Goal: Task Accomplishment & Management: Complete application form

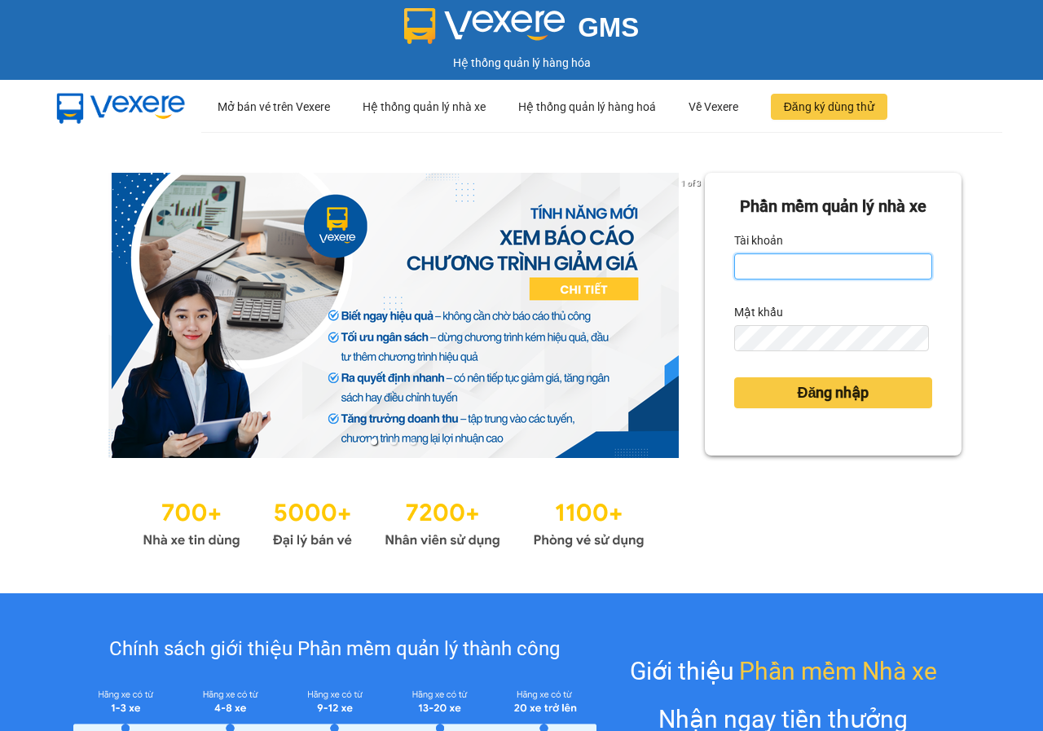
click at [756, 280] on input "Tài khoản" at bounding box center [833, 266] width 198 height 26
type input "ni01.phuchai"
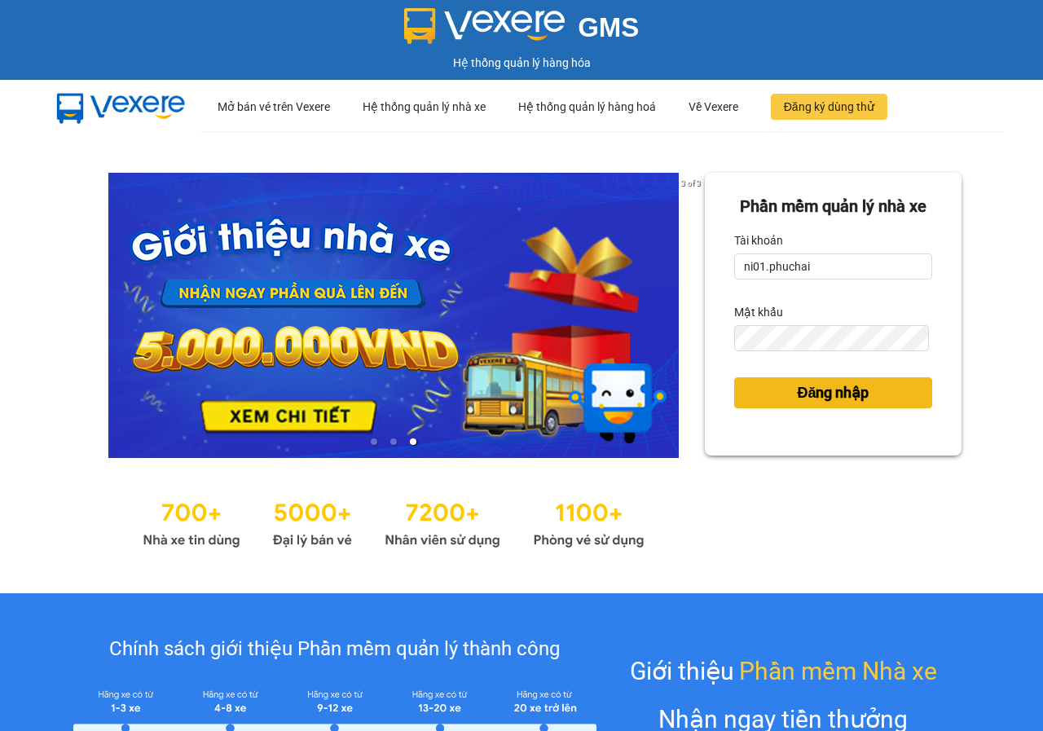
click at [819, 404] on span "Đăng nhập" at bounding box center [833, 392] width 72 height 23
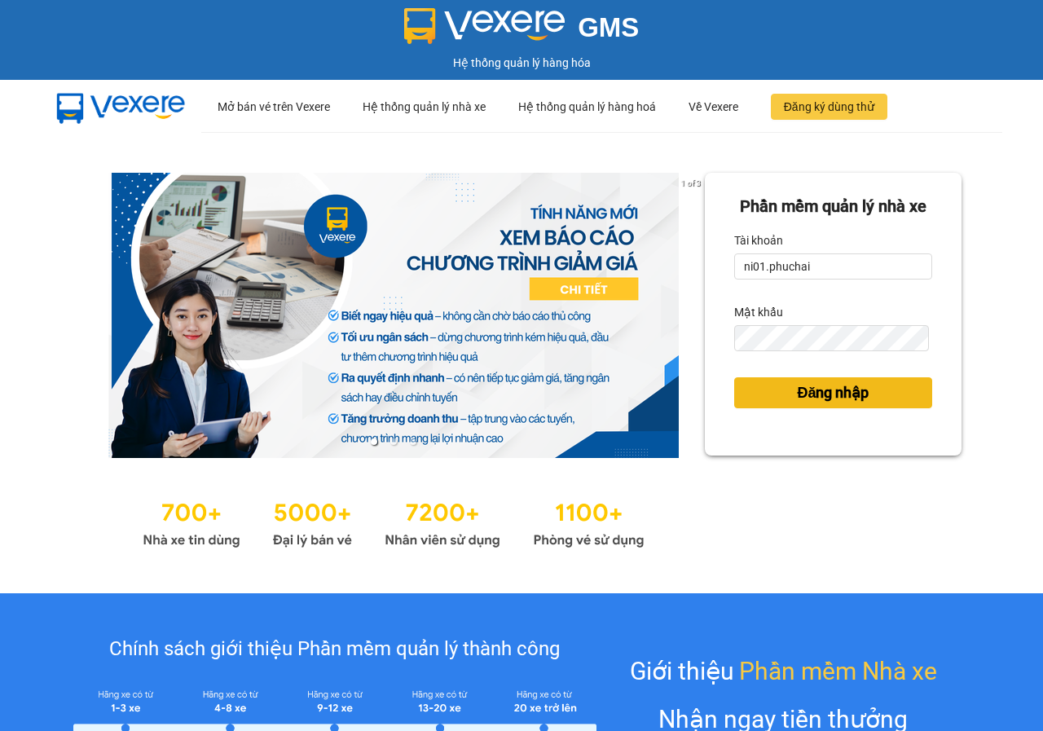
click at [819, 404] on span "Đăng nhập" at bounding box center [833, 392] width 72 height 23
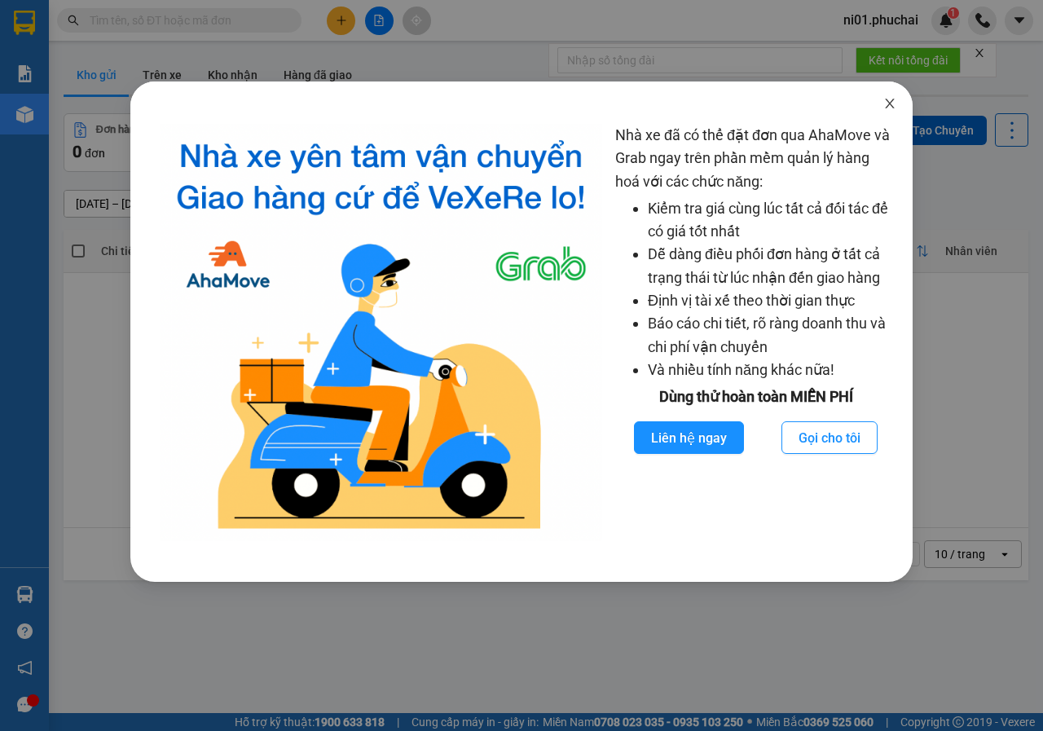
click at [886, 96] on span "Close" at bounding box center [890, 105] width 46 height 46
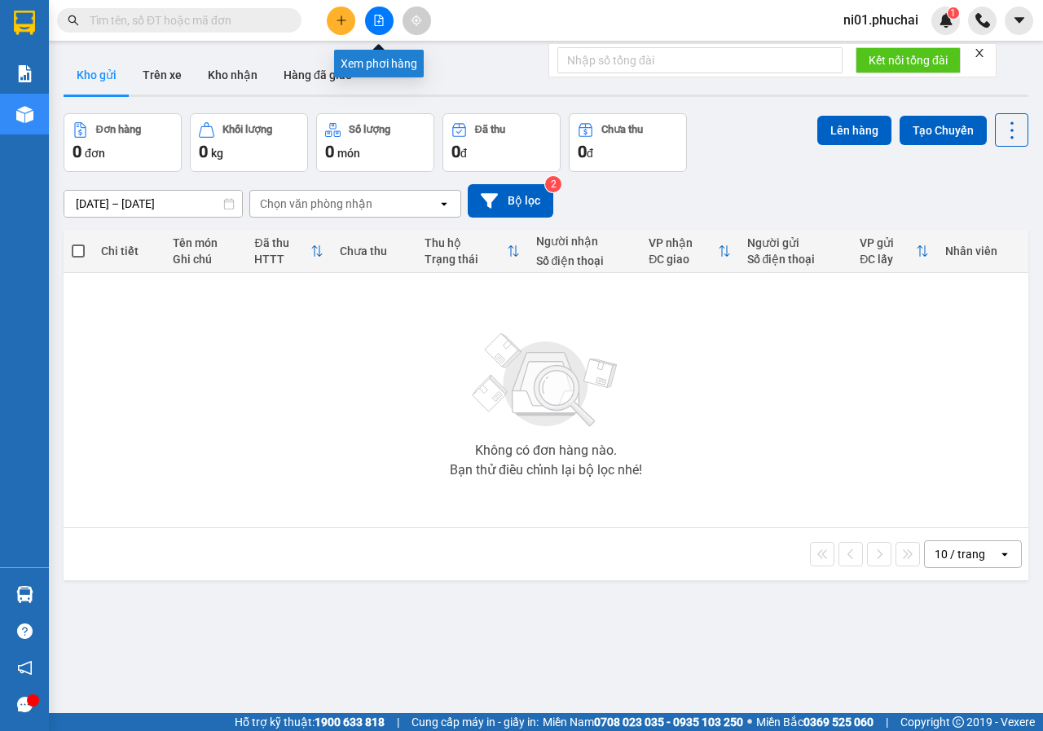
click at [376, 21] on icon "file-add" at bounding box center [378, 20] width 11 height 11
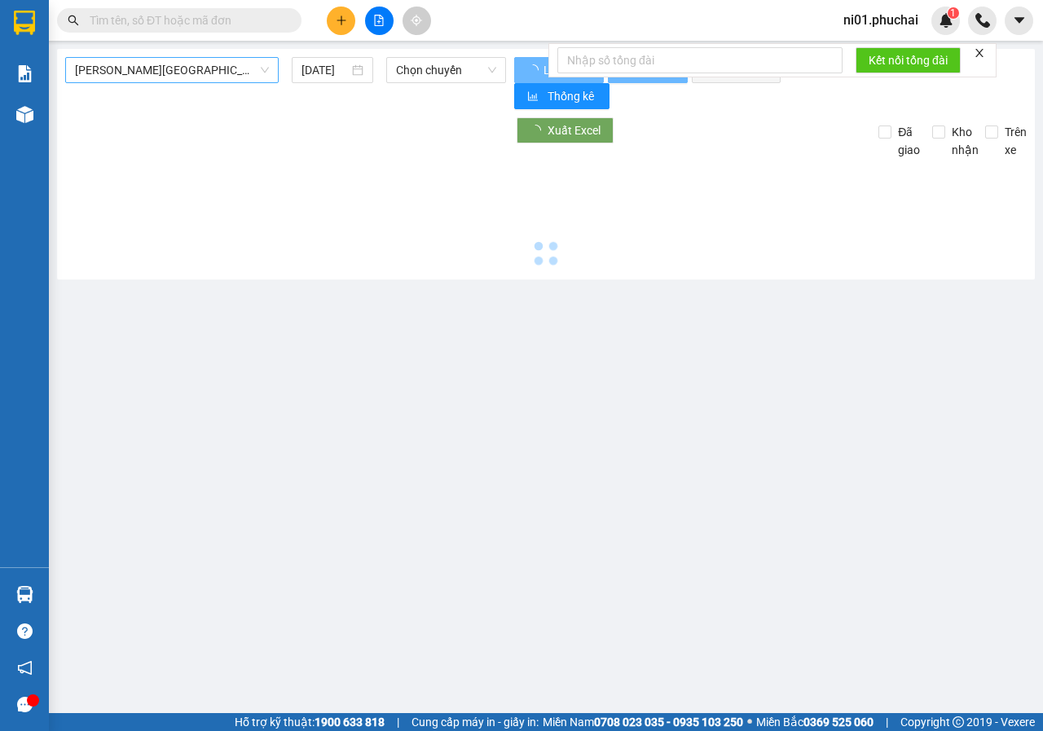
type input "[DATE]"
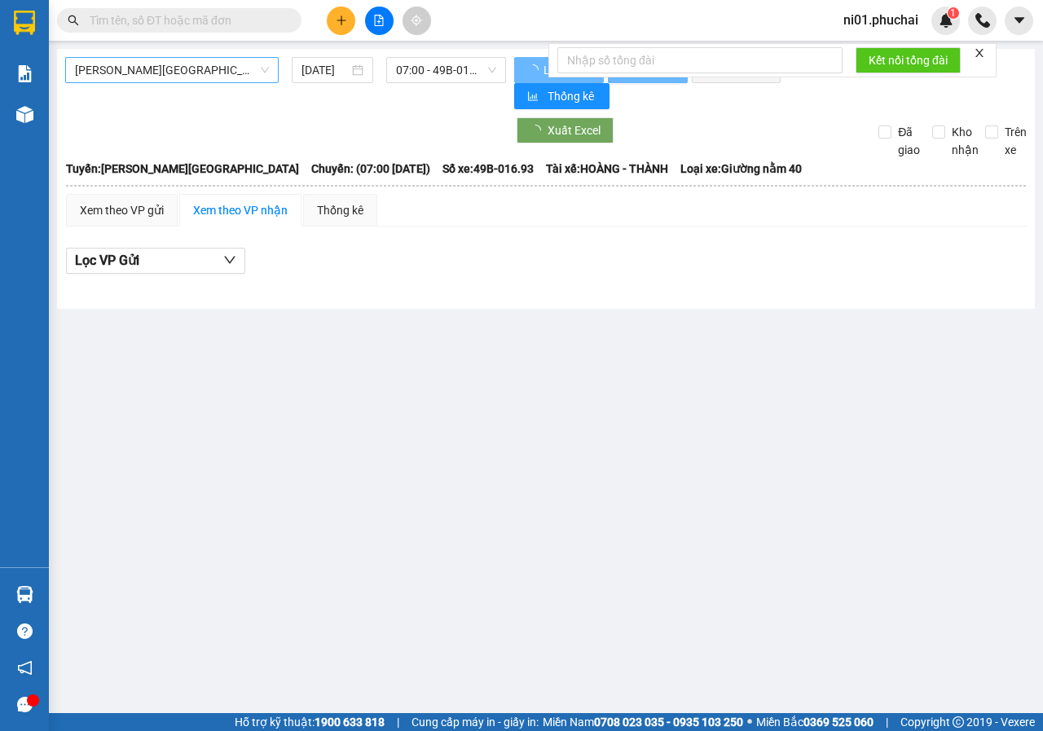
click at [270, 73] on div "[PERSON_NAME][GEOGRAPHIC_DATA]" at bounding box center [172, 70] width 214 height 26
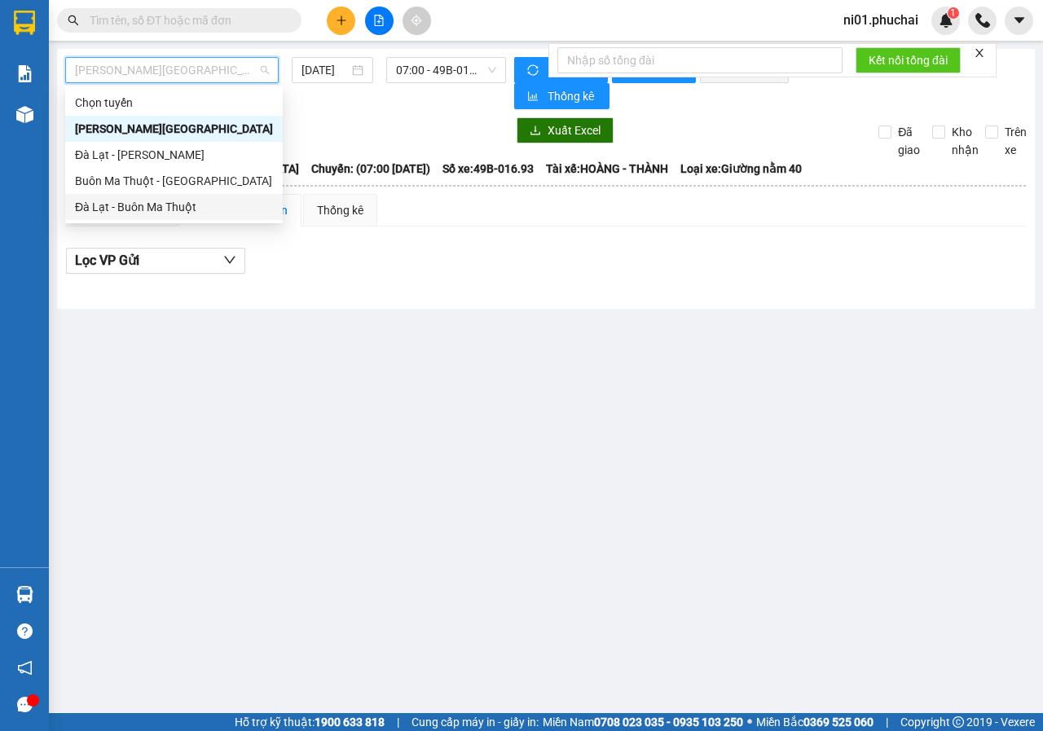
click at [134, 200] on div "Đà Lạt - Buôn Ma Thuột" at bounding box center [174, 207] width 198 height 18
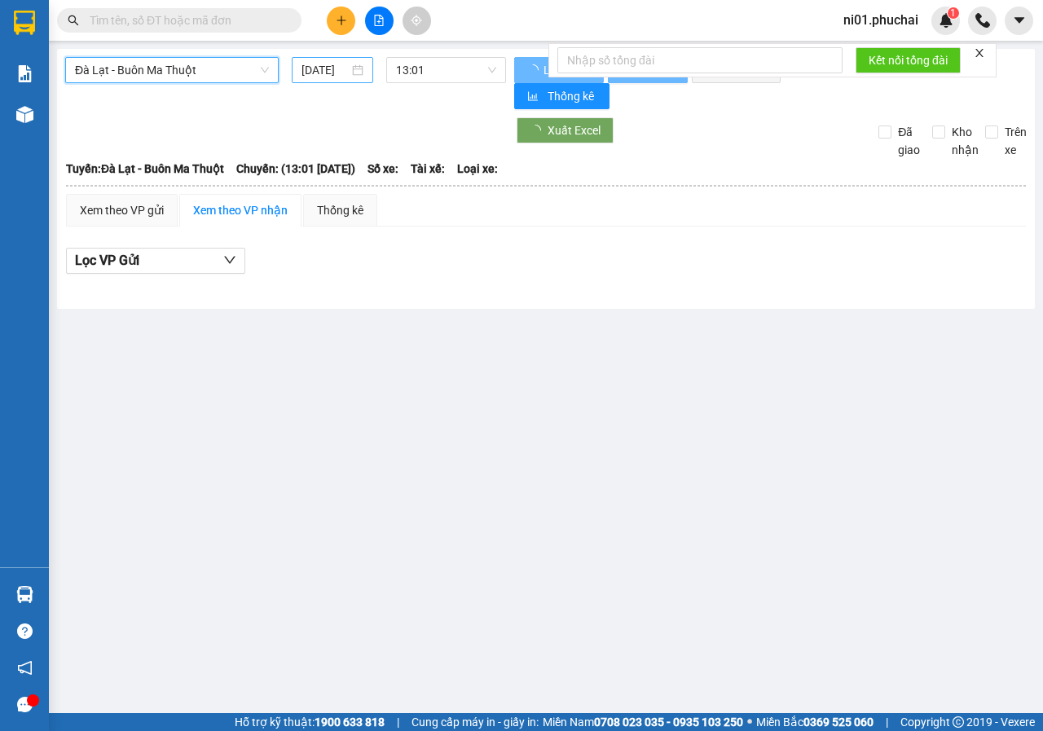
click at [326, 70] on input "[DATE]" at bounding box center [325, 70] width 47 height 18
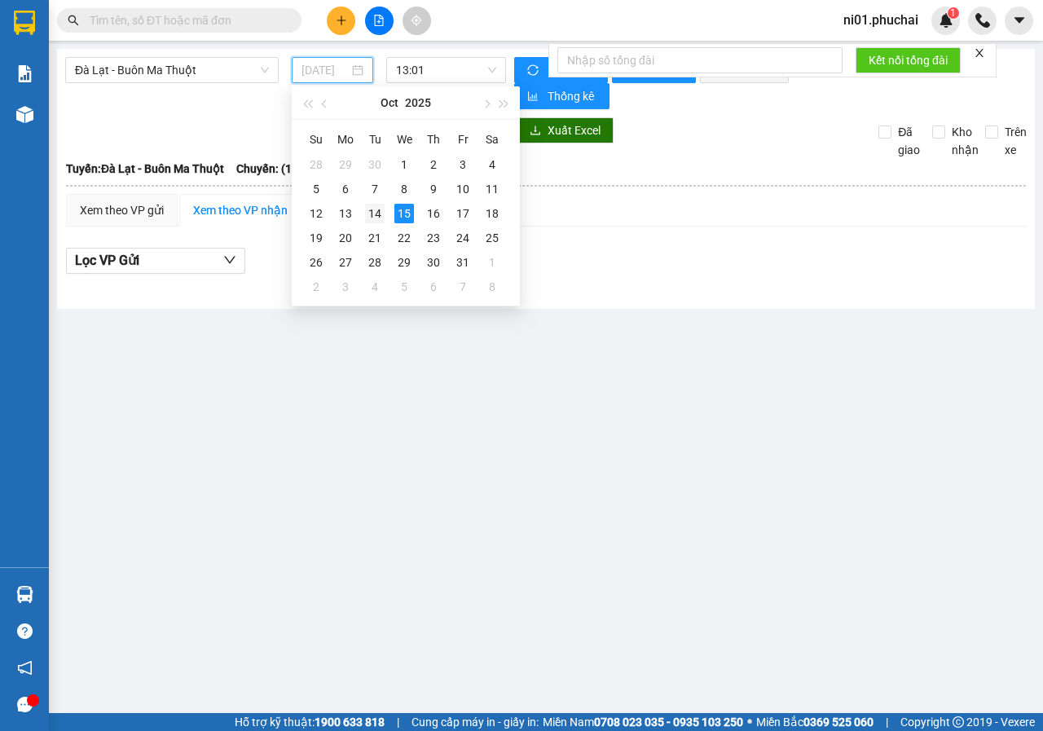
click at [369, 209] on div "14" at bounding box center [375, 214] width 20 height 20
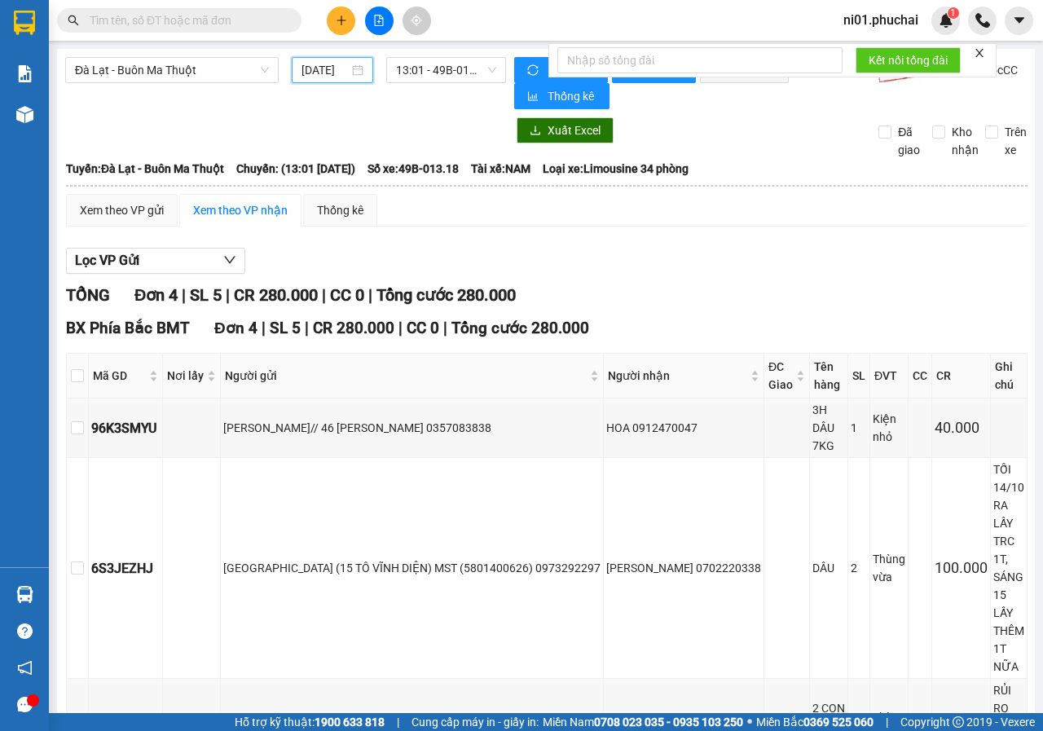
click at [335, 70] on input "[DATE]" at bounding box center [325, 70] width 47 height 18
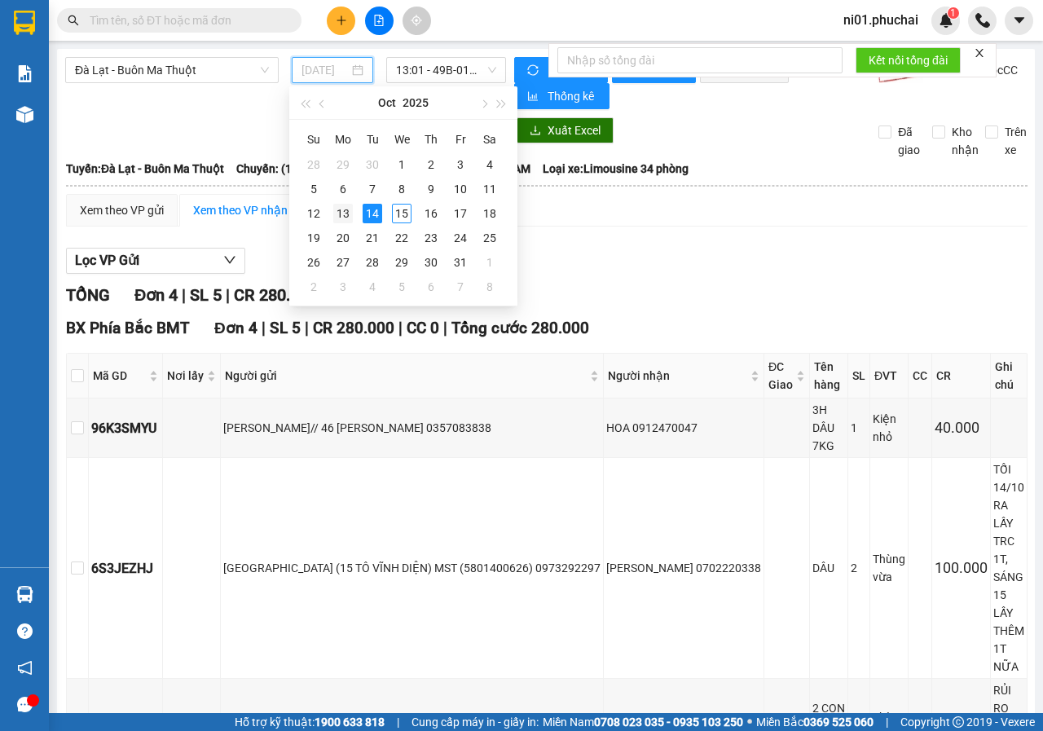
click at [341, 215] on div "13" at bounding box center [343, 214] width 20 height 20
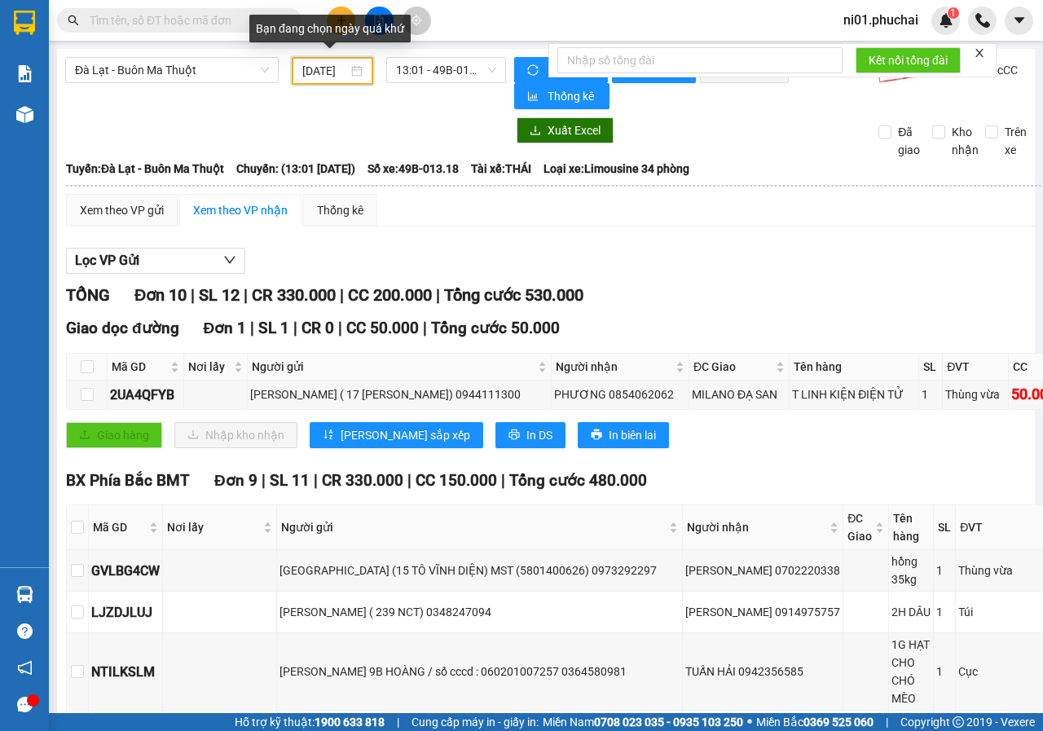
click at [315, 73] on input "[DATE]" at bounding box center [325, 71] width 46 height 18
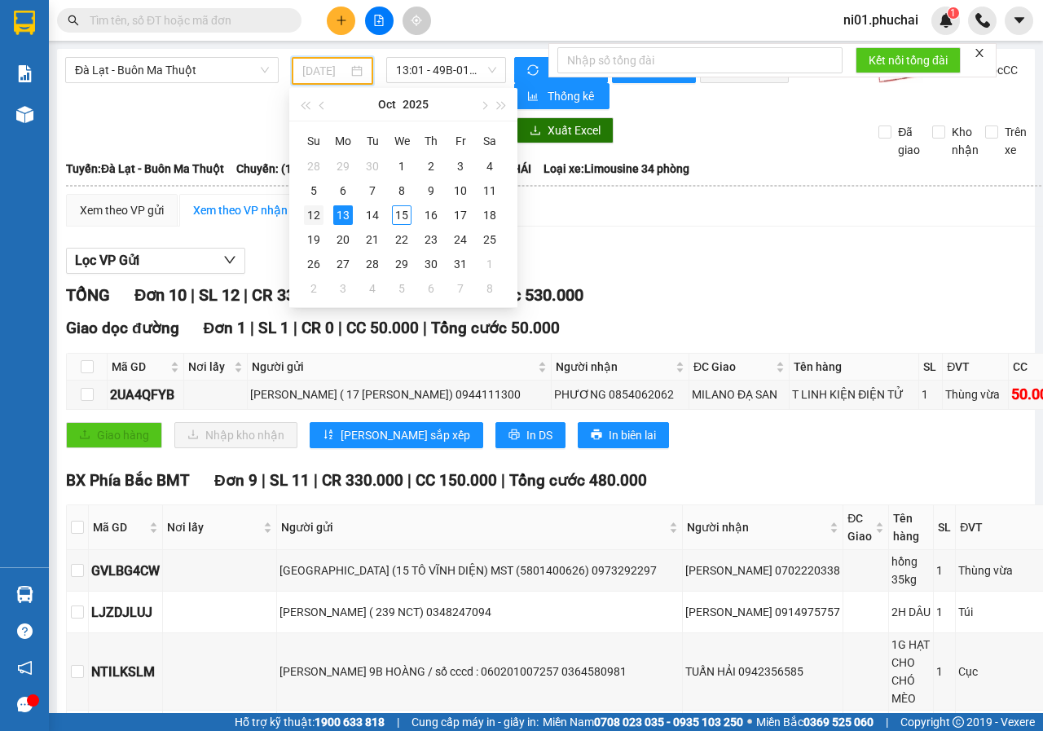
click at [320, 213] on div "12" at bounding box center [314, 215] width 20 height 20
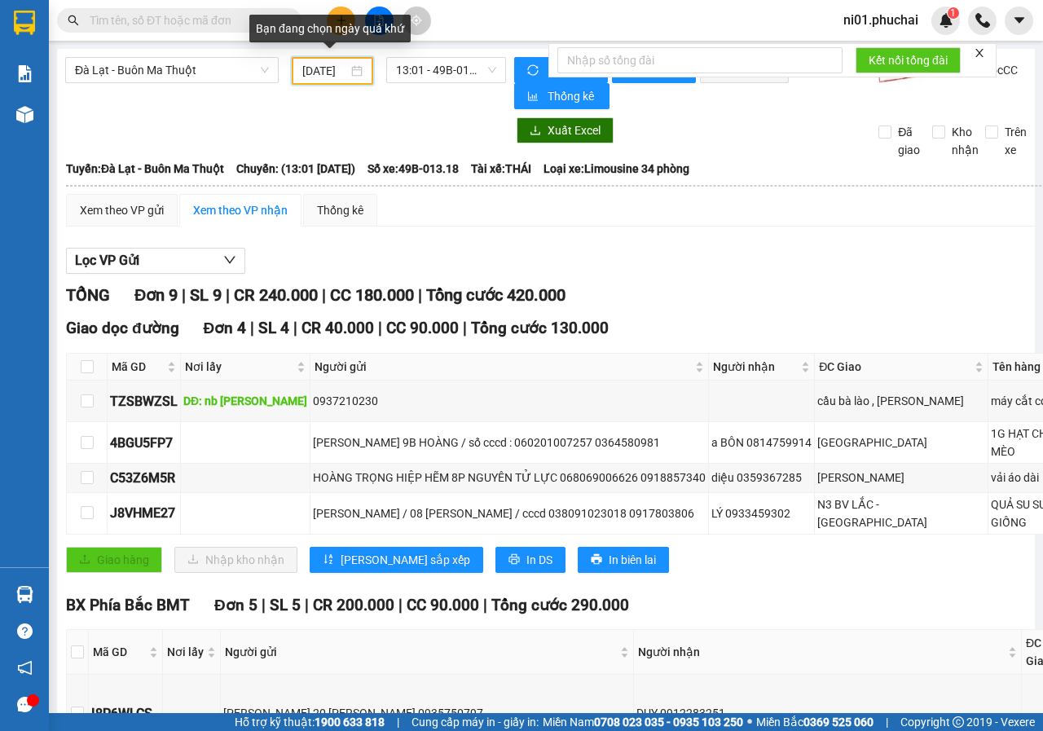
click at [324, 69] on input "[DATE]" at bounding box center [325, 71] width 46 height 18
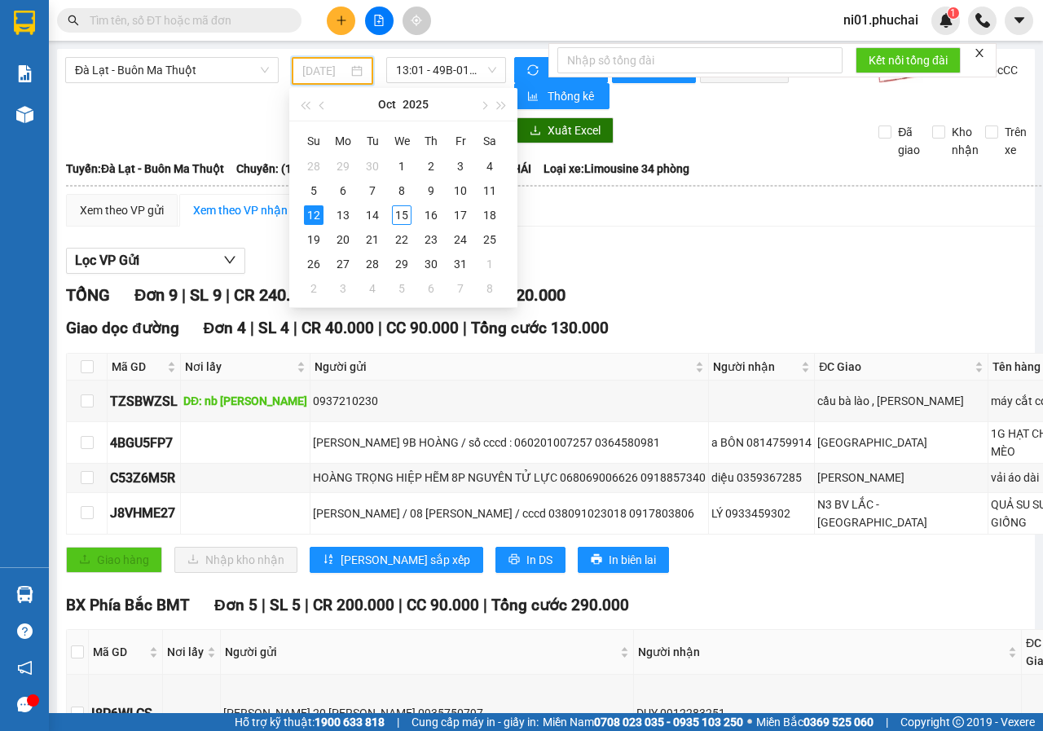
click at [315, 218] on div "12" at bounding box center [314, 215] width 20 height 20
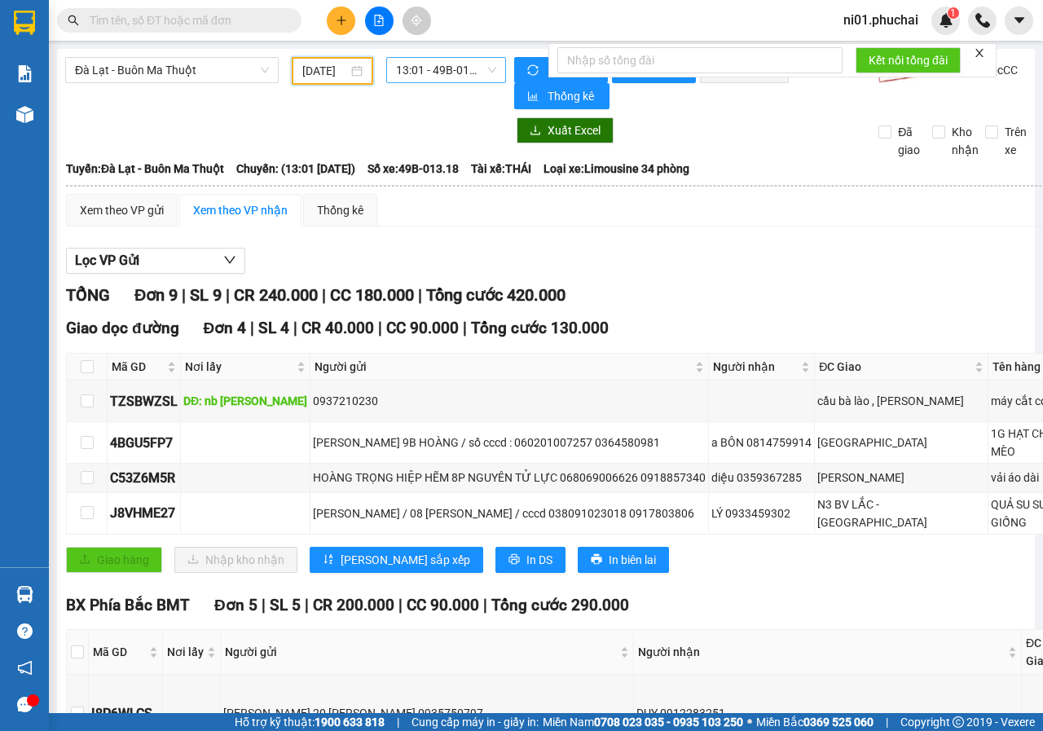
click at [414, 80] on span "13:01 - 49B-013.18" at bounding box center [445, 70] width 99 height 24
click at [415, 128] on div "13:01 - 49B-013.18" at bounding box center [456, 129] width 127 height 18
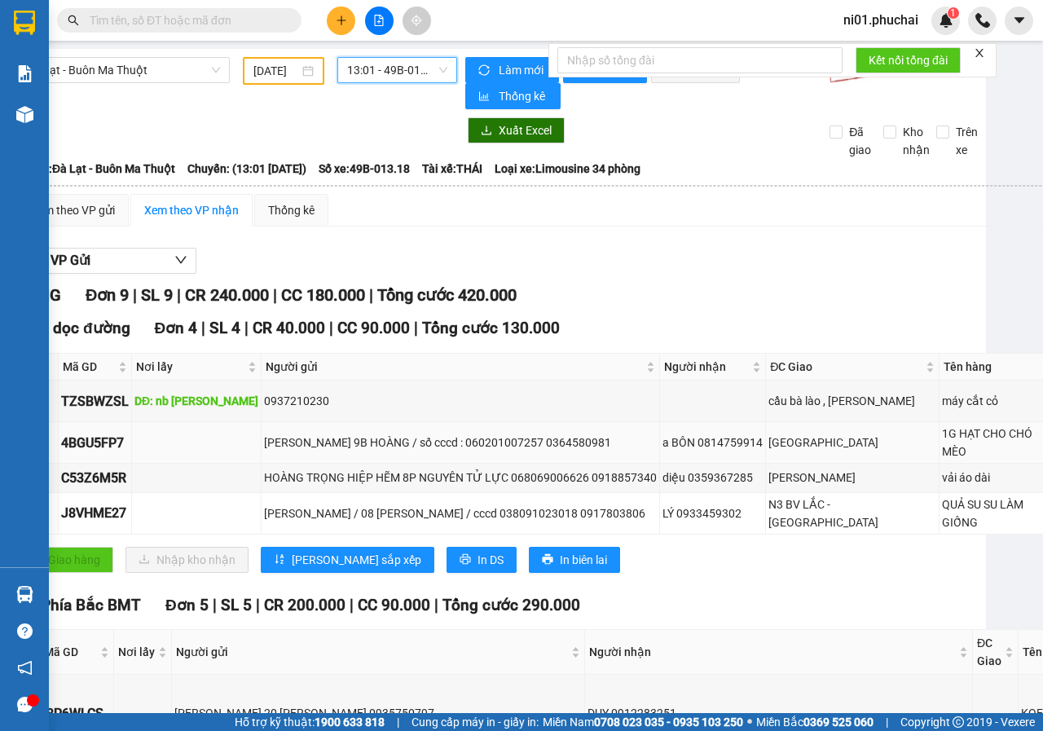
scroll to position [0, 35]
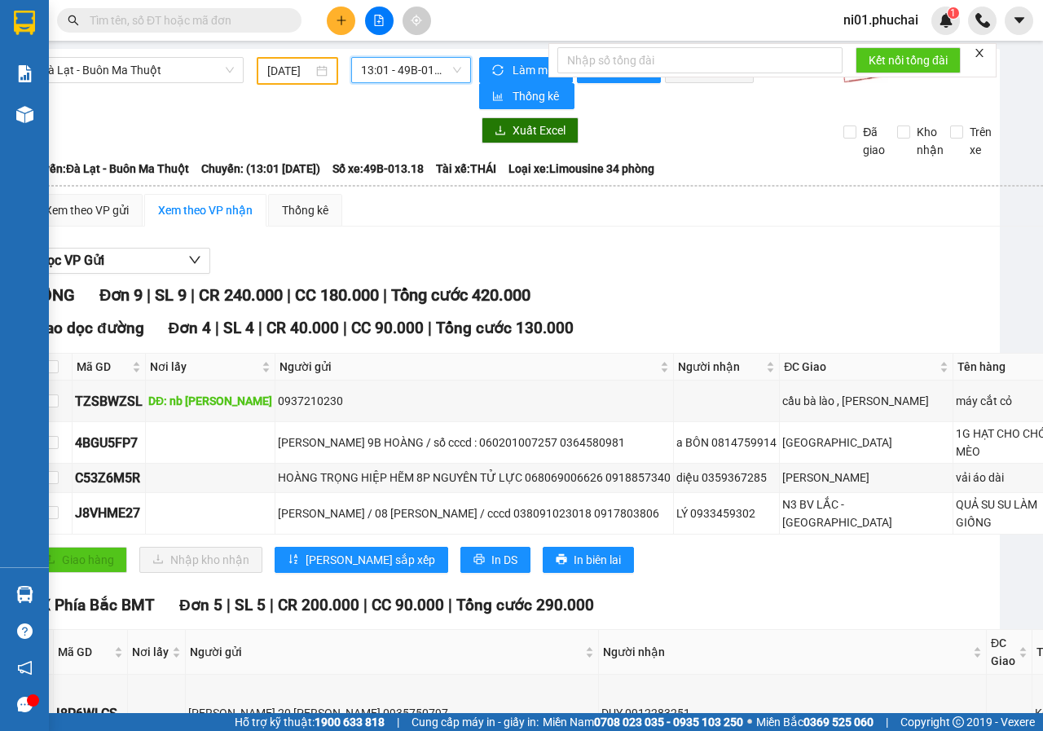
click at [297, 69] on input "[DATE]" at bounding box center [290, 71] width 46 height 18
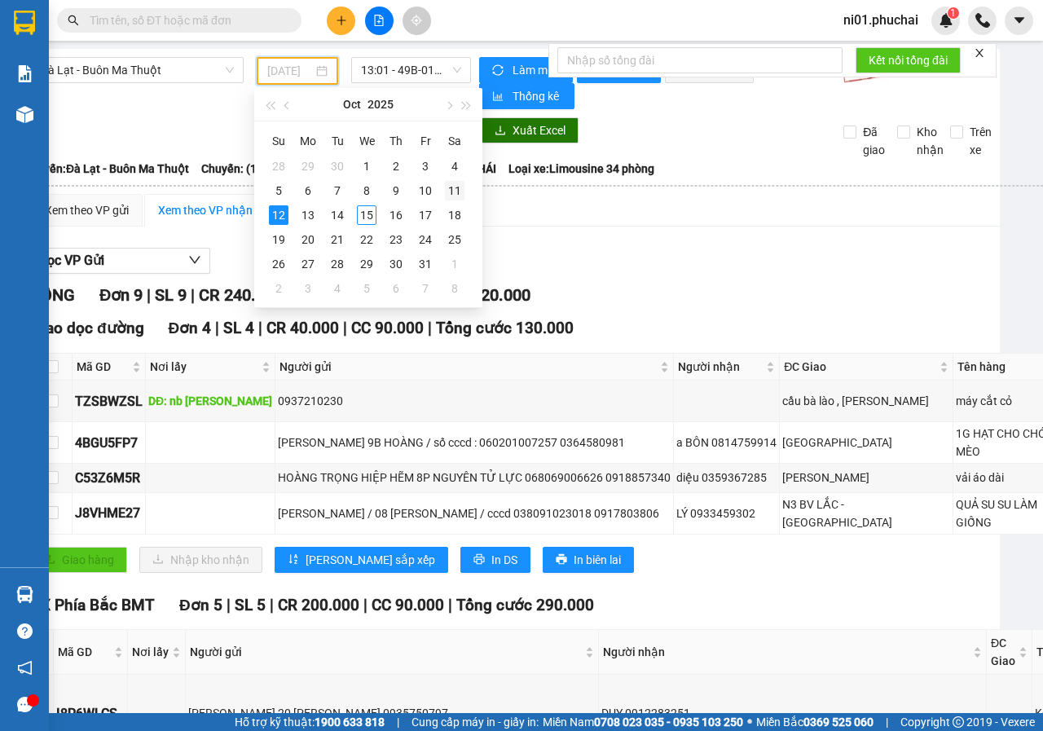
click at [449, 190] on div "11" at bounding box center [455, 191] width 20 height 20
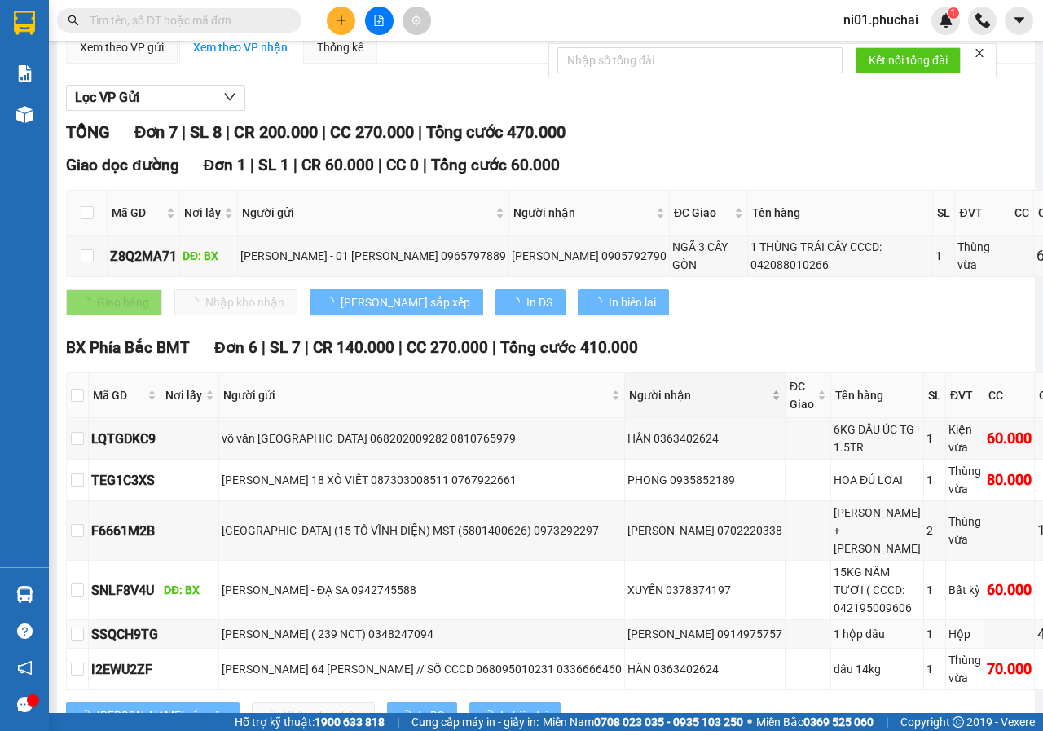
scroll to position [0, 0]
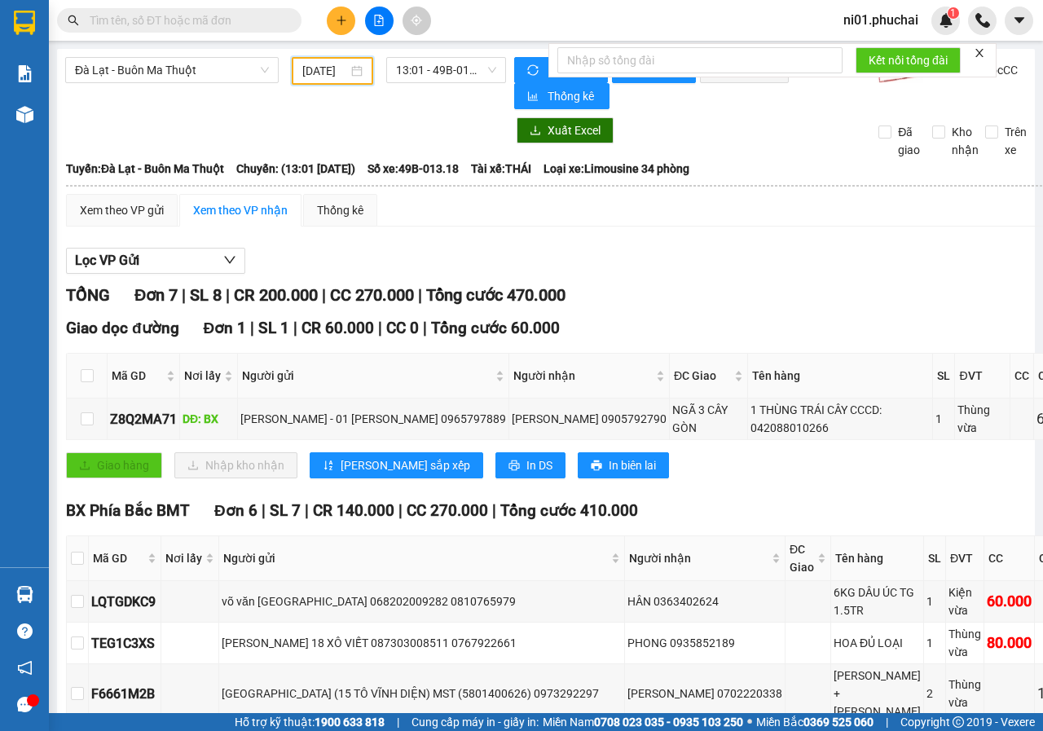
scroll to position [0, 14]
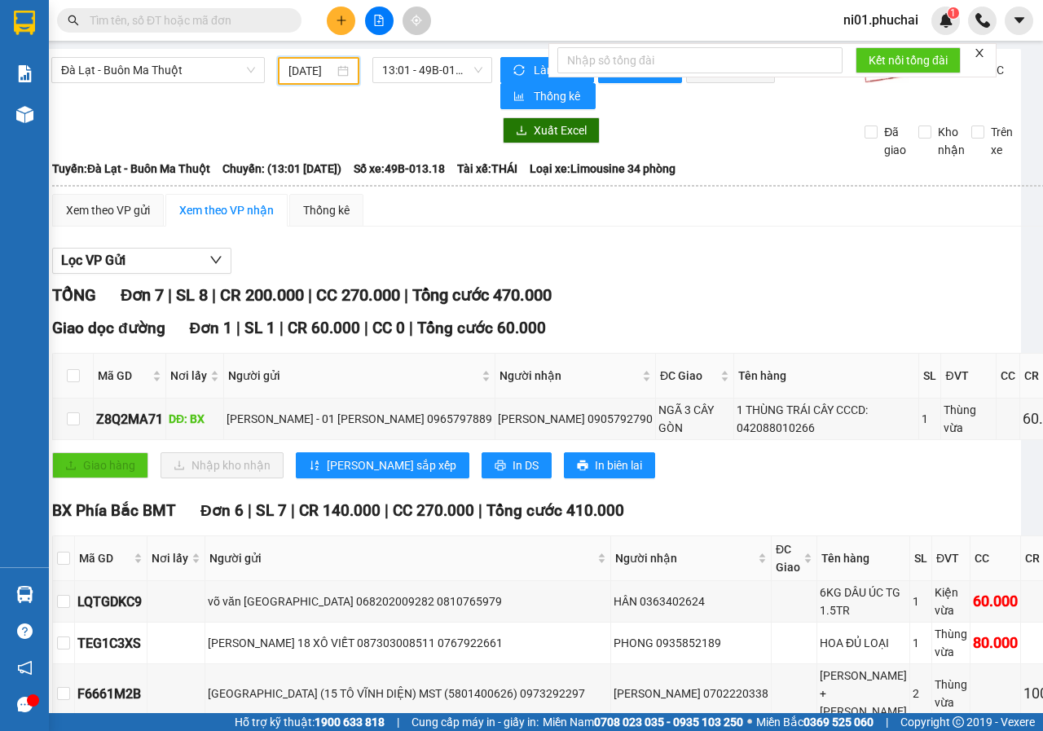
click at [304, 71] on input "[DATE]" at bounding box center [312, 71] width 46 height 18
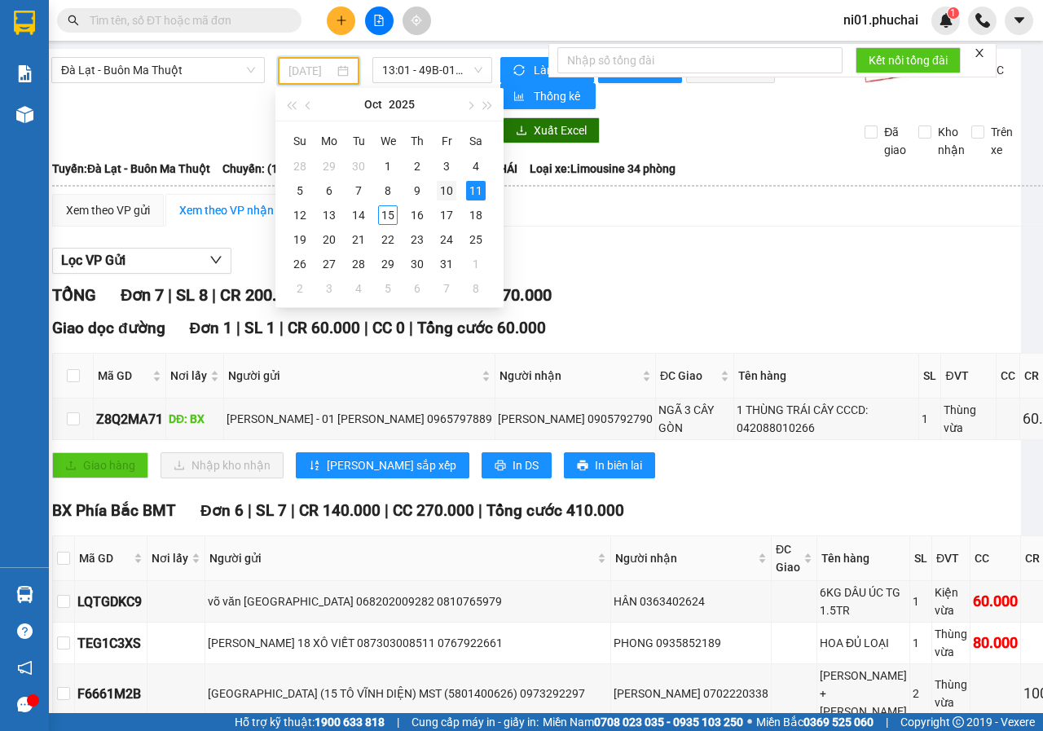
click at [443, 187] on div "10" at bounding box center [447, 191] width 20 height 20
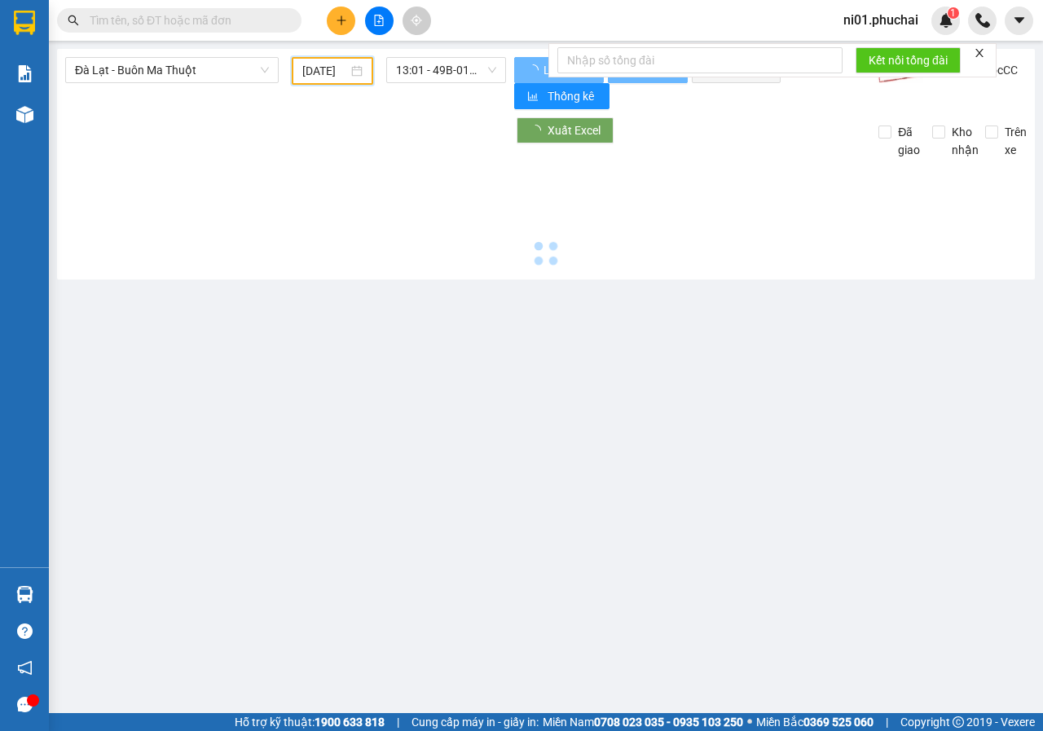
type input "[DATE]"
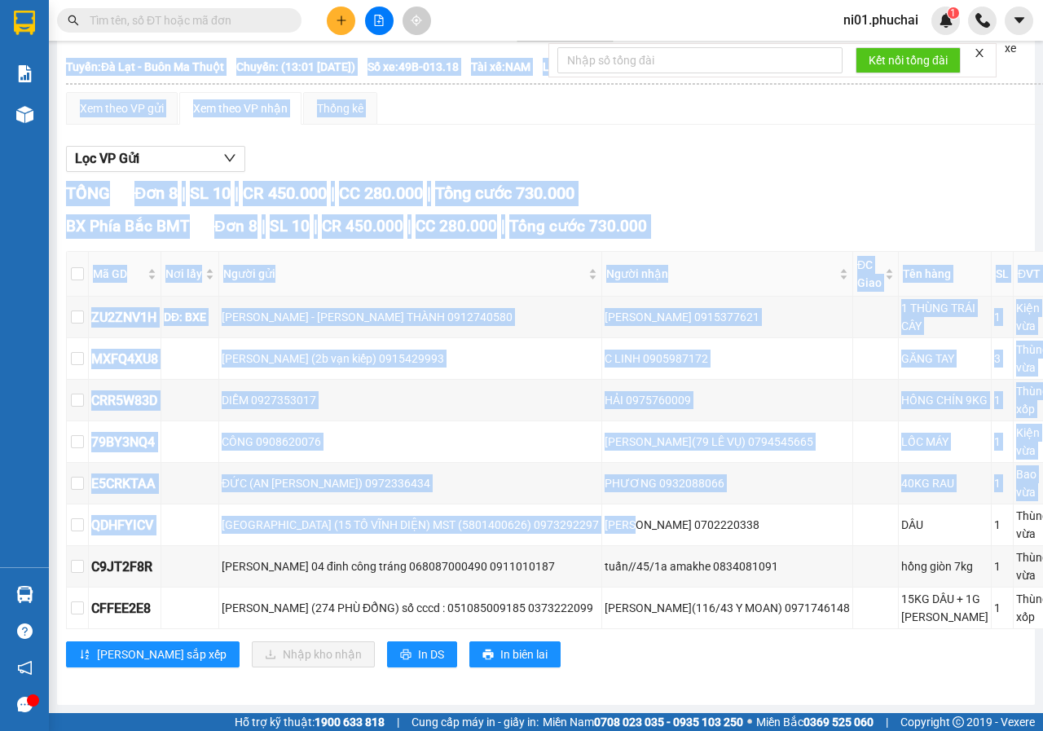
scroll to position [258, 0]
drag, startPoint x: 640, startPoint y: 698, endPoint x: 855, endPoint y: 700, distance: 215.2
click at [859, 702] on main "[GEOGRAPHIC_DATA] - Buôn Ma Thuột [DATE] 13:01 - 49B-013.18 Làm mới In phơi In …" at bounding box center [521, 356] width 1043 height 713
click at [799, 625] on div "BX Phía [GEOGRAPHIC_DATA] 8 | SL 10 | CR 450.000 | CC 280.000 | Tổng cước 730.0…" at bounding box center [653, 446] width 1174 height 465
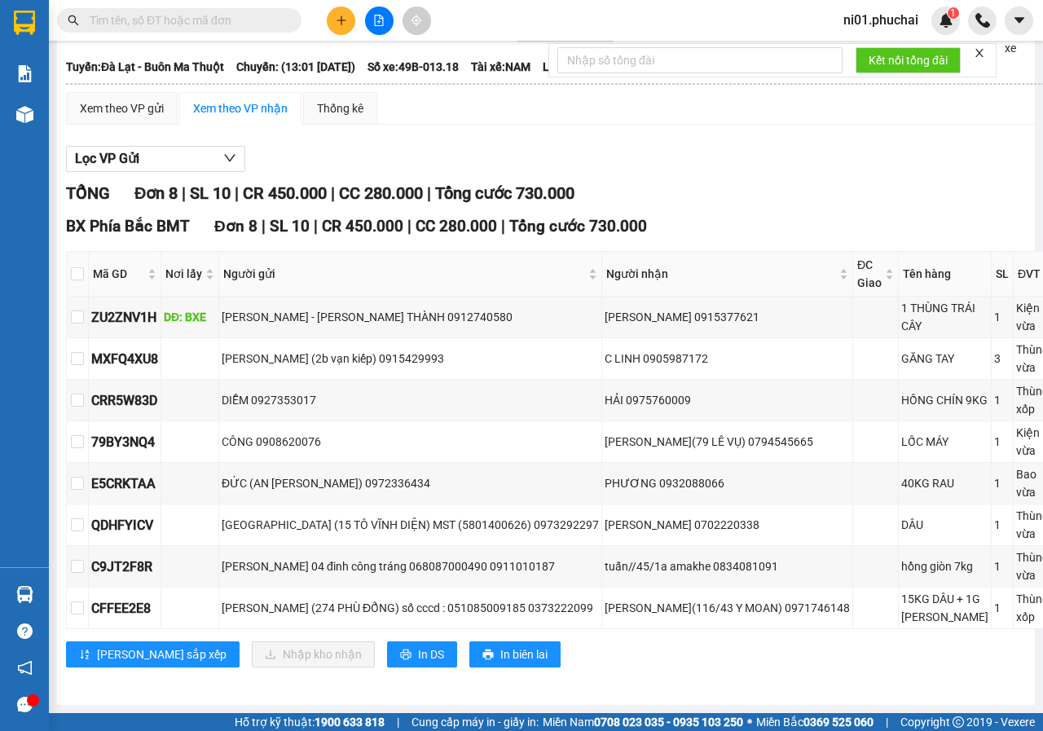
click at [827, 716] on strong "0369 525 060" at bounding box center [839, 722] width 70 height 13
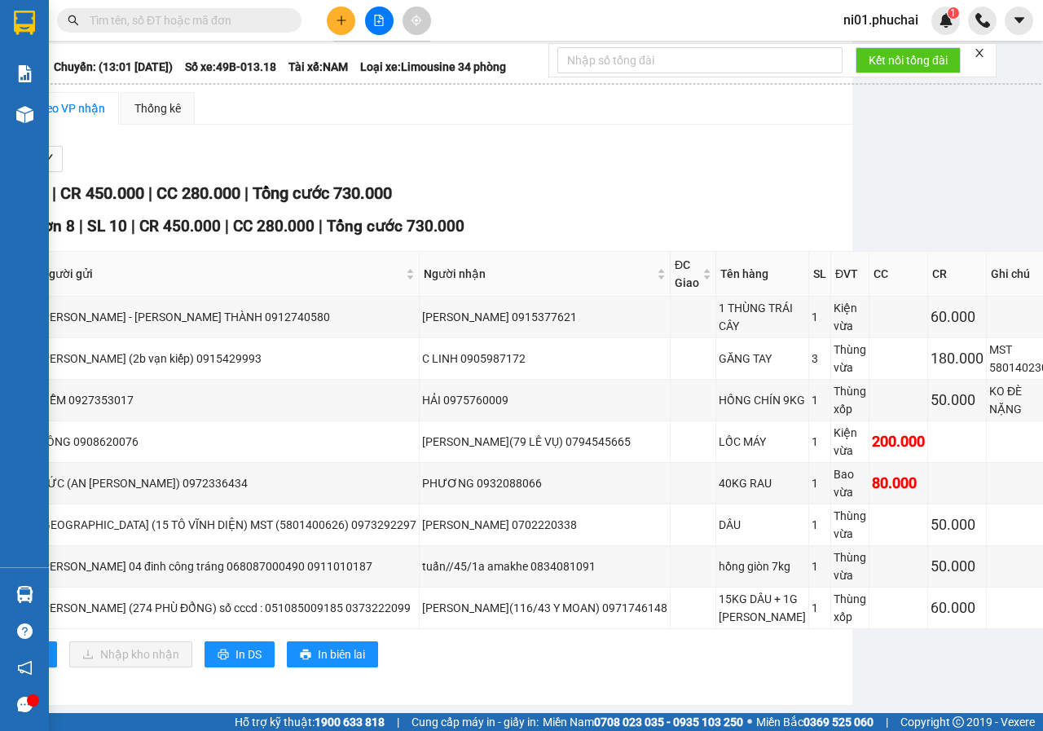
scroll to position [245, 192]
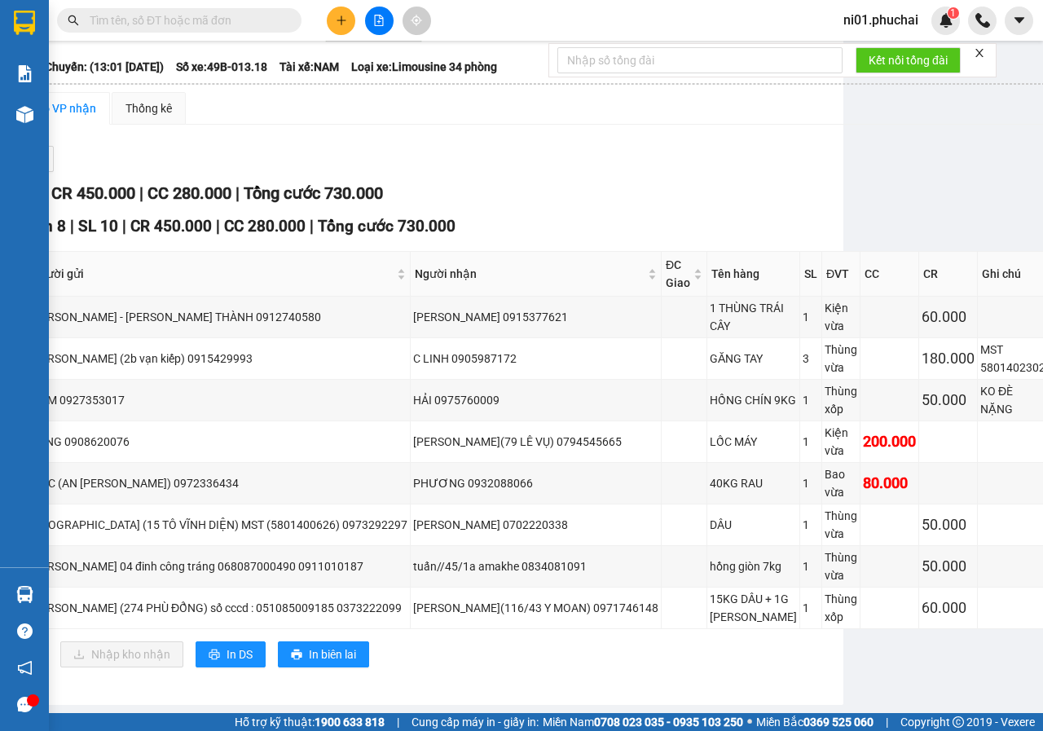
drag, startPoint x: 818, startPoint y: 700, endPoint x: 669, endPoint y: 705, distance: 149.2
click at [670, 705] on main "[GEOGRAPHIC_DATA] - Buôn Ma Thuột [DATE] 13:01 - 49B-013.18 Làm mới In phơi In …" at bounding box center [521, 356] width 1043 height 713
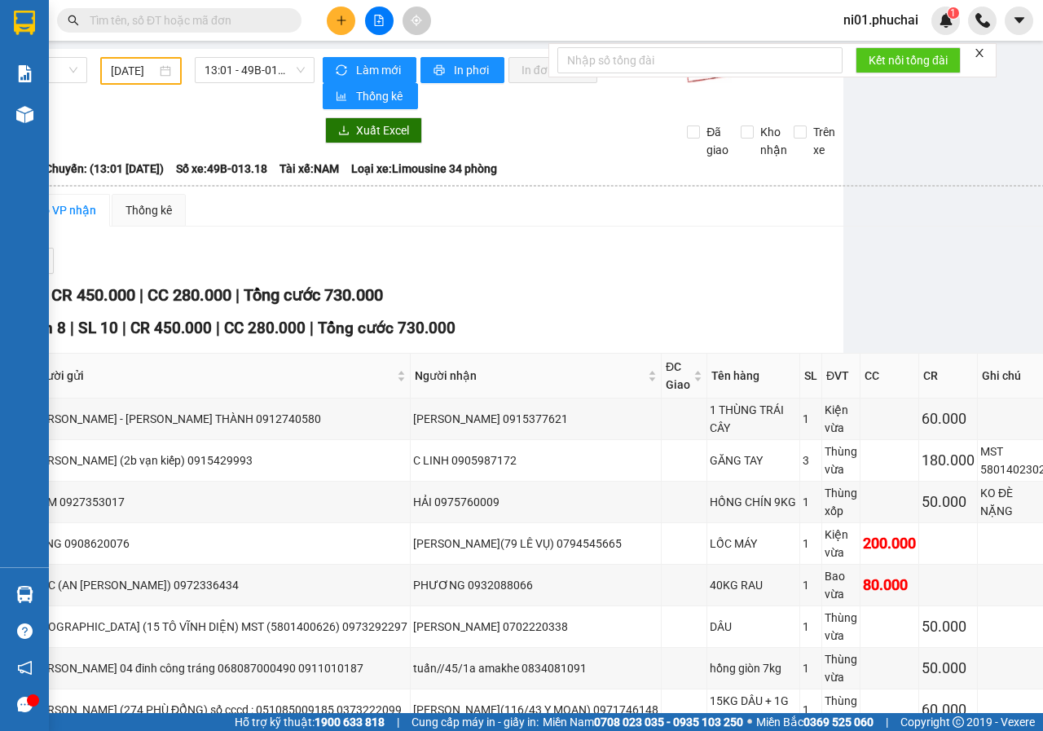
click at [283, 21] on span at bounding box center [179, 20] width 245 height 24
click at [247, 19] on input "text" at bounding box center [186, 20] width 192 height 18
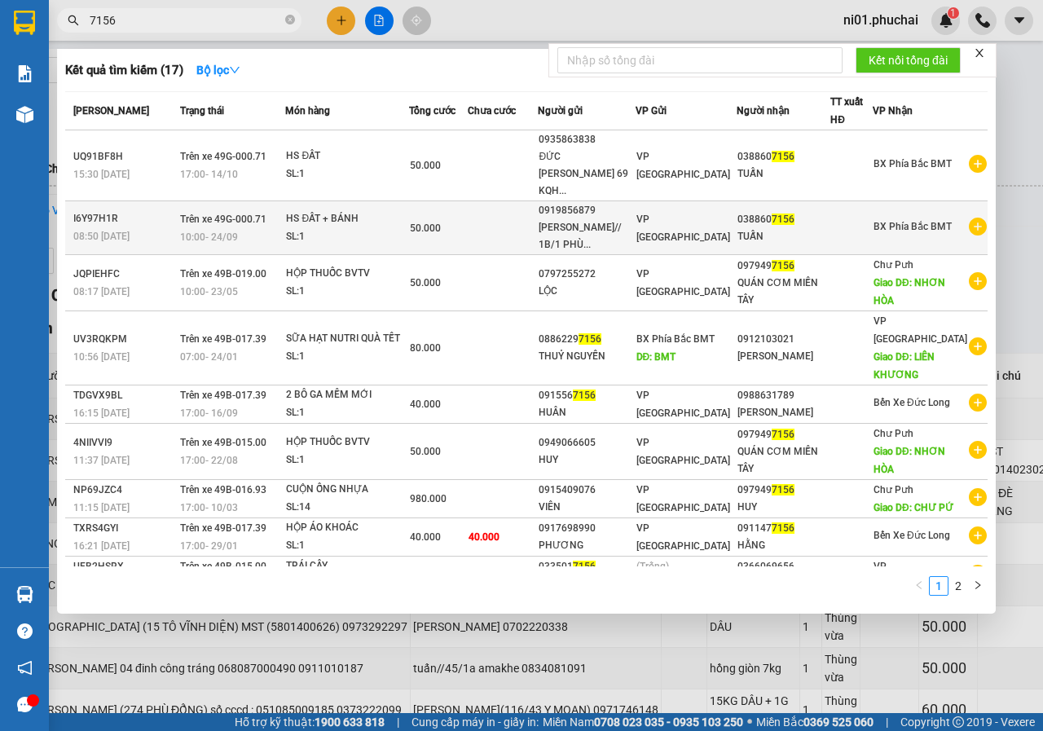
type input "7156"
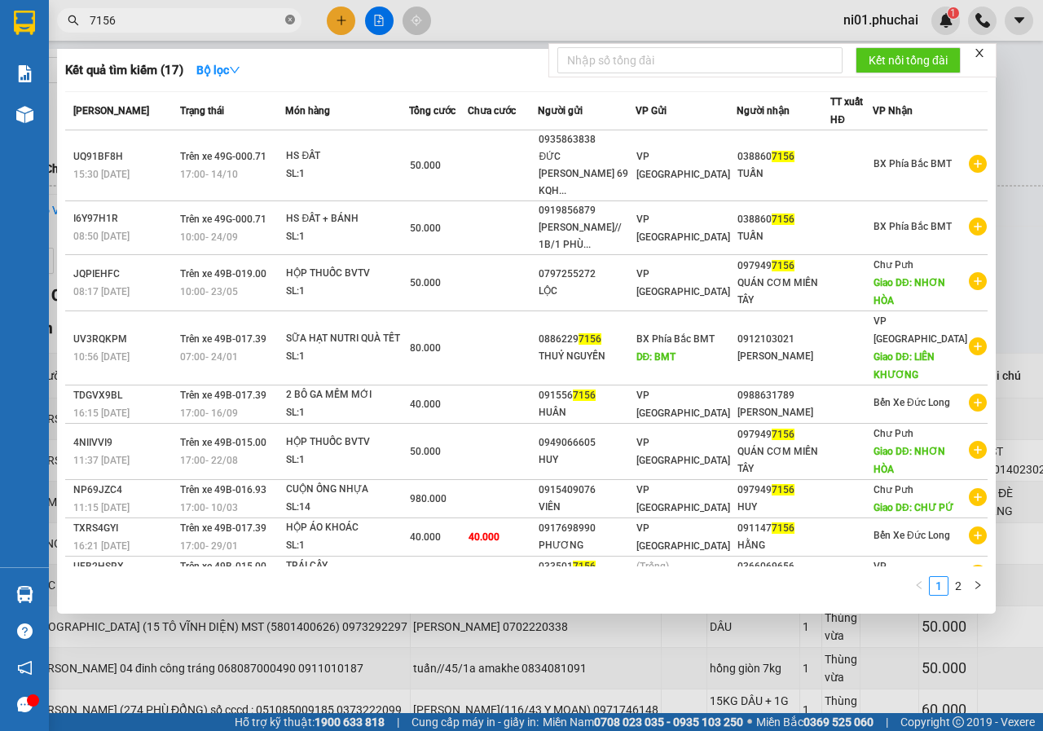
click at [293, 20] on icon "close-circle" at bounding box center [290, 20] width 10 height 10
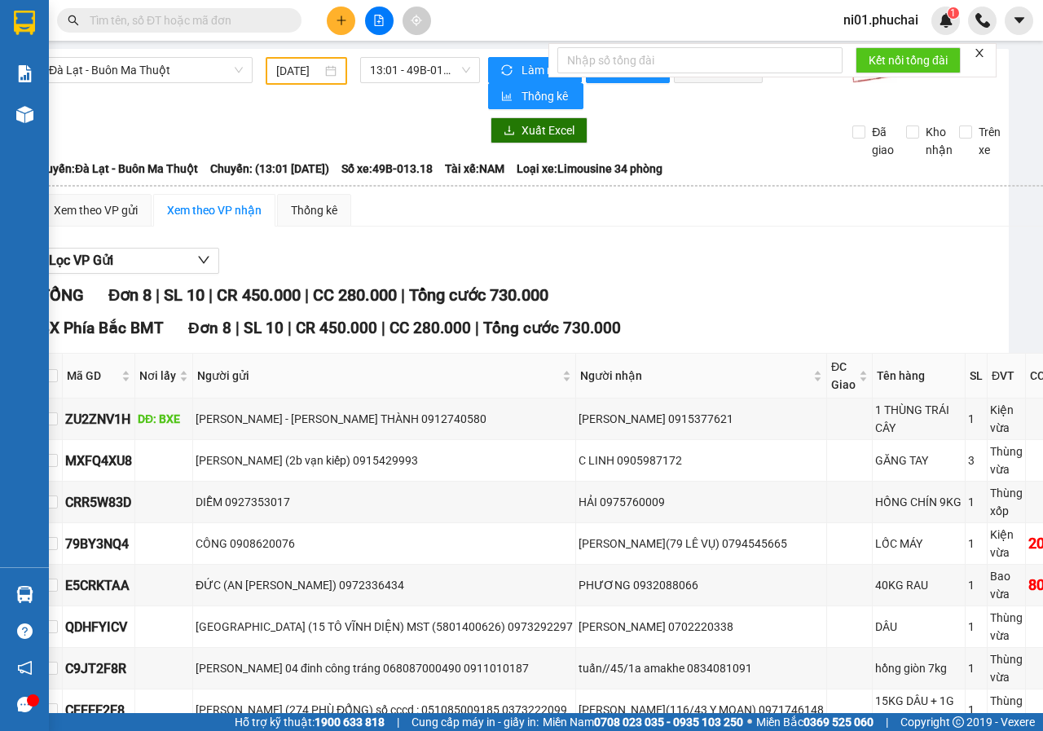
scroll to position [0, 0]
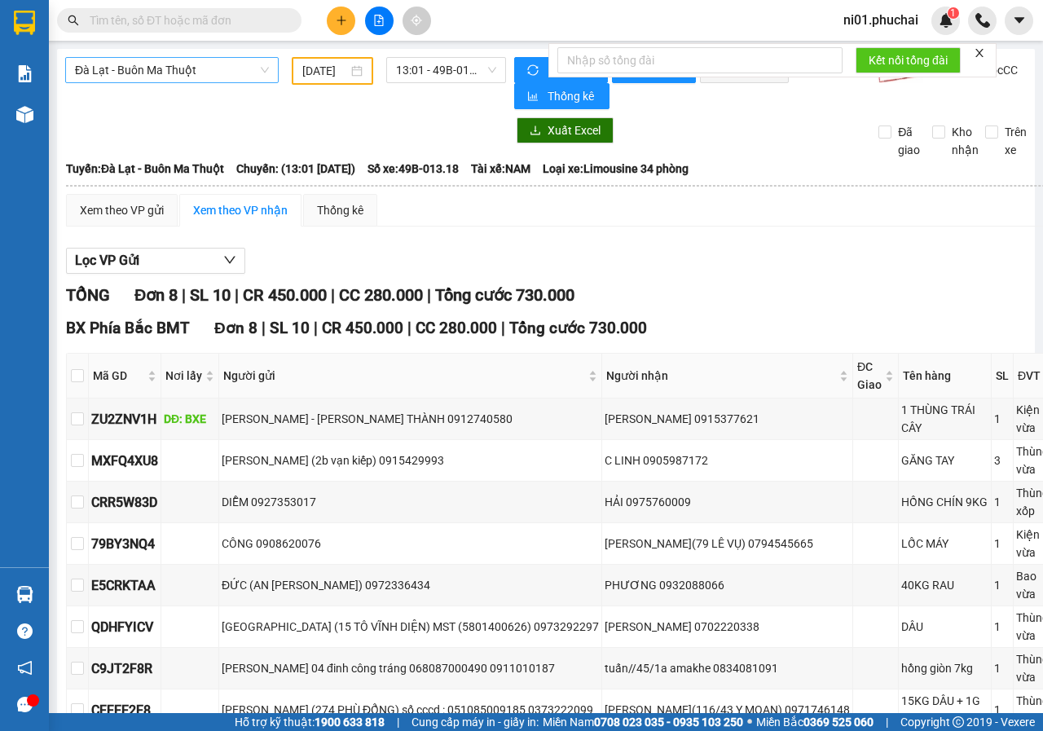
click at [246, 78] on span "Đà Lạt - Buôn Ma Thuột" at bounding box center [172, 70] width 194 height 24
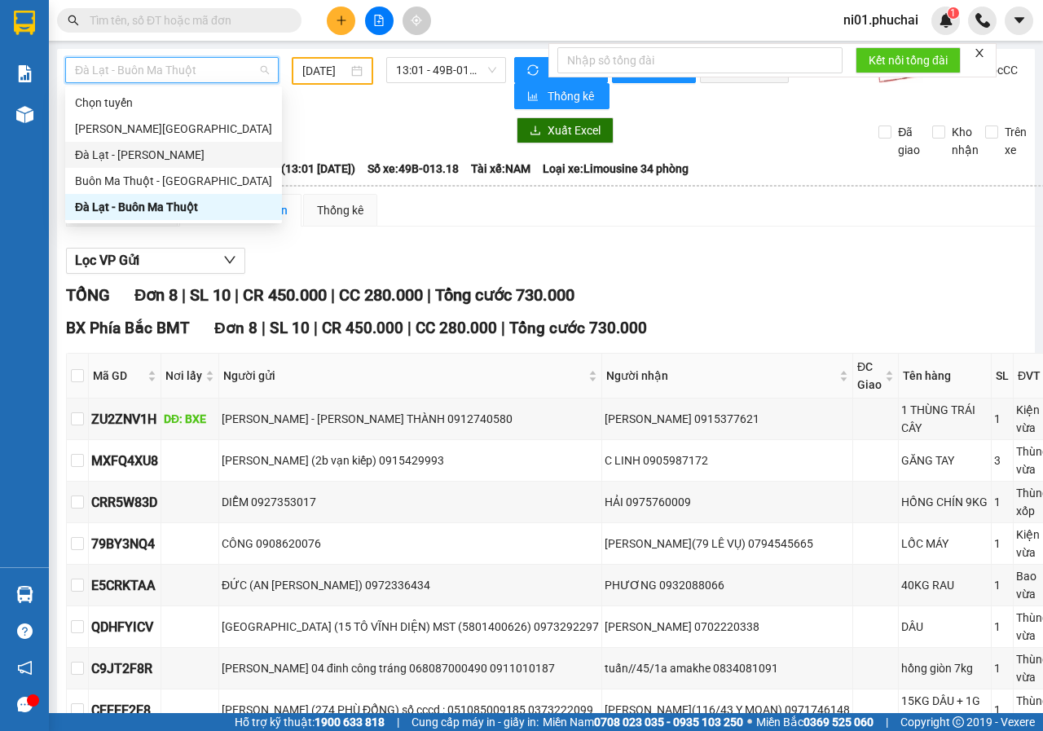
click at [137, 146] on div "Đà Lạt - [PERSON_NAME]" at bounding box center [173, 155] width 197 height 18
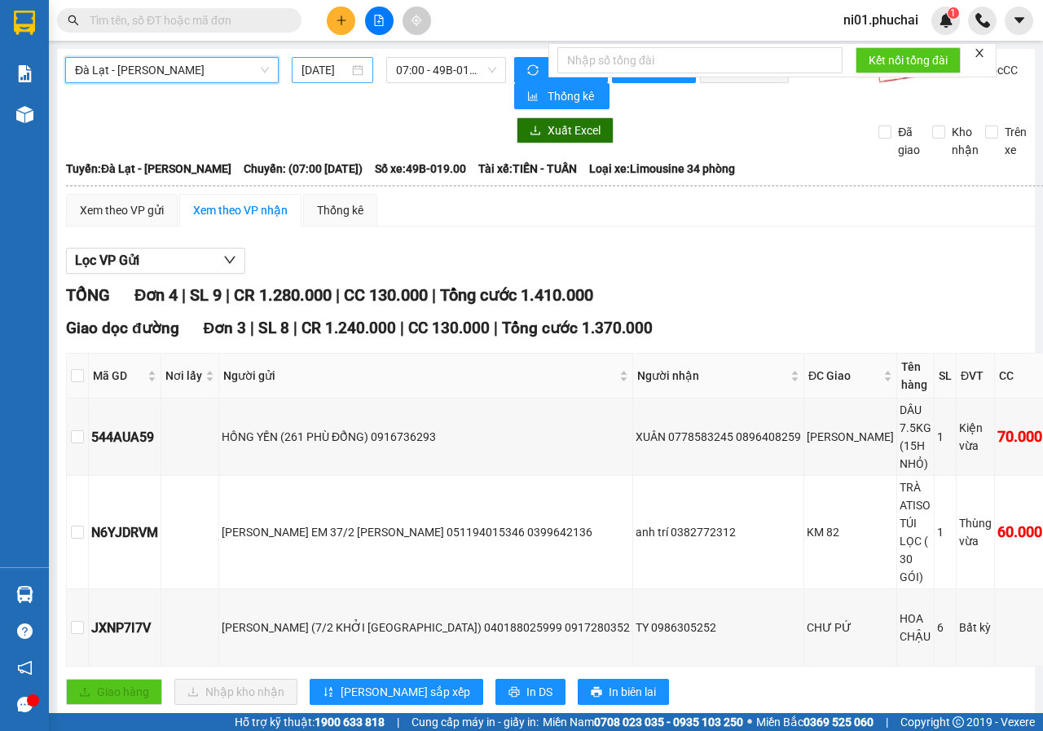
click at [320, 73] on input "[DATE]" at bounding box center [325, 70] width 47 height 18
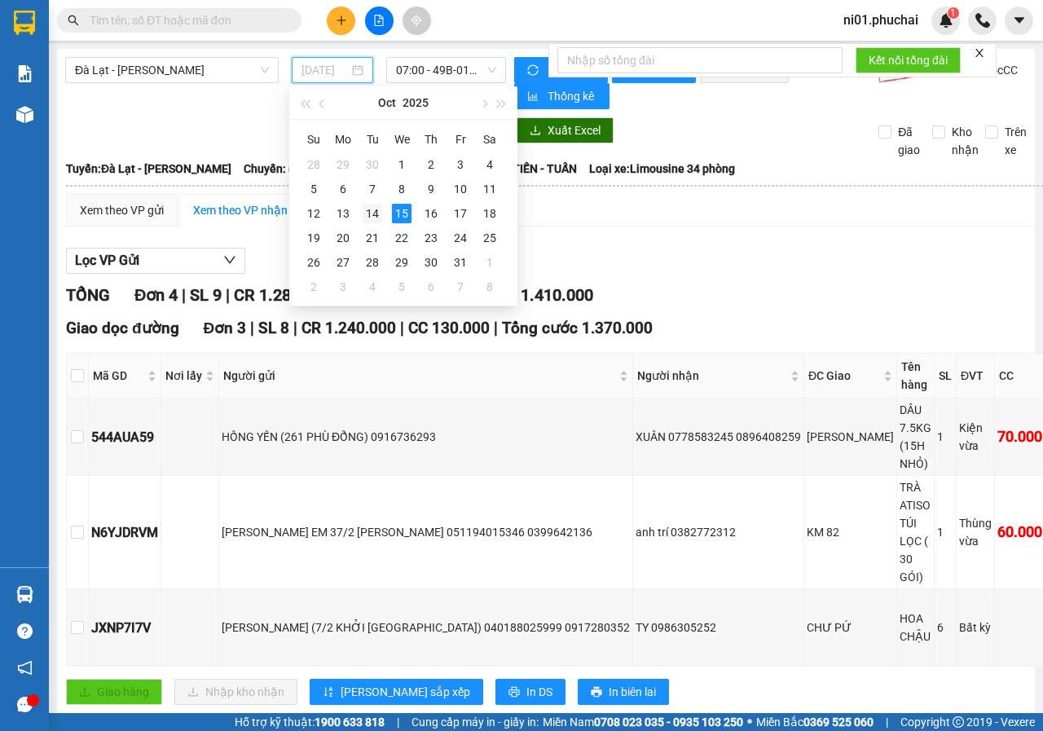
click at [368, 216] on div "14" at bounding box center [373, 214] width 20 height 20
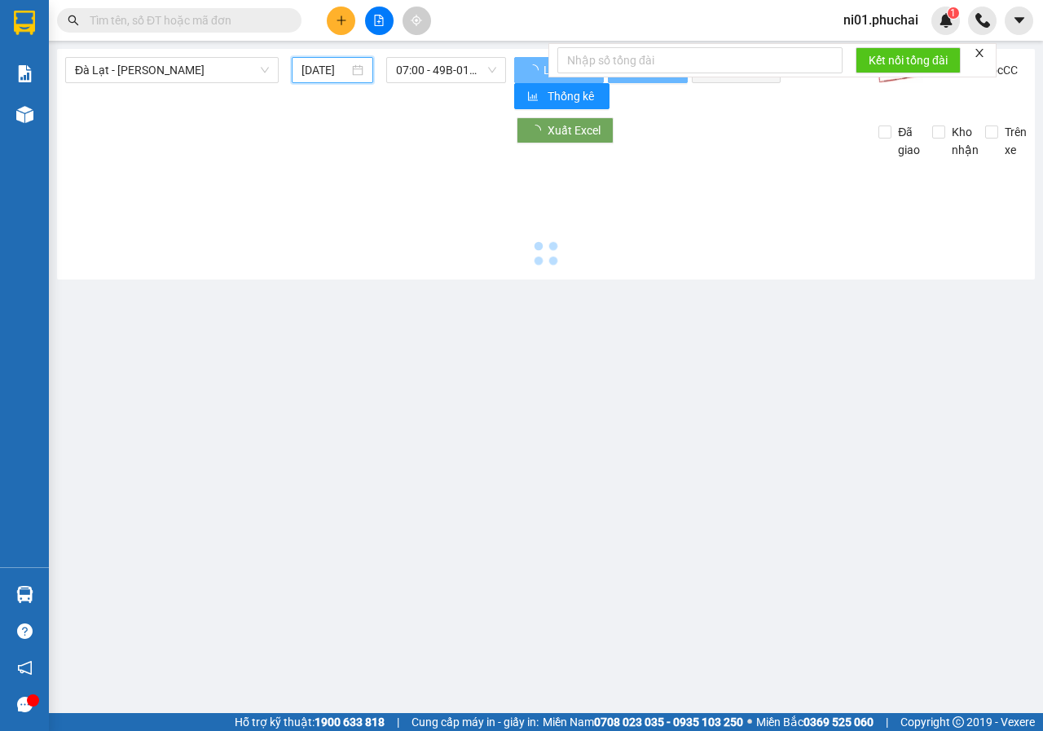
type input "[DATE]"
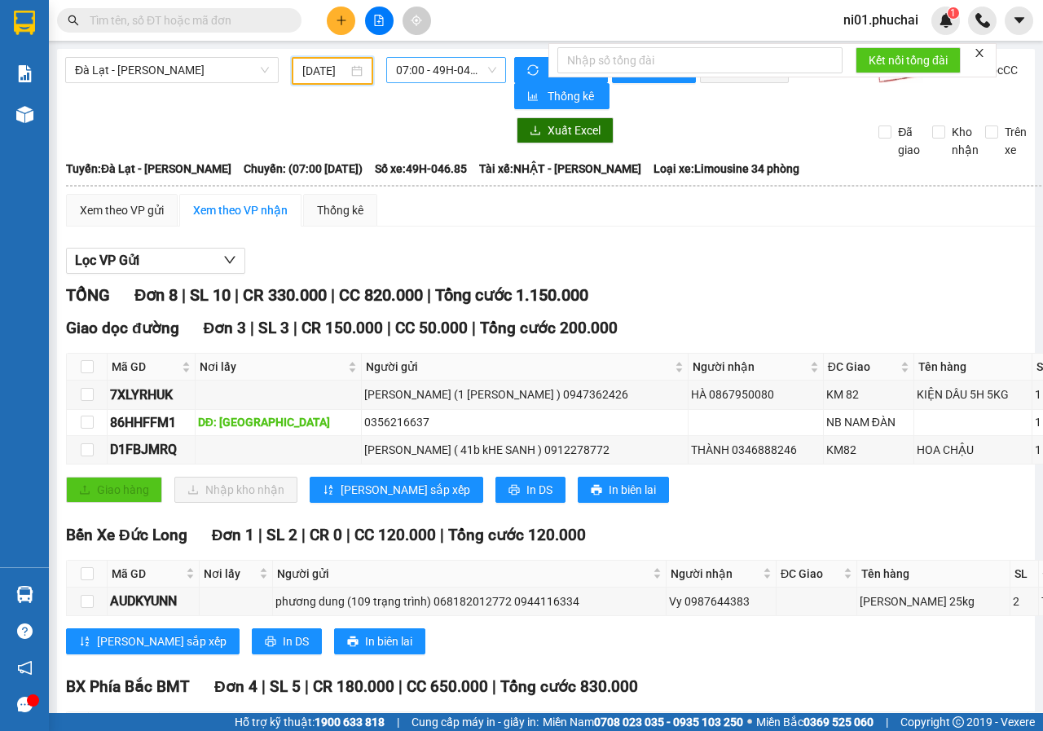
click at [426, 68] on span "07:00 - 49H-046.85" at bounding box center [445, 70] width 99 height 24
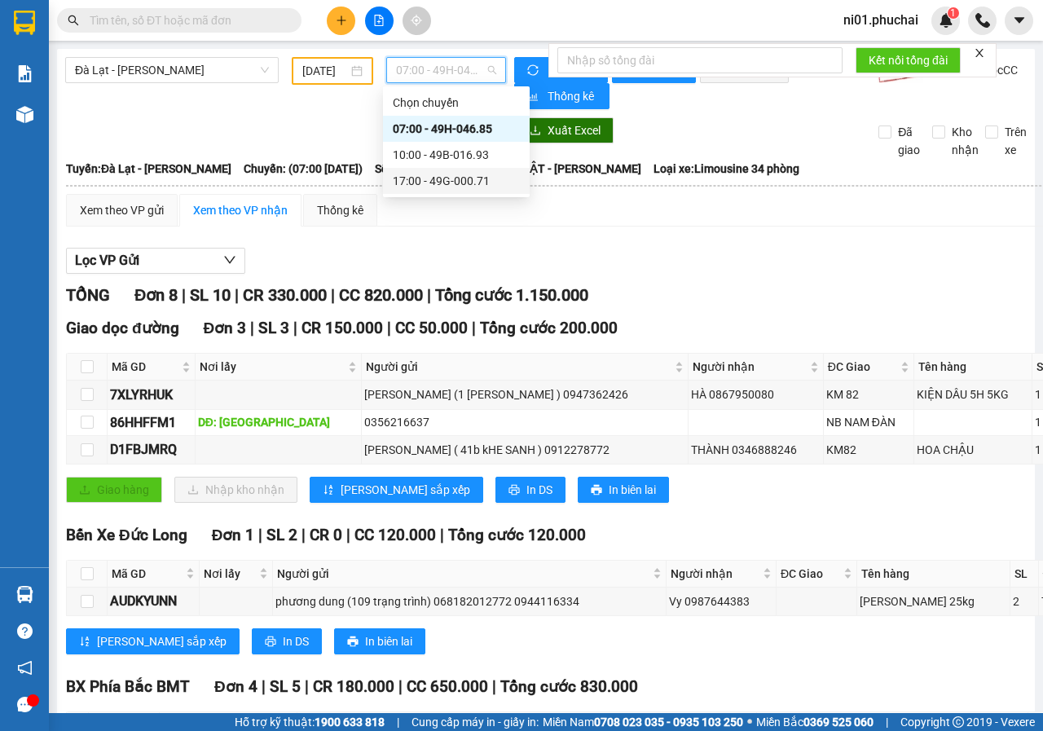
click at [443, 181] on div "17:00 - 49G-000.71" at bounding box center [456, 181] width 127 height 18
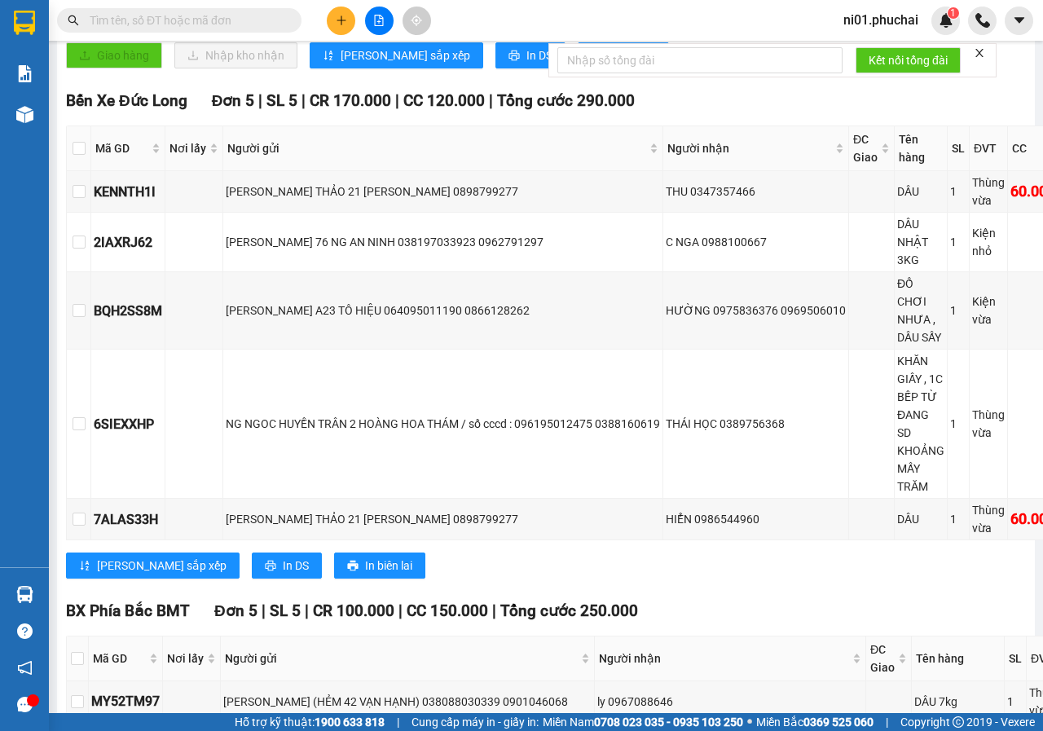
scroll to position [950, 0]
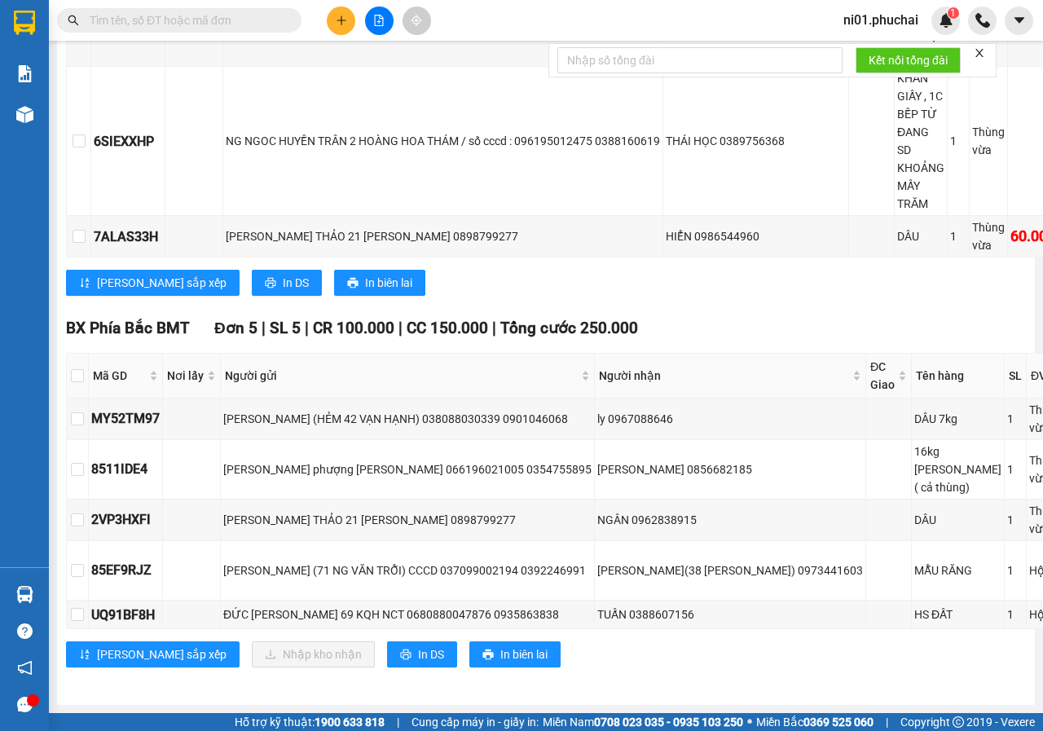
drag, startPoint x: 600, startPoint y: 700, endPoint x: 922, endPoint y: 698, distance: 321.9
click at [922, 698] on main "[GEOGRAPHIC_DATA] - [PERSON_NAME] [DATE] 17:00 - 49G-000.71 Làm mới In phơi In …" at bounding box center [521, 356] width 1043 height 713
click at [806, 669] on div "TỔNG Đơn 14 | SL 15 | CR 310.000 | CC 480.000 | Tổng cước 790.000 Giao dọc đườn…" at bounding box center [634, 58] width 1136 height 1258
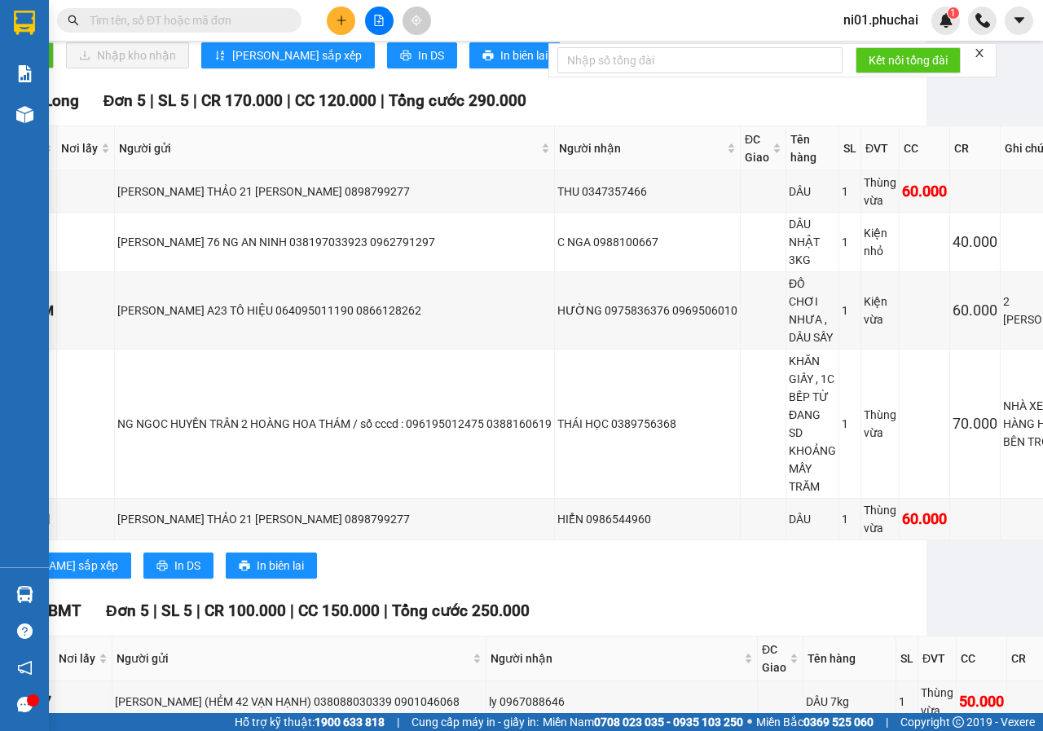
scroll to position [950, 108]
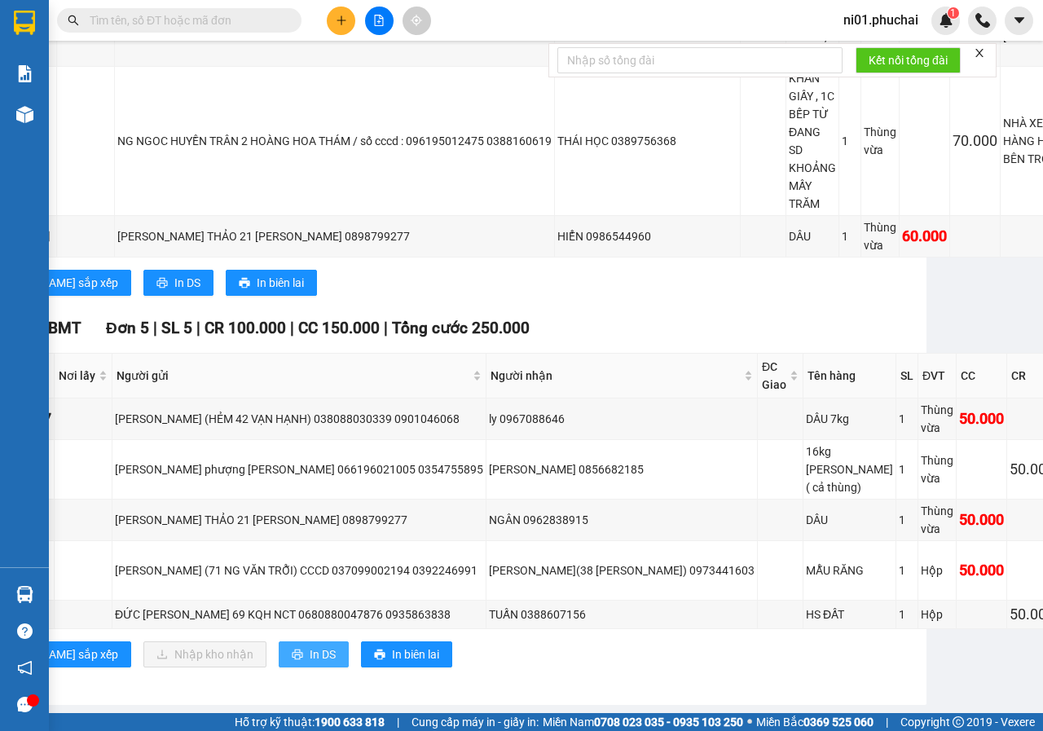
click at [310, 645] on span "In DS" at bounding box center [323, 654] width 26 height 18
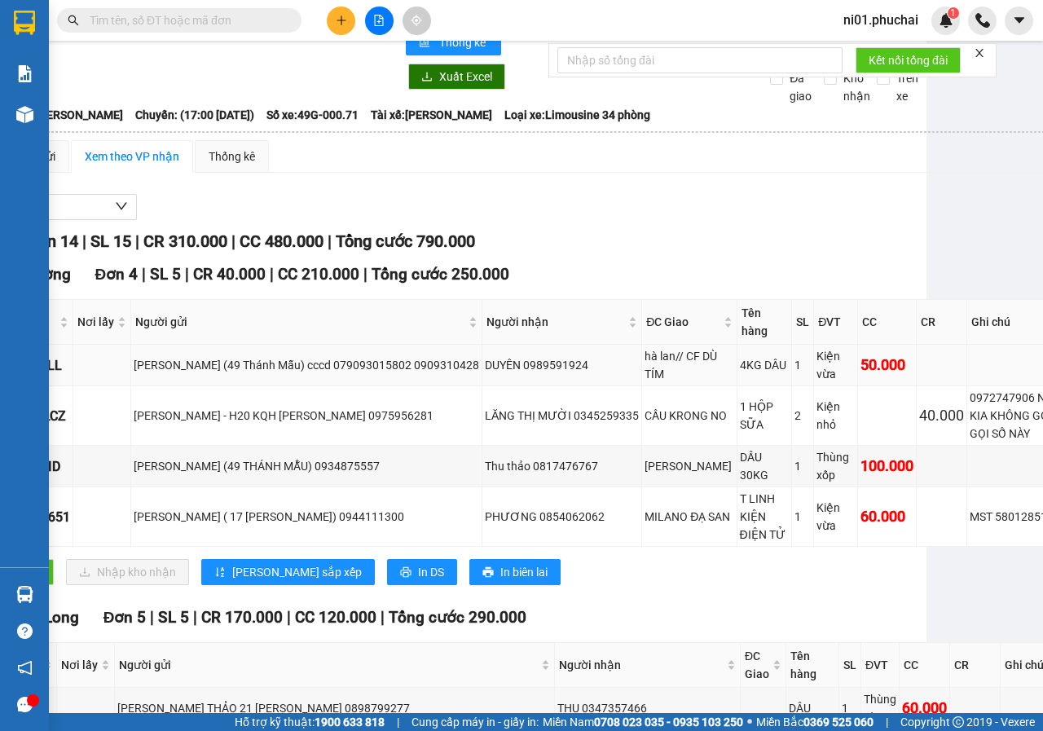
scroll to position [0, 108]
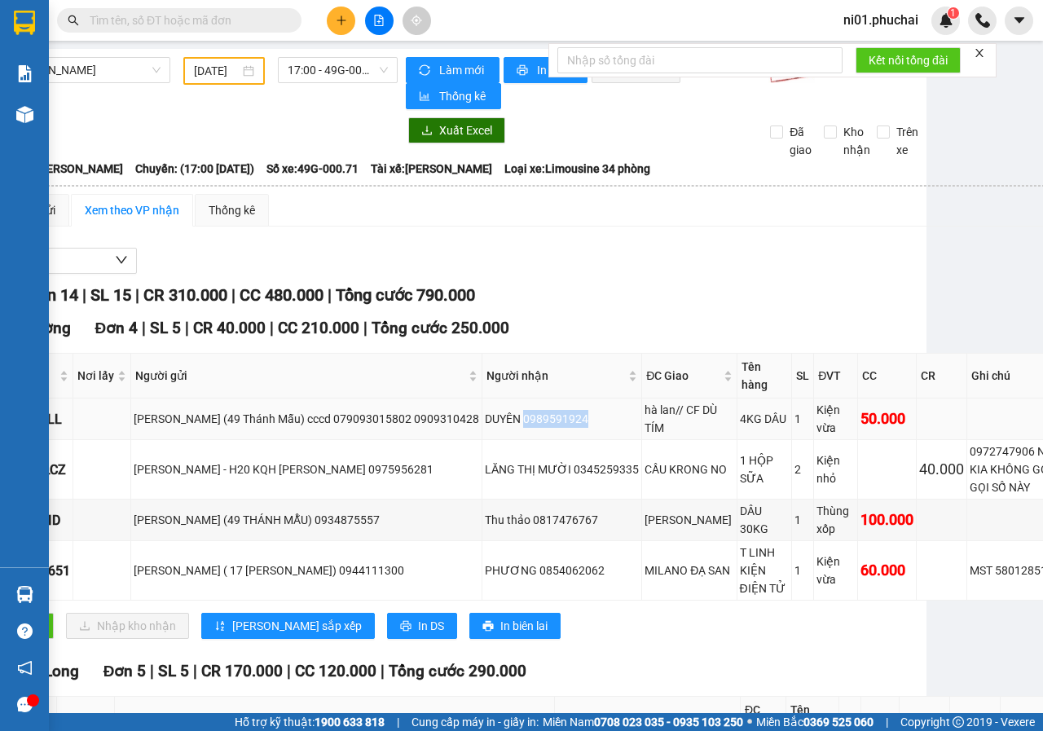
drag, startPoint x: 559, startPoint y: 429, endPoint x: 623, endPoint y: 423, distance: 63.8
click at [623, 423] on div "DUYÊN 0989591924" at bounding box center [562, 419] width 154 height 18
copy div "0989591924"
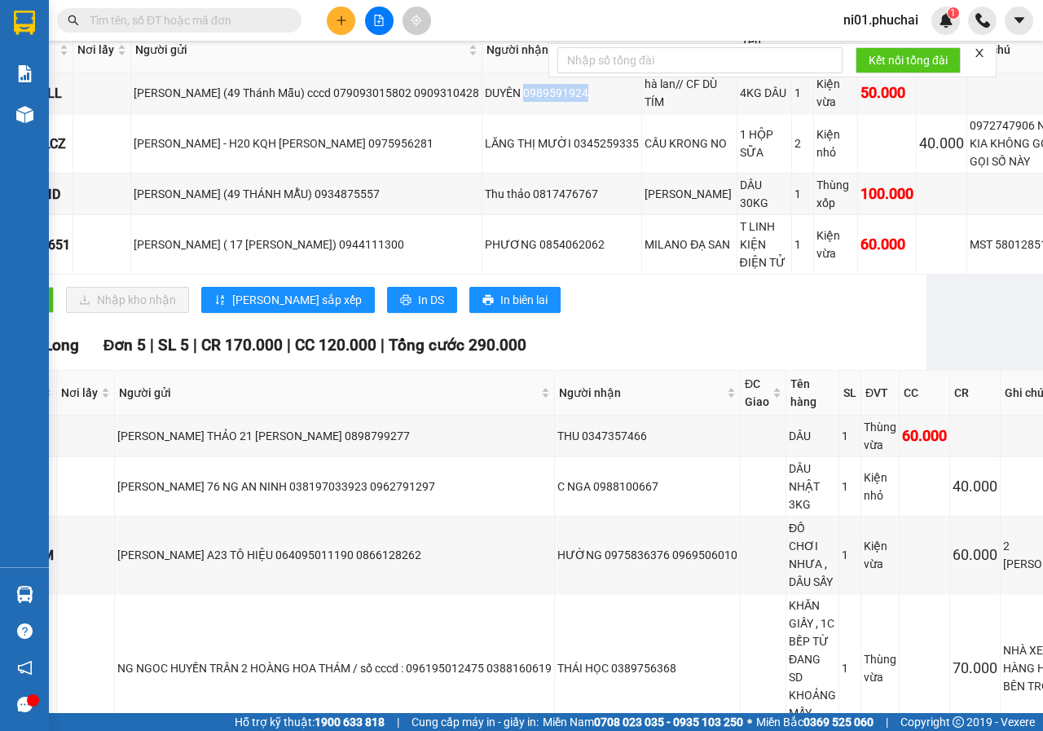
scroll to position [82, 108]
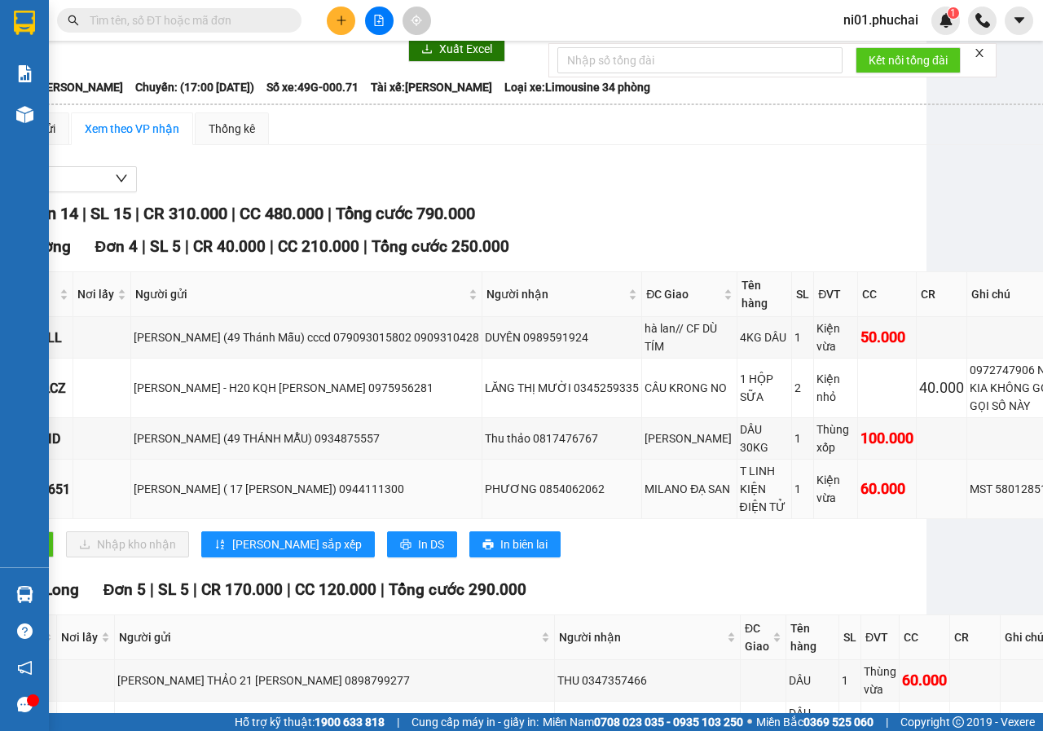
click at [598, 510] on td "PHƯƠNG 0854062062" at bounding box center [562, 489] width 160 height 59
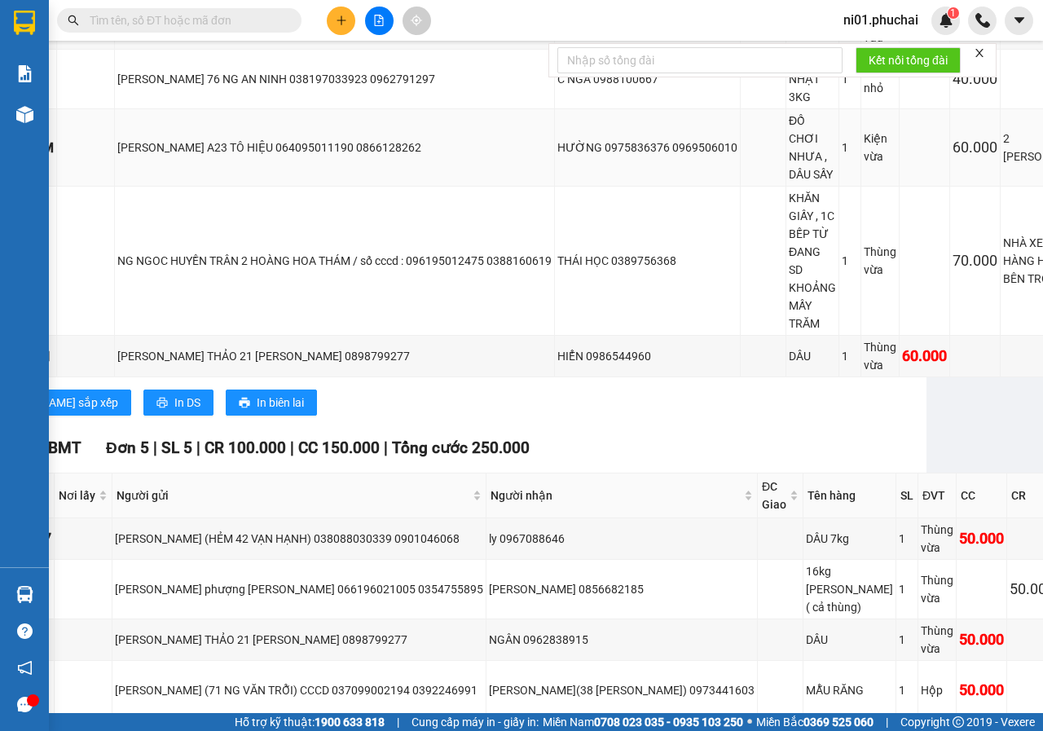
scroll to position [950, 108]
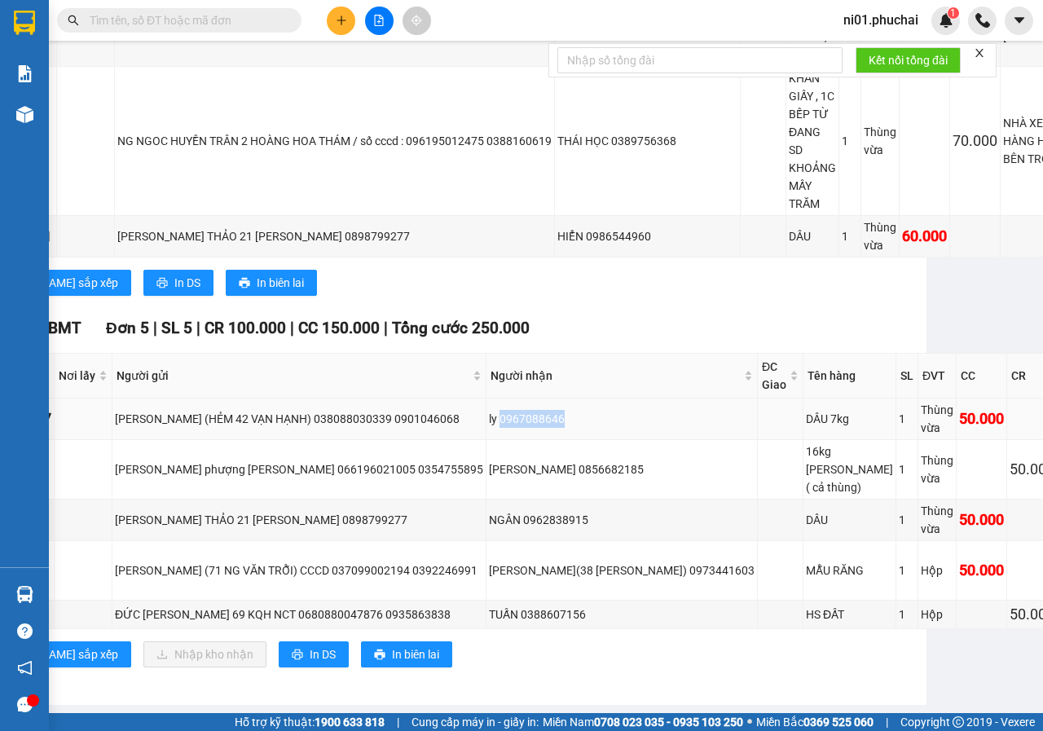
drag, startPoint x: 517, startPoint y: 354, endPoint x: 587, endPoint y: 359, distance: 70.3
click at [587, 410] on div "ly 0967088646" at bounding box center [622, 419] width 266 height 18
copy div "0967088646"
drag, startPoint x: 562, startPoint y: 426, endPoint x: 636, endPoint y: 424, distance: 74.2
click at [636, 460] on div "[PERSON_NAME] 0856682185" at bounding box center [622, 469] width 266 height 18
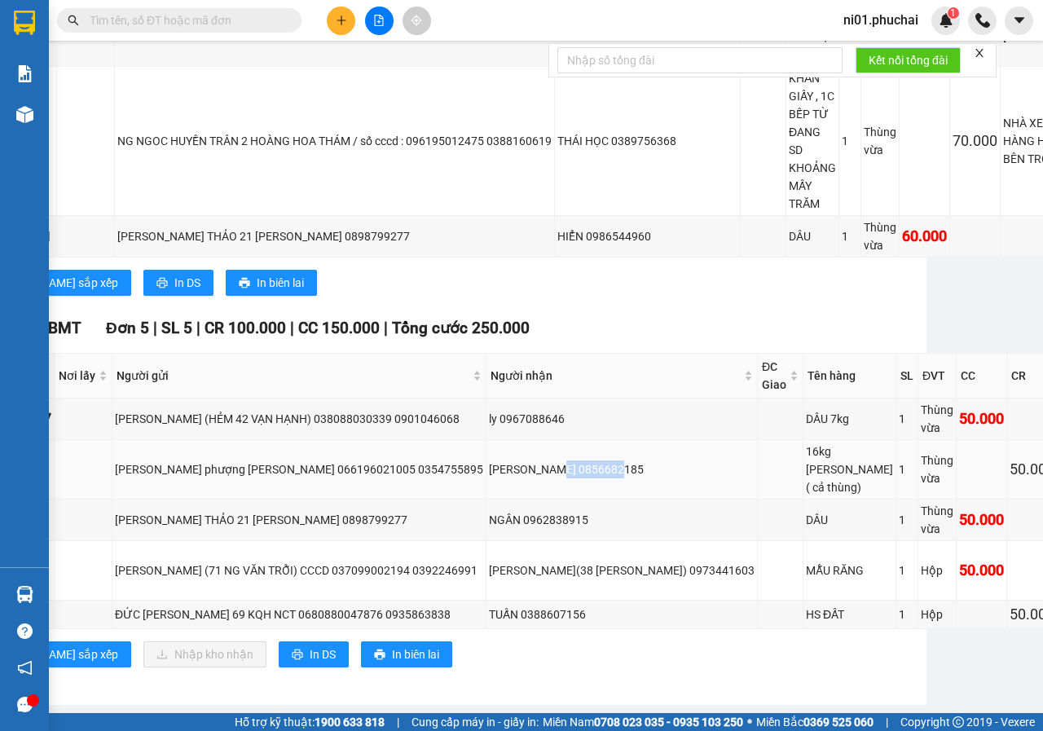
copy div "0856682185"
click at [230, 22] on input "text" at bounding box center [186, 20] width 192 height 18
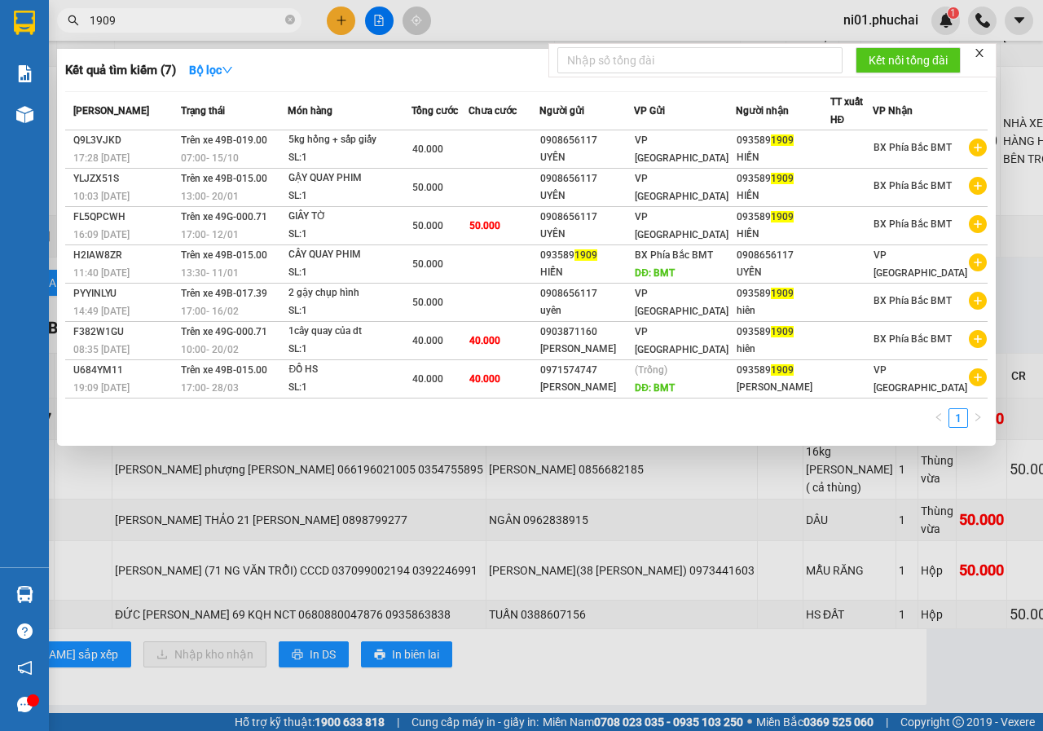
type input "1909"
click at [283, 23] on span "1909" at bounding box center [179, 20] width 245 height 24
click at [292, 15] on icon "close-circle" at bounding box center [290, 20] width 10 height 10
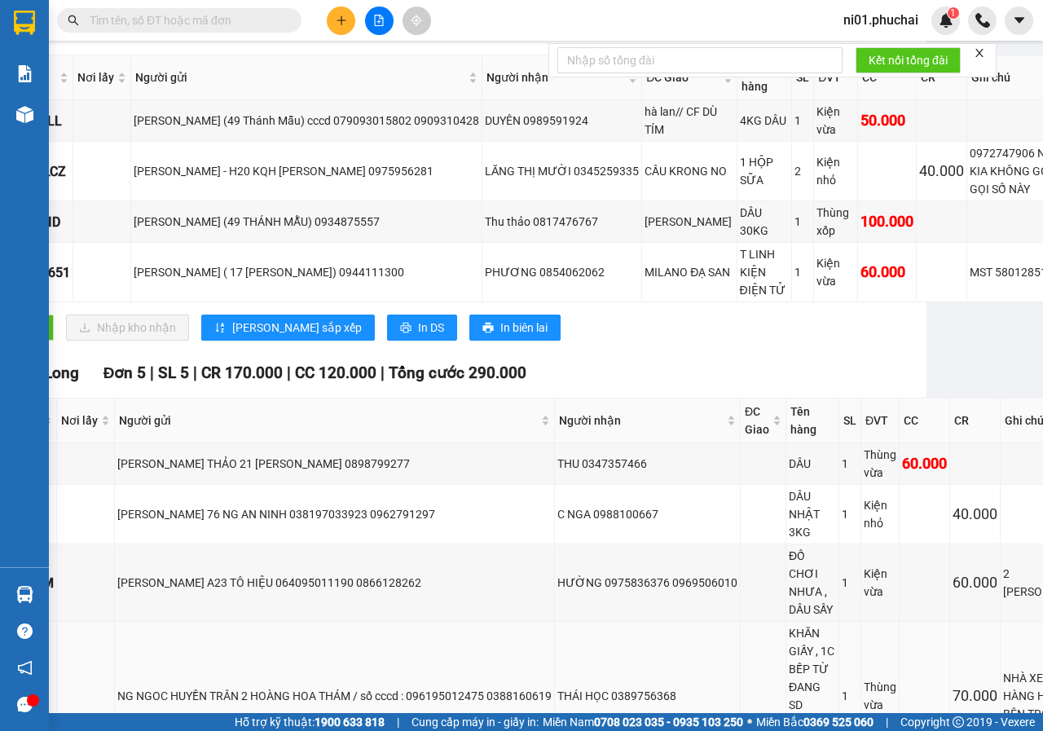
scroll to position [0, 108]
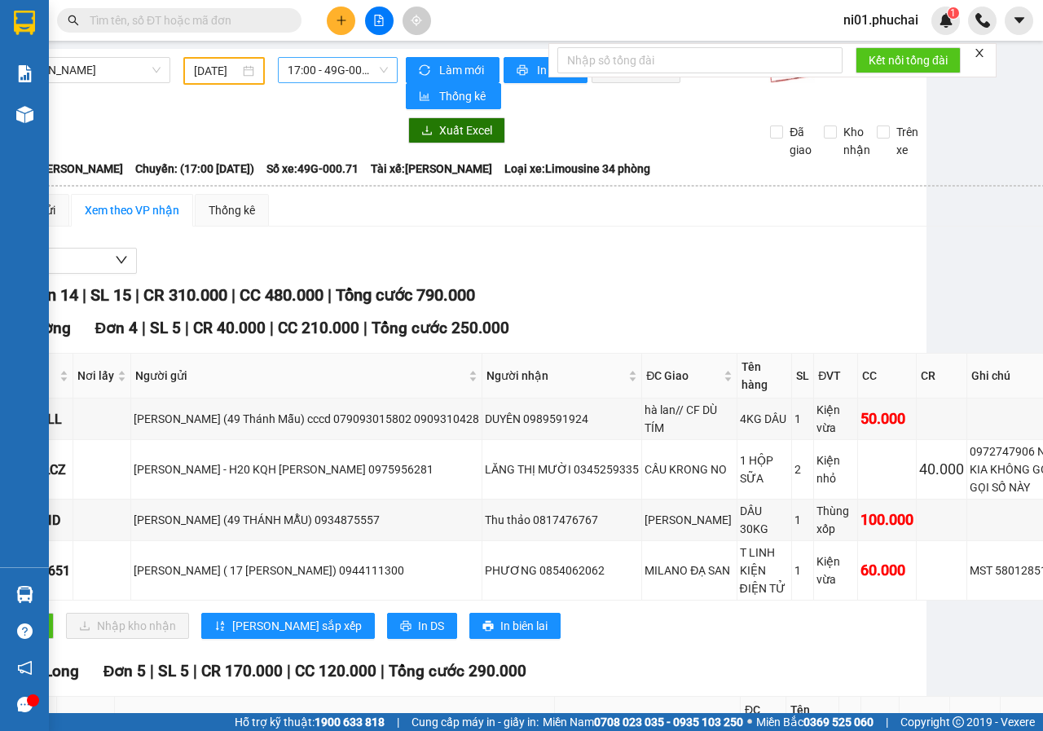
click at [308, 70] on span "17:00 - 49G-000.71" at bounding box center [337, 70] width 99 height 24
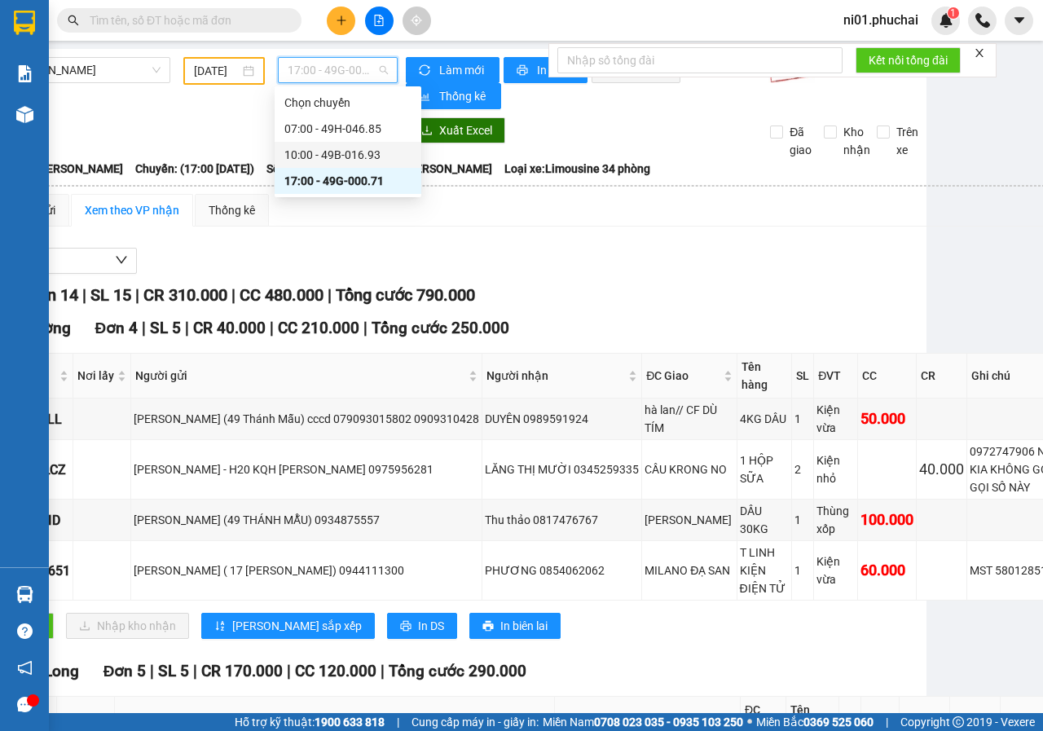
click at [326, 161] on div "10:00 - 49B-016.93" at bounding box center [347, 155] width 127 height 18
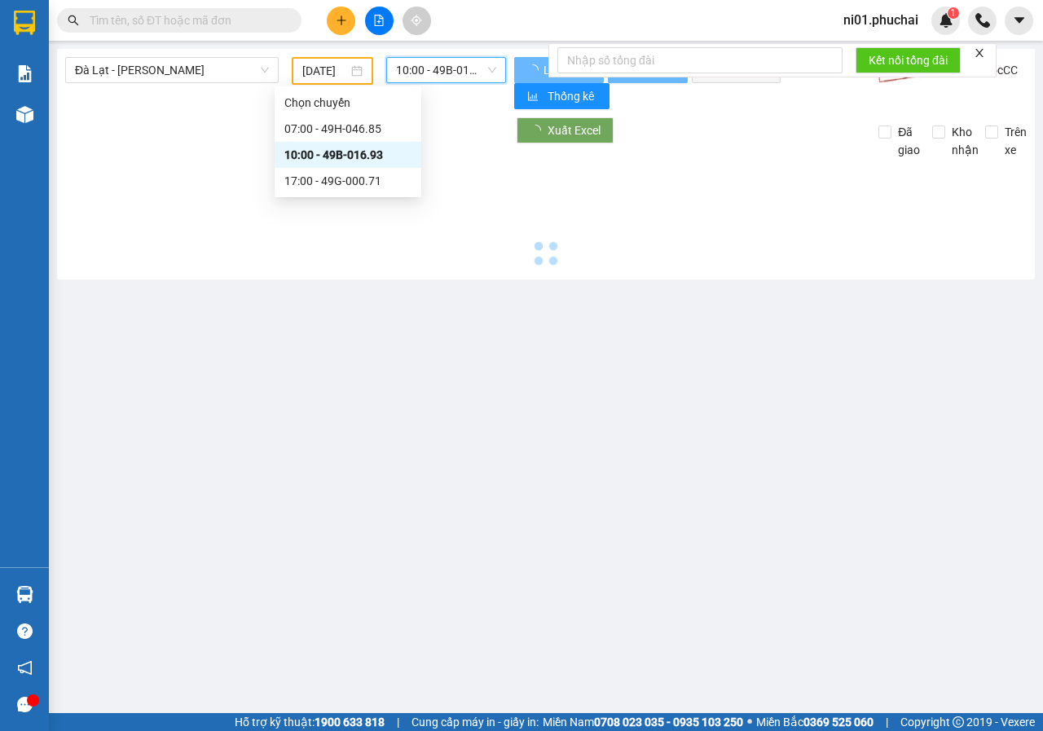
scroll to position [0, 0]
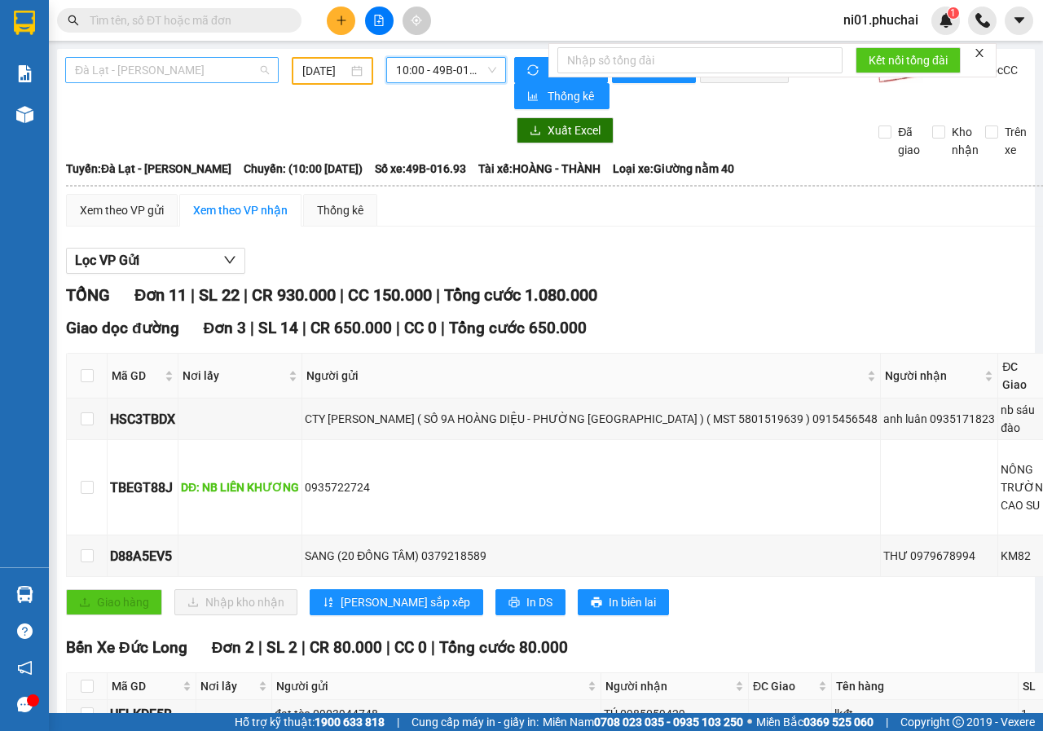
click at [170, 76] on span "Đà Lạt - [PERSON_NAME]" at bounding box center [172, 70] width 194 height 24
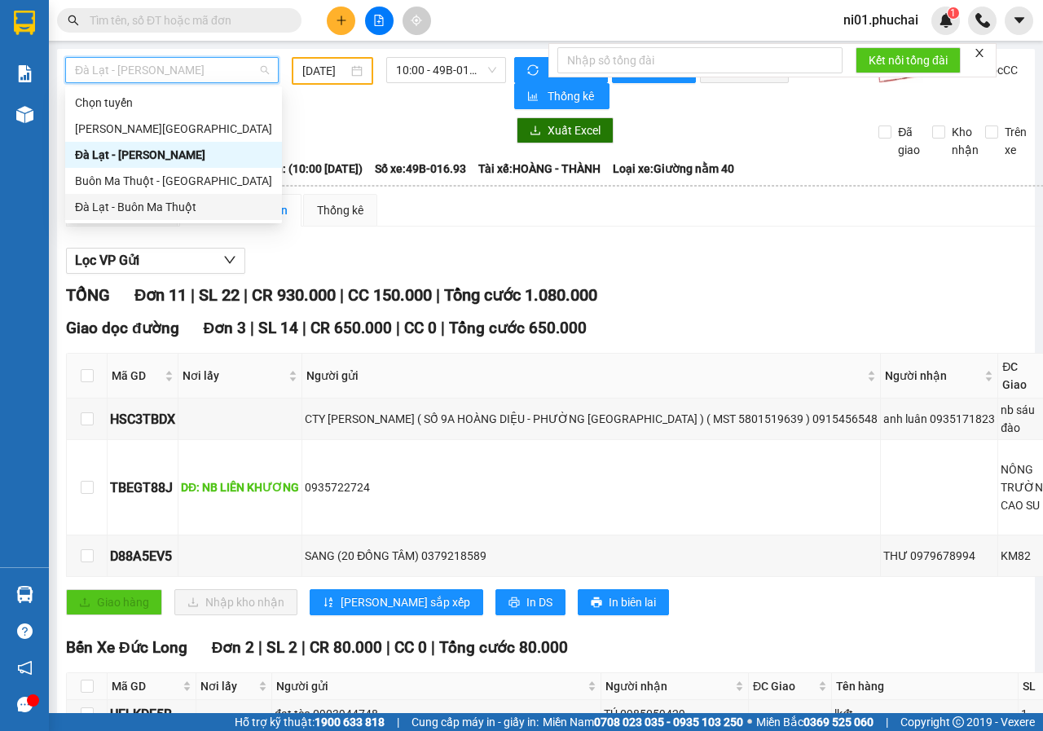
click at [134, 205] on div "Đà Lạt - Buôn Ma Thuột" at bounding box center [173, 207] width 197 height 18
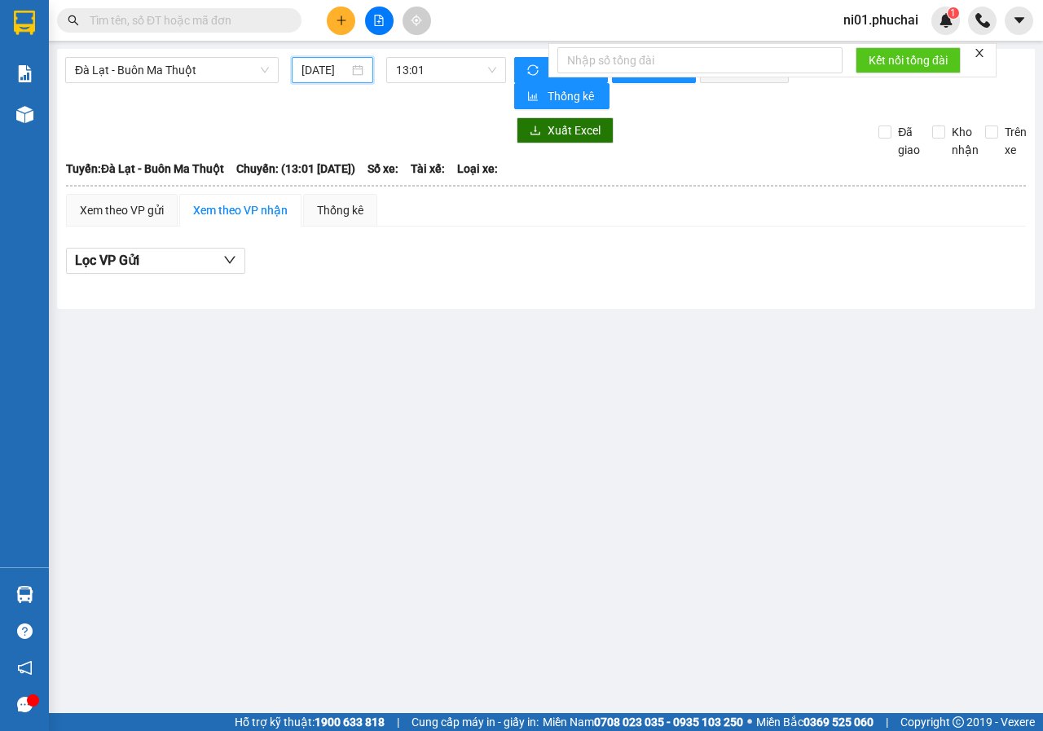
click at [333, 71] on input "[DATE]" at bounding box center [325, 70] width 47 height 18
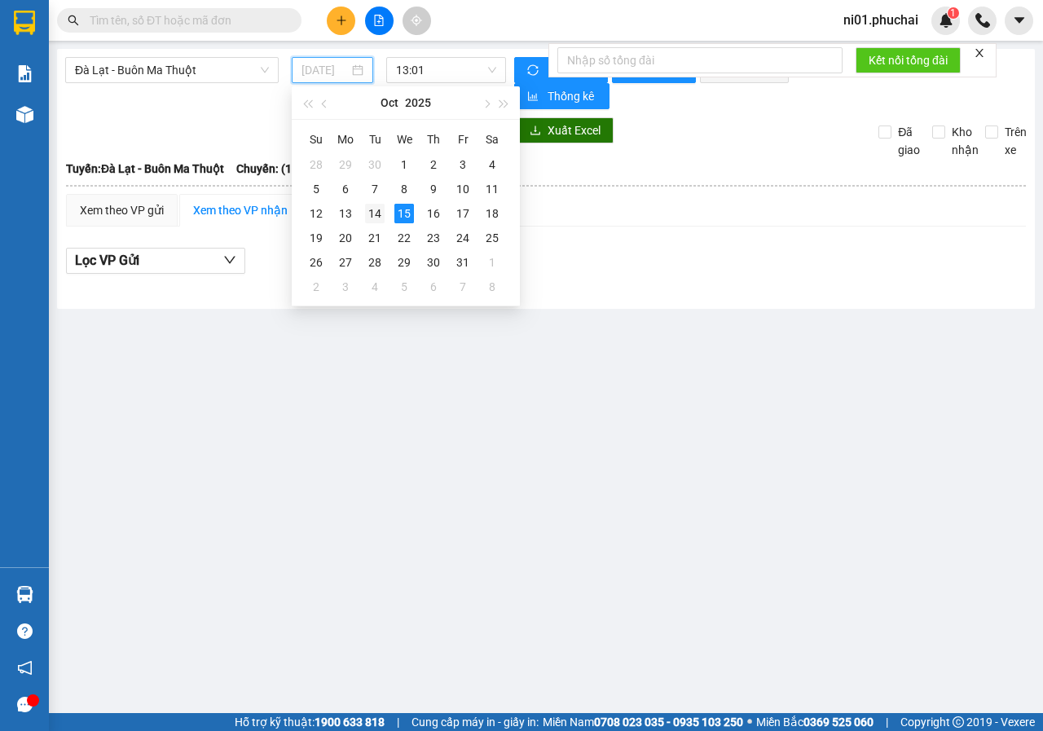
click at [381, 214] on div "14" at bounding box center [375, 214] width 20 height 20
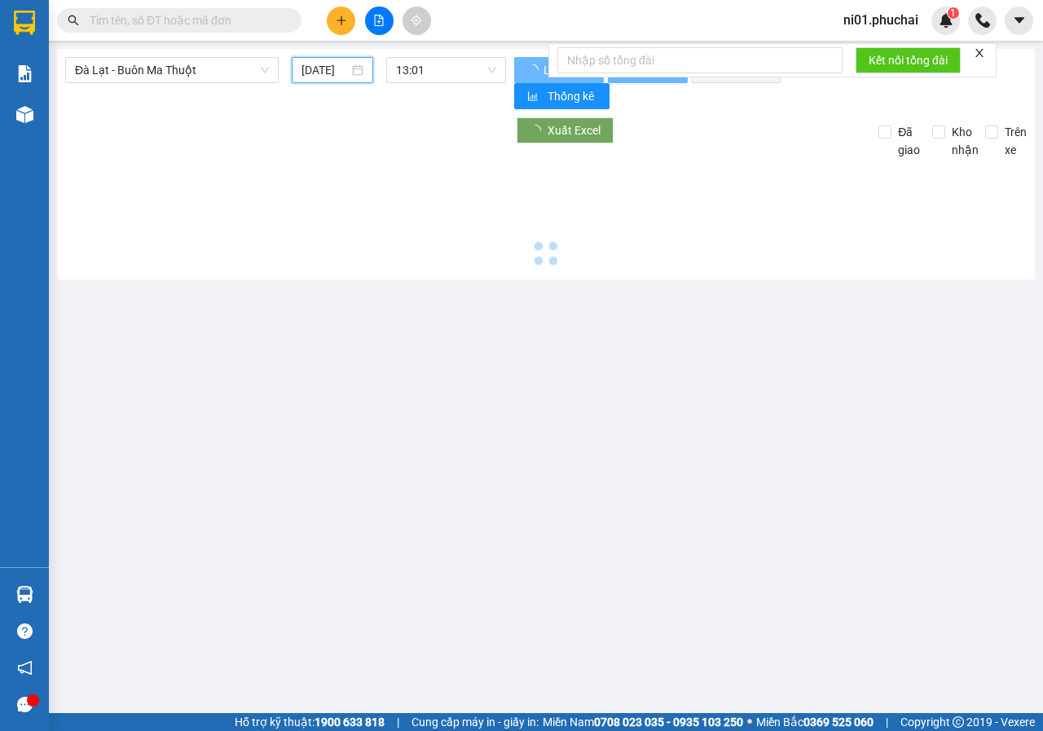
type input "[DATE]"
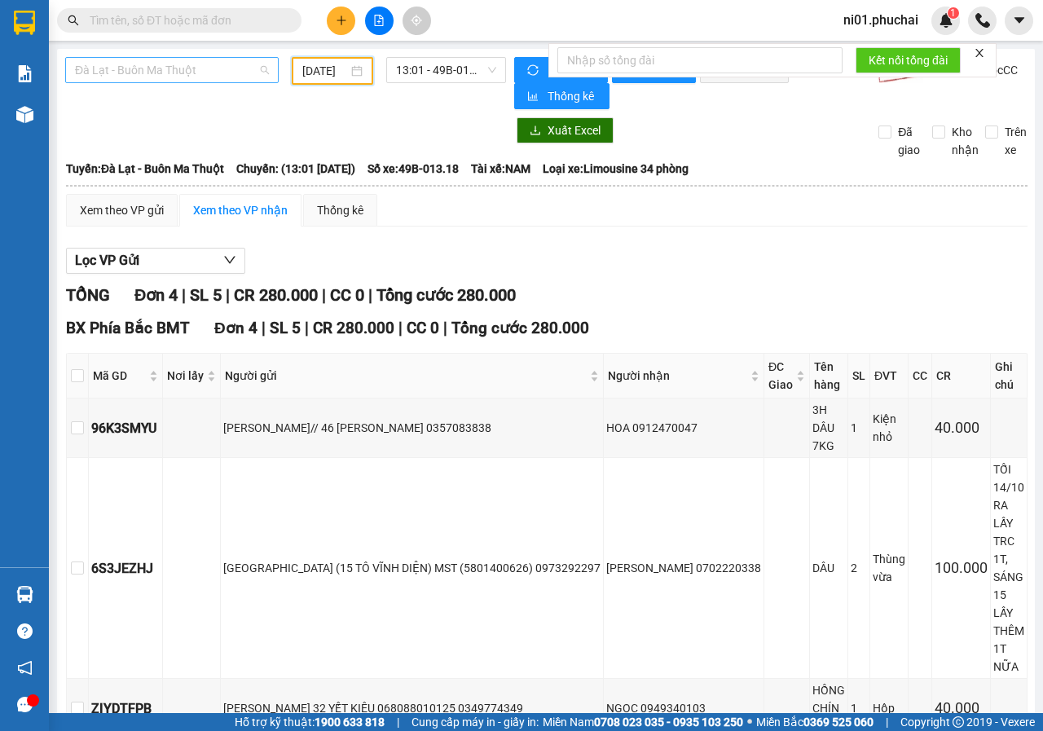
click at [210, 70] on span "Đà Lạt - Buôn Ma Thuột" at bounding box center [172, 70] width 194 height 24
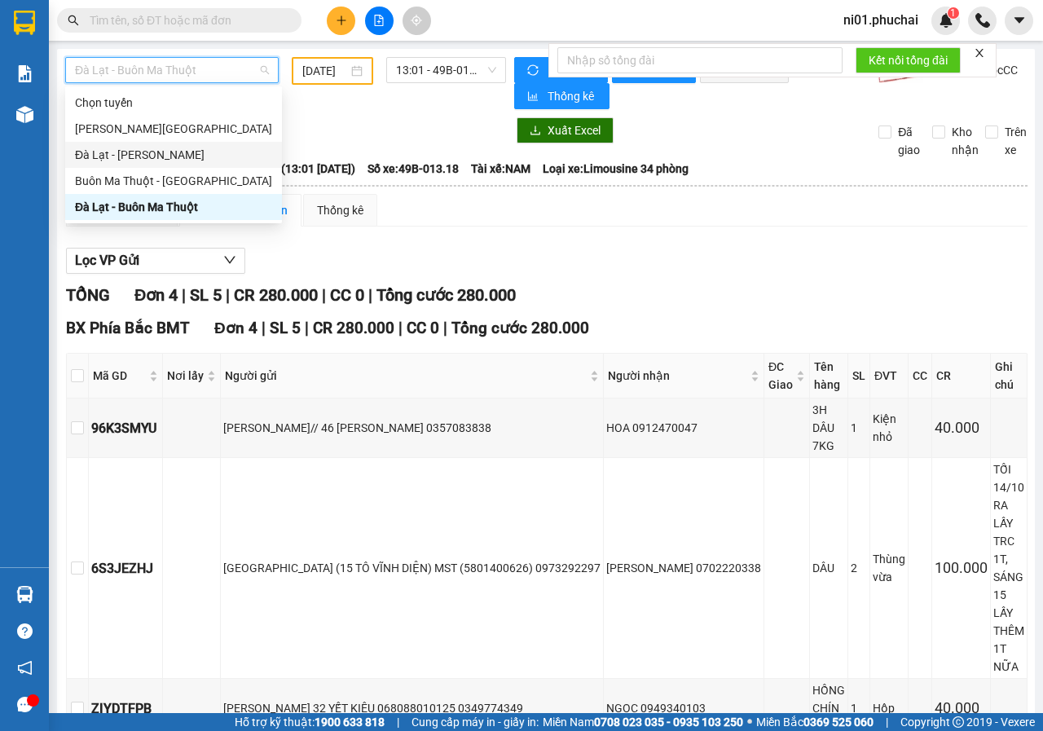
click at [170, 148] on div "Đà Lạt - [PERSON_NAME]" at bounding box center [173, 155] width 197 height 18
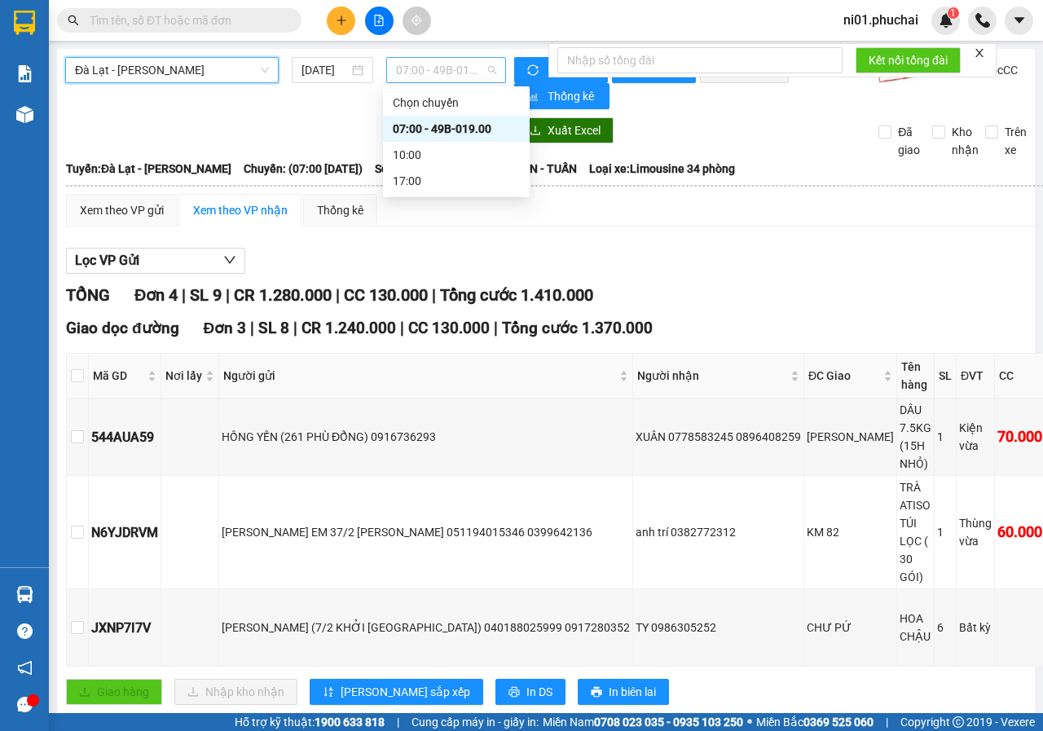
click at [414, 71] on span "07:00 - 49B-019.00" at bounding box center [445, 70] width 99 height 24
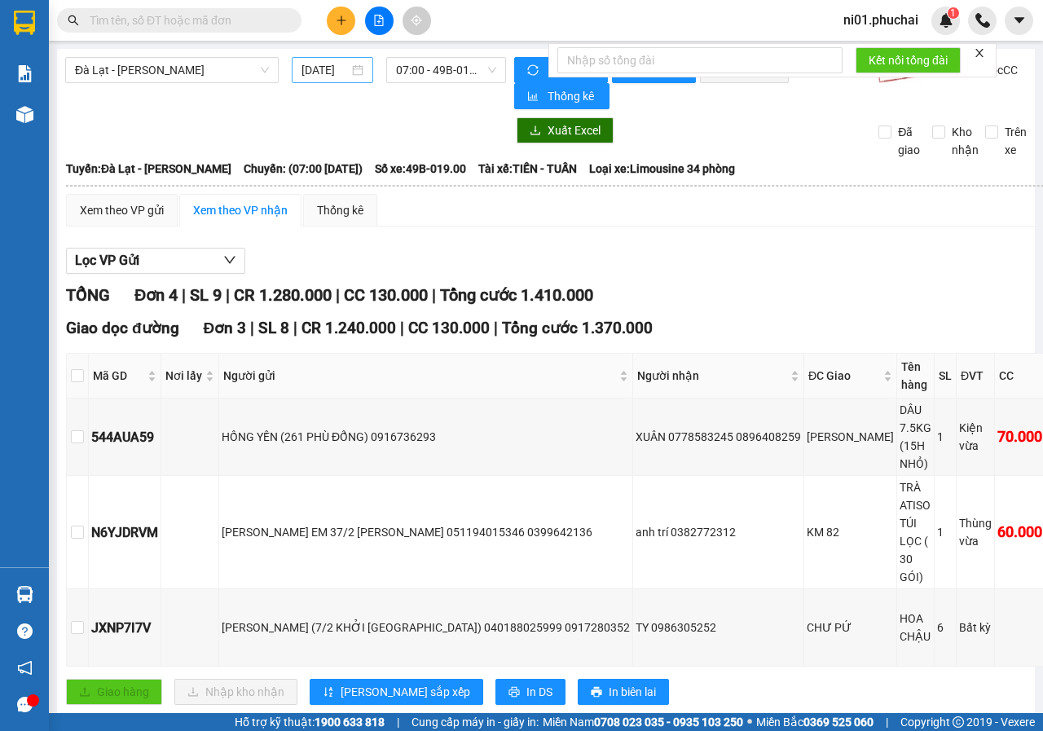
click at [326, 60] on div "[DATE]" at bounding box center [333, 70] width 82 height 26
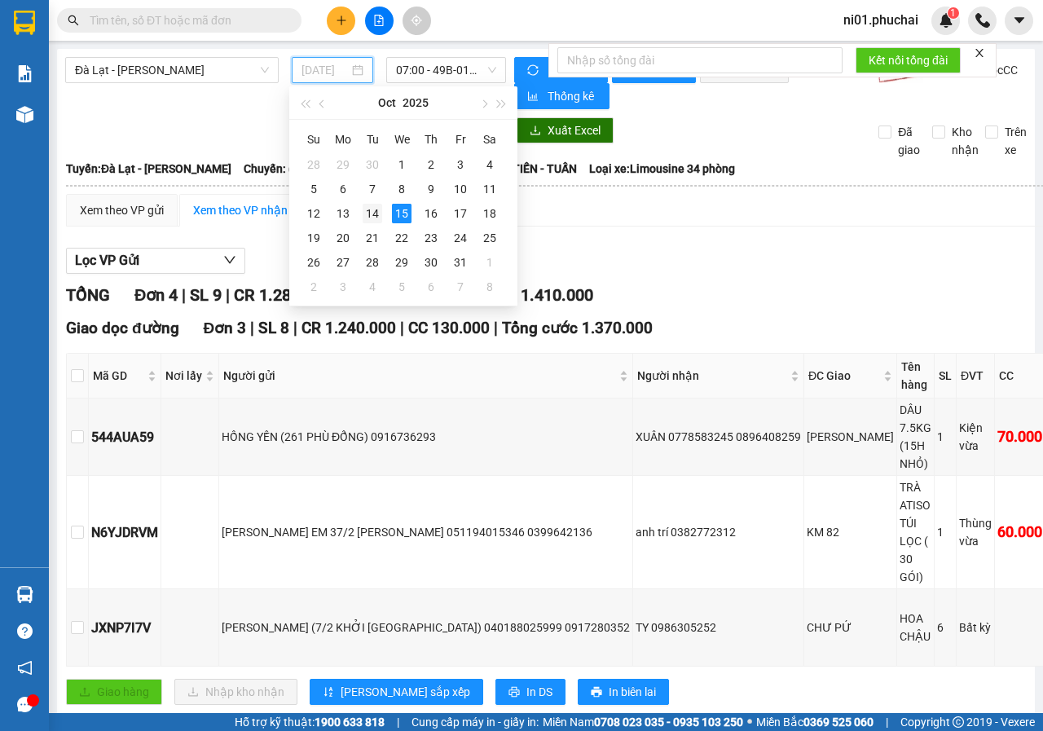
click at [379, 216] on div "14" at bounding box center [373, 214] width 20 height 20
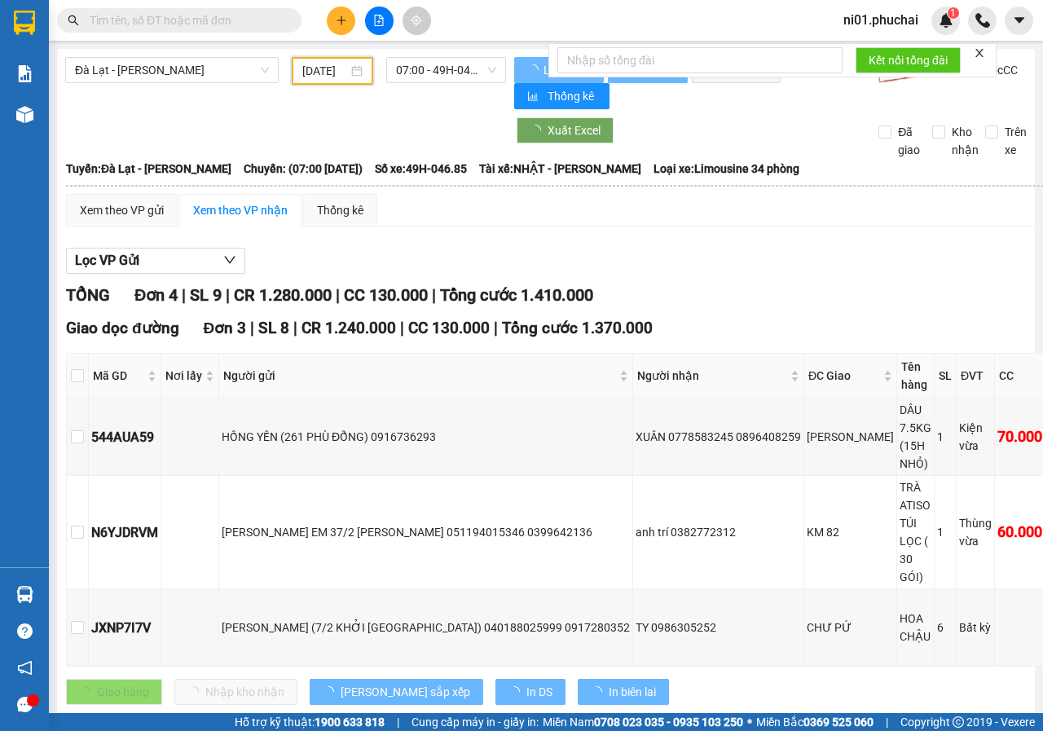
scroll to position [0, 11]
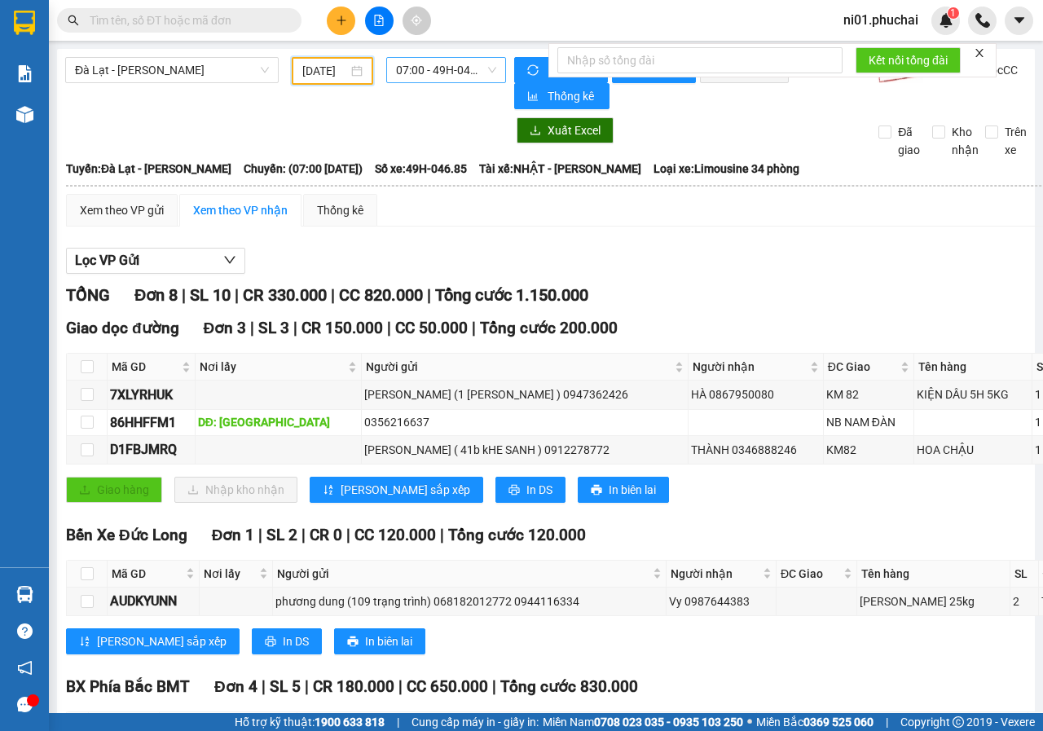
click at [463, 77] on span "07:00 - 49H-046.85" at bounding box center [445, 70] width 99 height 24
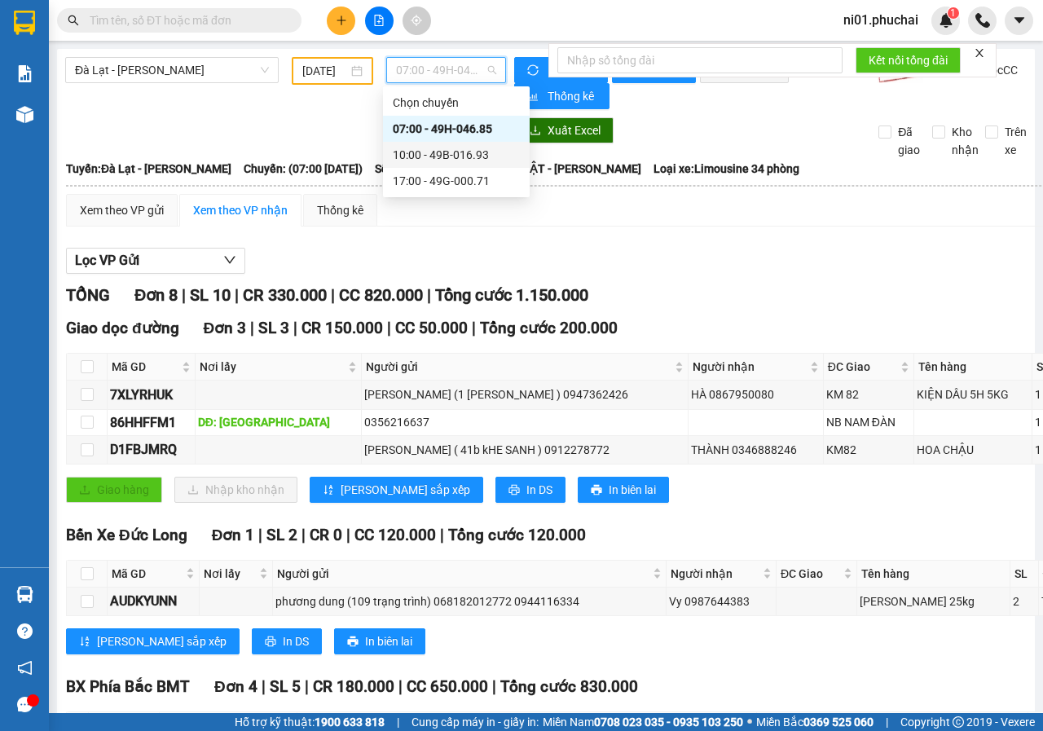
click at [440, 148] on div "10:00 - 49B-016.93" at bounding box center [456, 155] width 127 height 18
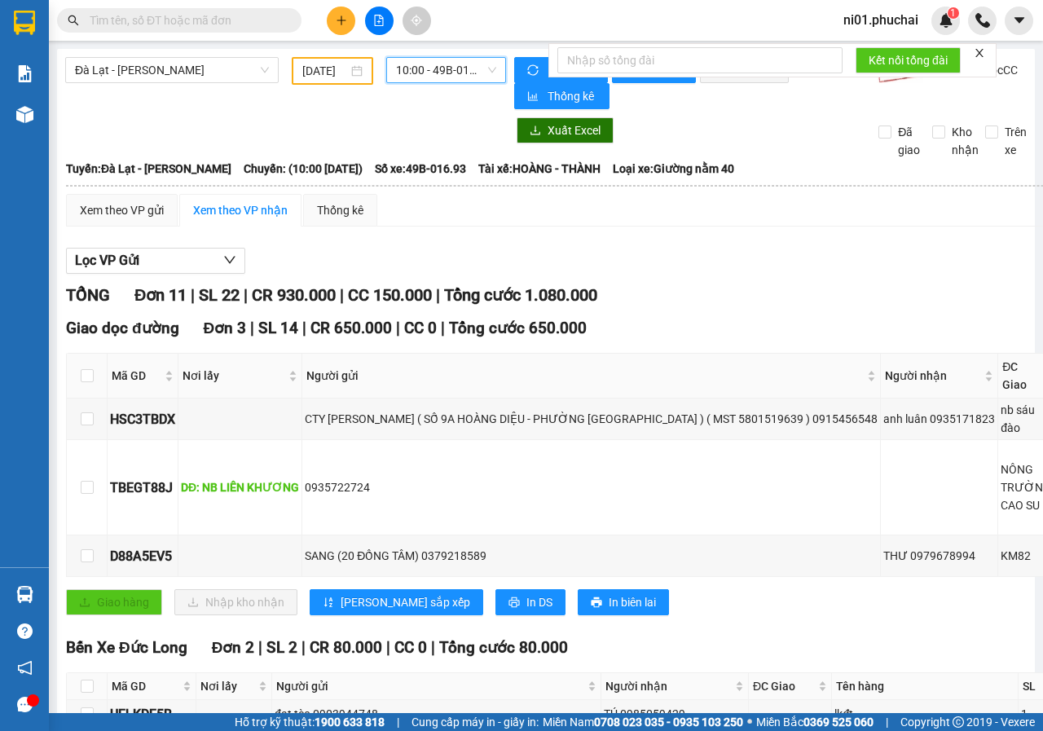
click at [474, 71] on span "10:00 - 49B-016.93" at bounding box center [445, 70] width 99 height 24
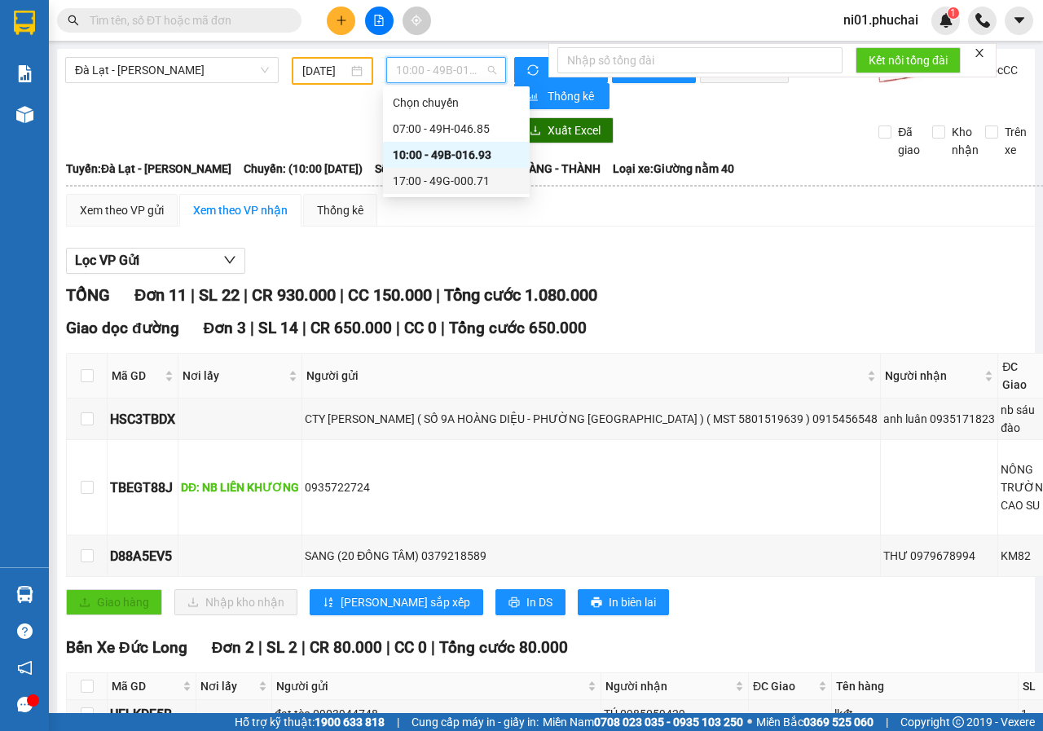
click at [447, 174] on div "17:00 - 49G-000.71" at bounding box center [456, 181] width 127 height 18
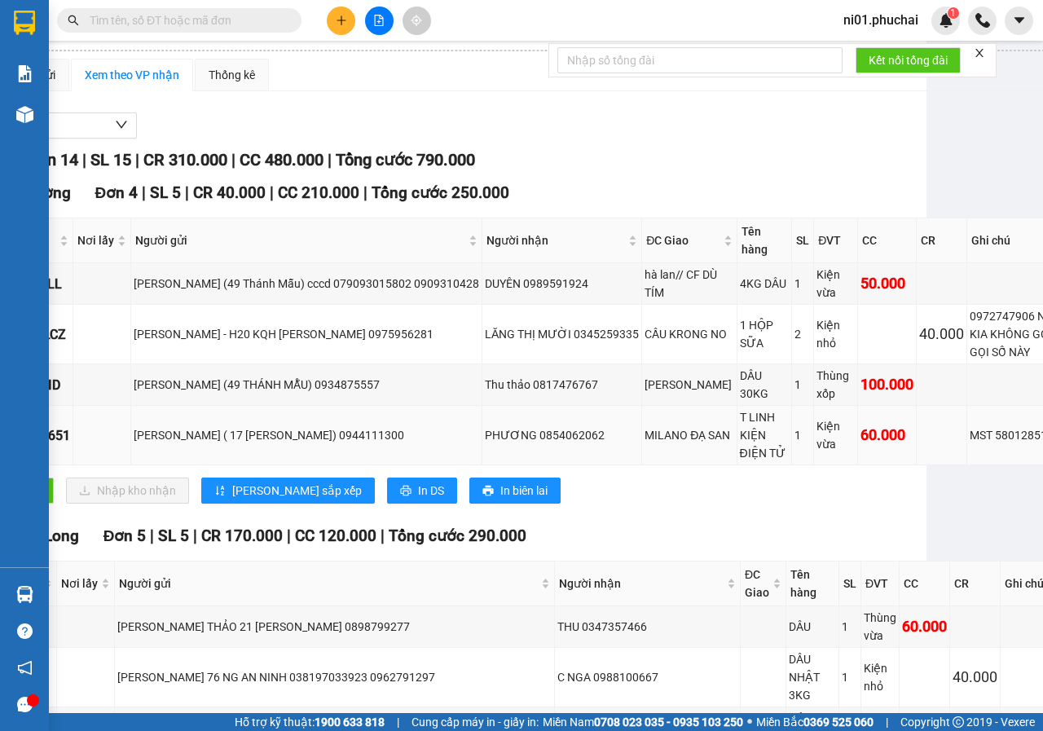
scroll to position [0, 108]
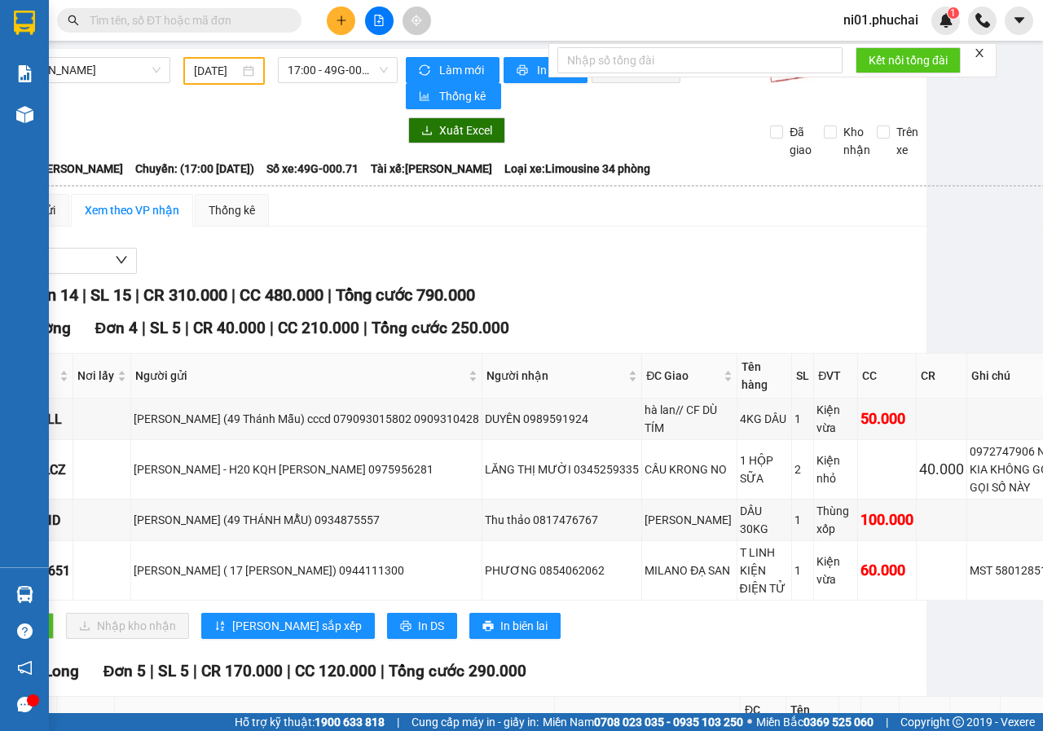
click at [218, 63] on input "[DATE]" at bounding box center [217, 71] width 46 height 18
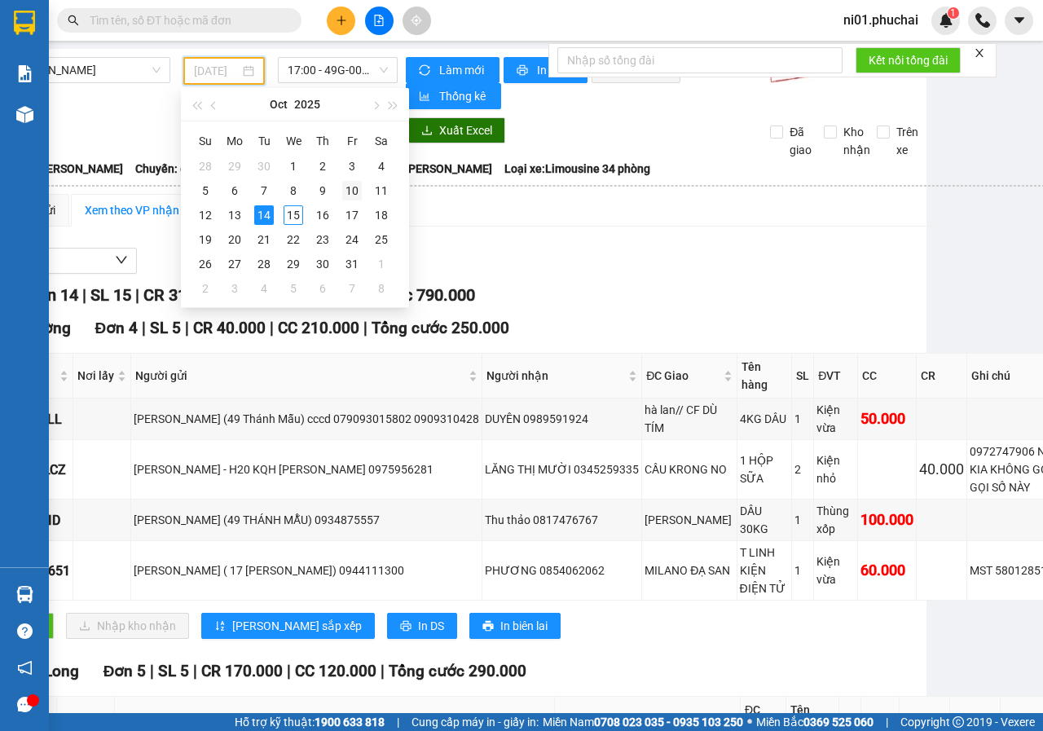
click at [354, 192] on div "10" at bounding box center [352, 191] width 20 height 20
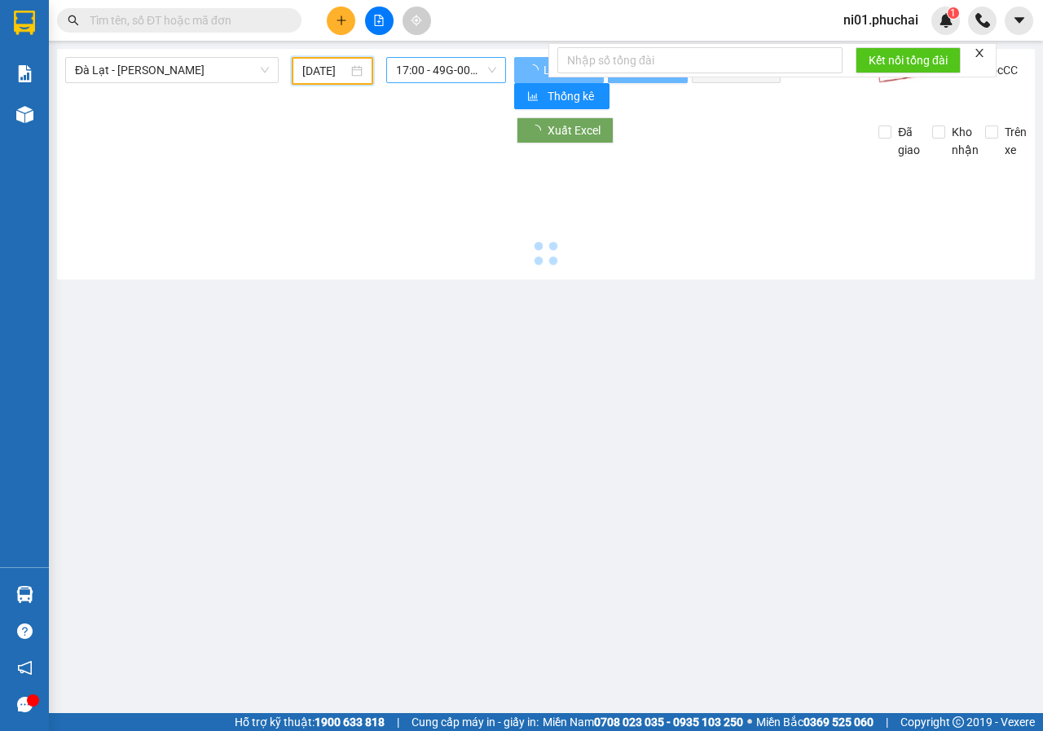
type input "[DATE]"
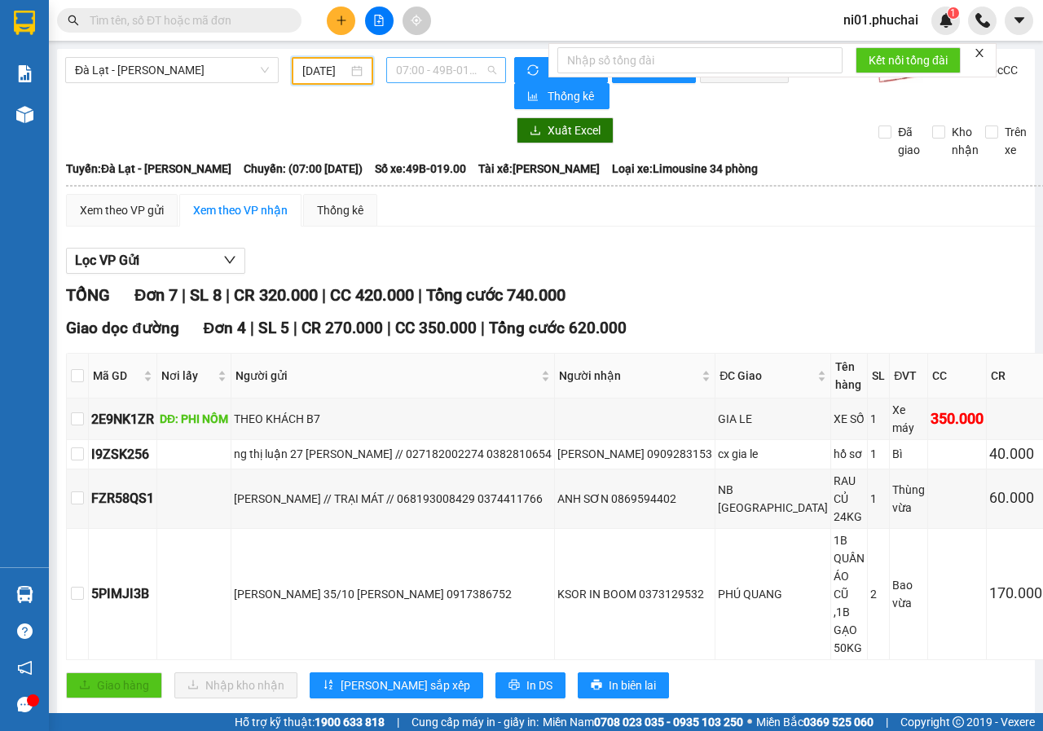
click at [448, 76] on span "07:00 - 49B-019.00" at bounding box center [445, 70] width 99 height 24
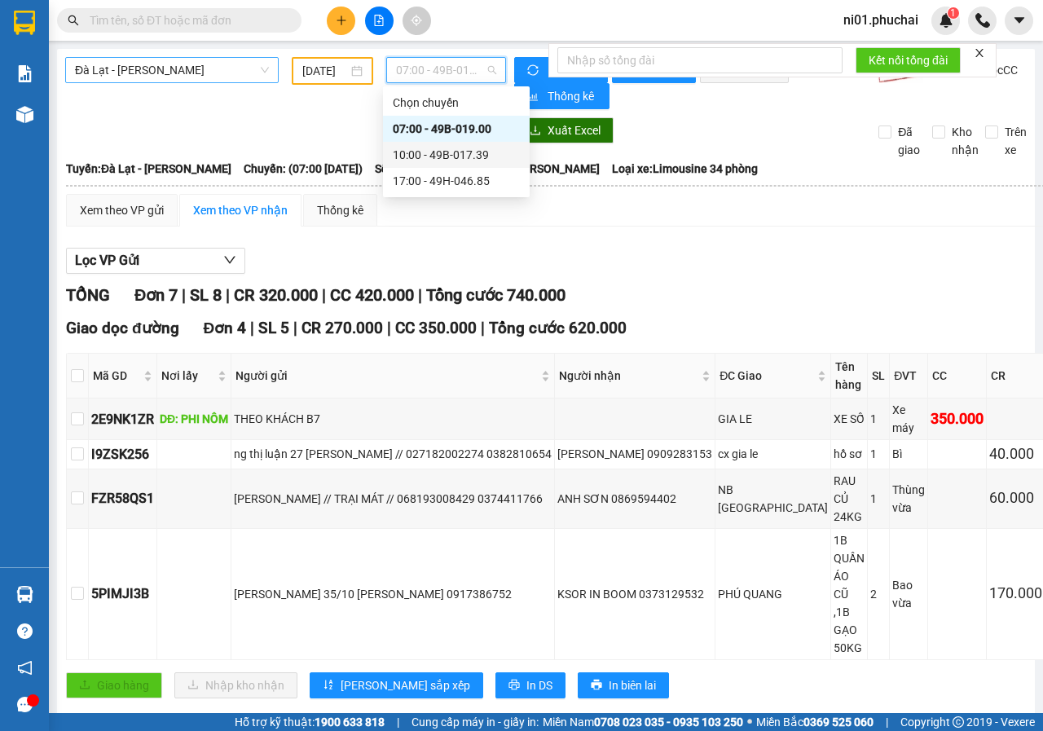
click at [112, 71] on span "Đà Lạt - [PERSON_NAME]" at bounding box center [172, 70] width 194 height 24
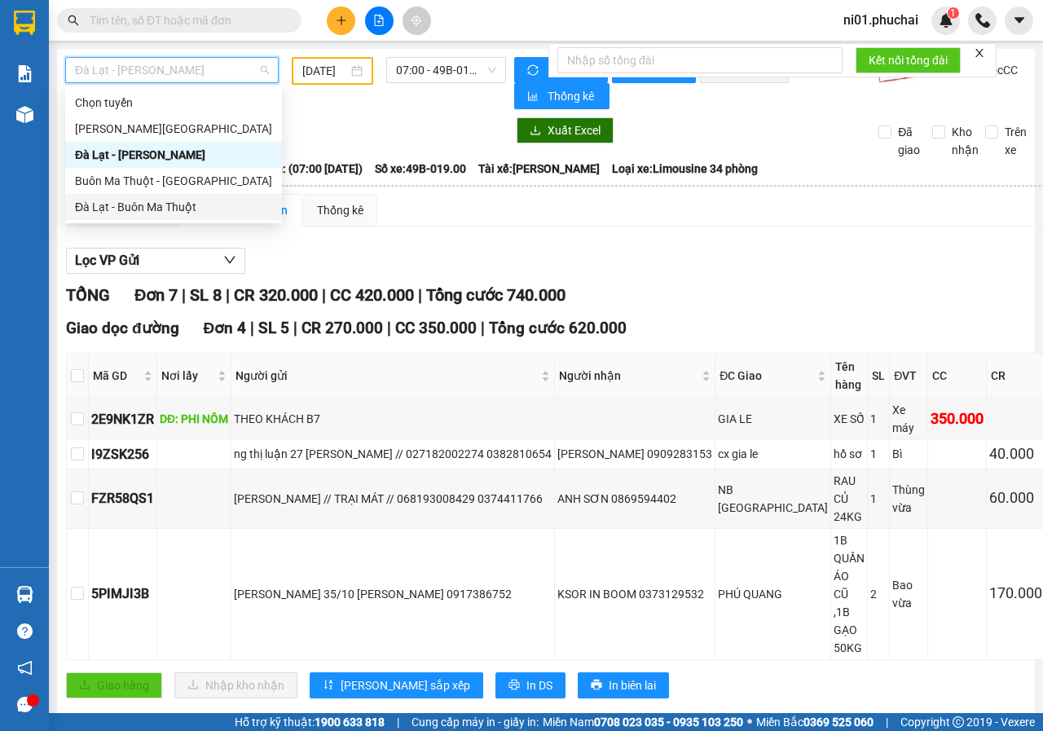
click at [126, 208] on div "Đà Lạt - Buôn Ma Thuột" at bounding box center [173, 207] width 197 height 18
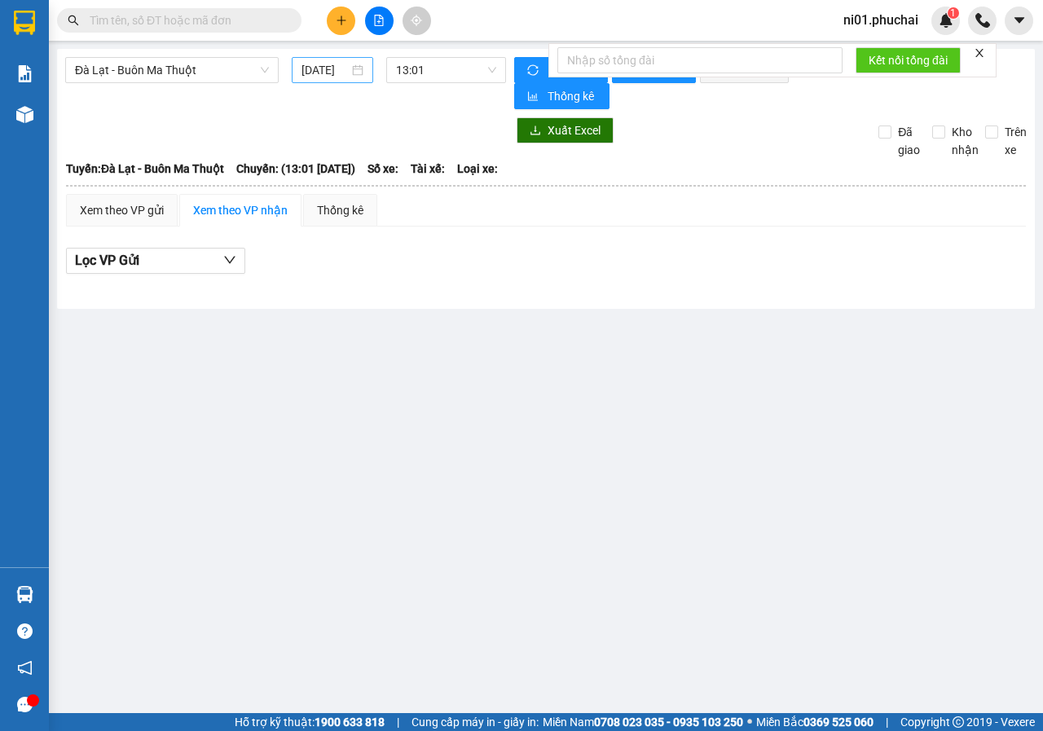
click at [337, 59] on div "[DATE]" at bounding box center [333, 70] width 82 height 26
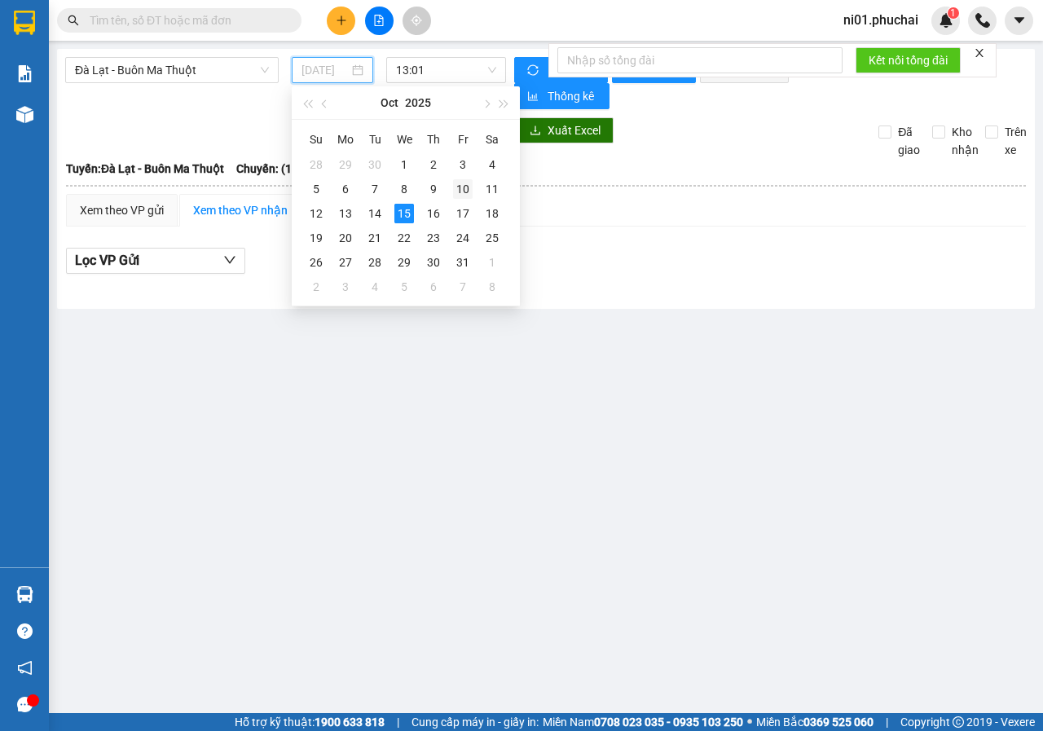
click at [465, 185] on div "10" at bounding box center [463, 189] width 20 height 20
type input "[DATE]"
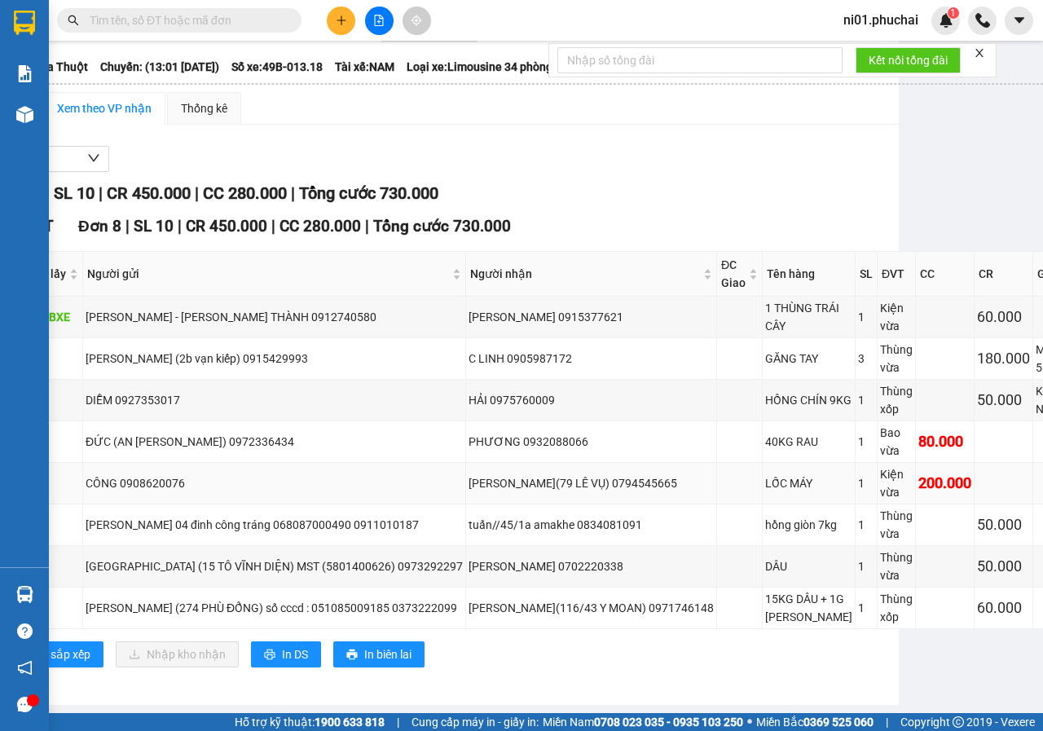
drag, startPoint x: 625, startPoint y: 462, endPoint x: 706, endPoint y: 463, distance: 80.7
click at [706, 474] on div "[PERSON_NAME](79 LÊ VỤ) 0794545665" at bounding box center [591, 483] width 245 height 18
copy div "0794545665"
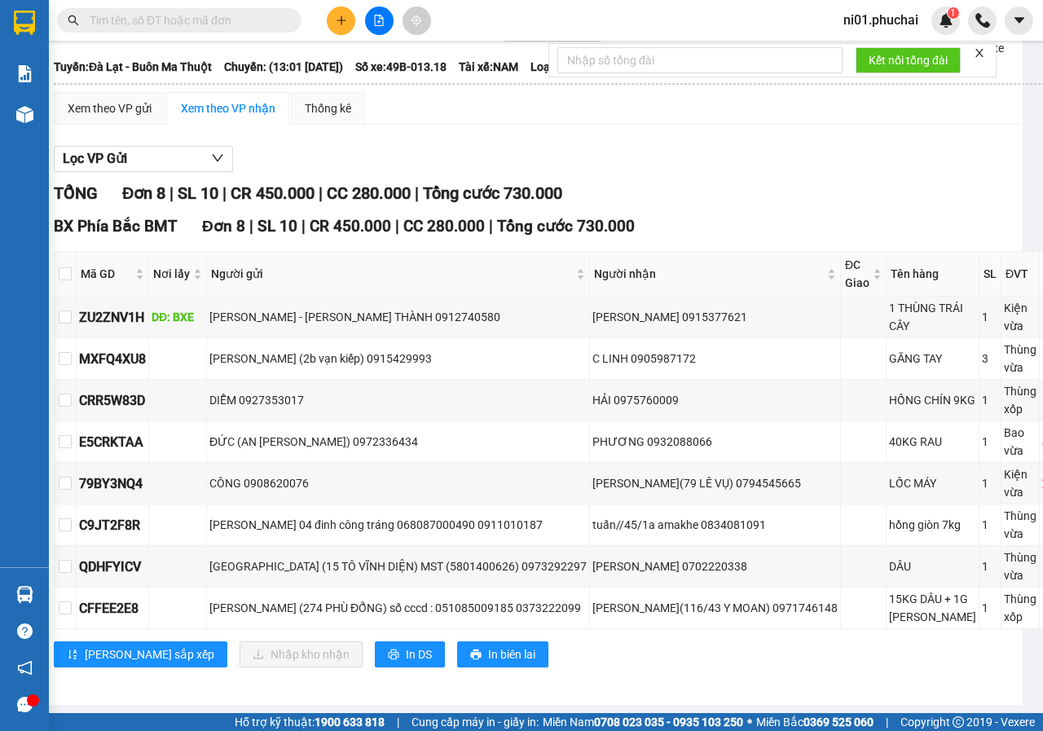
scroll to position [245, 0]
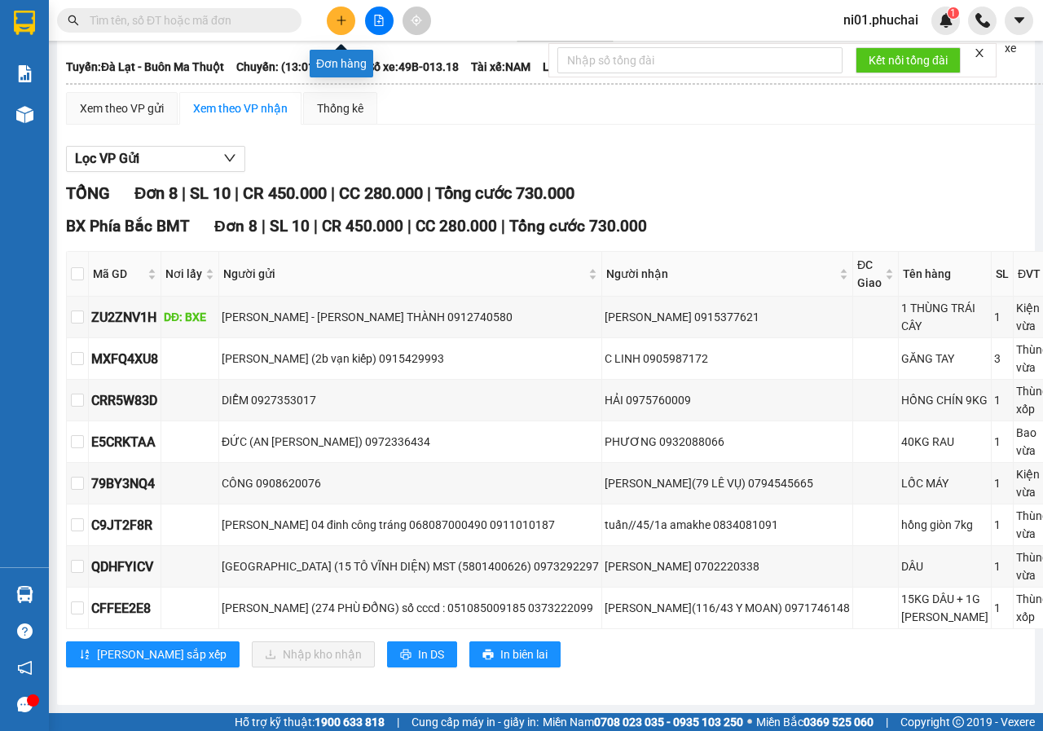
click at [347, 26] on button at bounding box center [341, 21] width 29 height 29
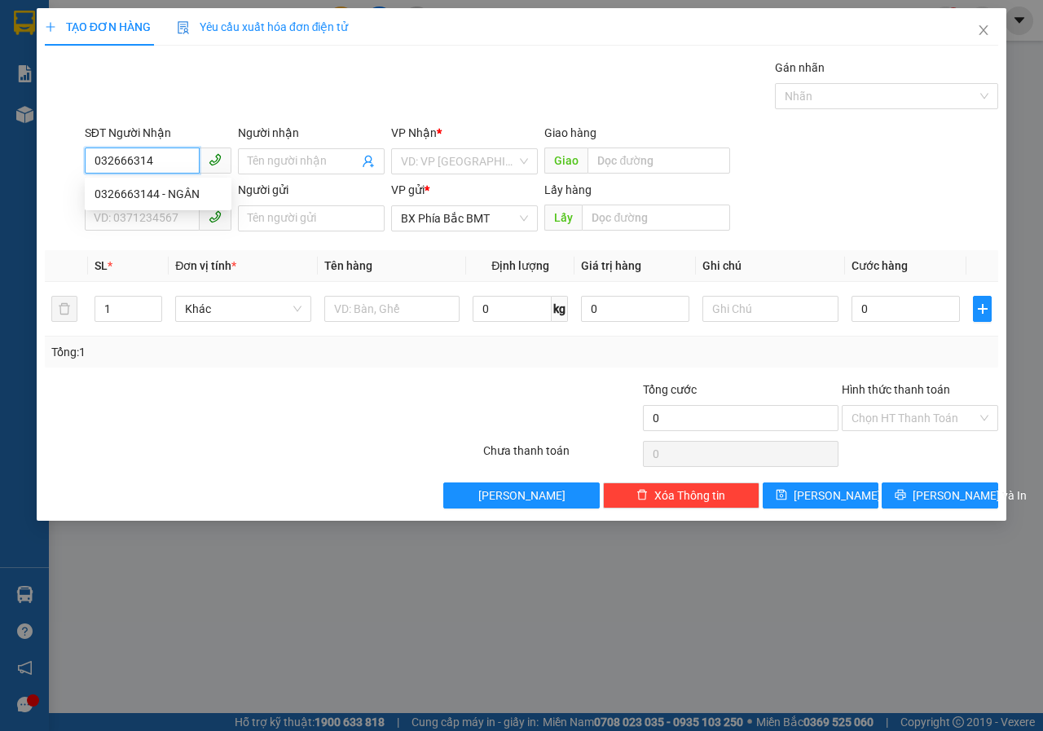
type input "0326663144"
click at [152, 197] on div "0326663144 - NGÂN" at bounding box center [158, 194] width 127 height 18
type input "NGÂN"
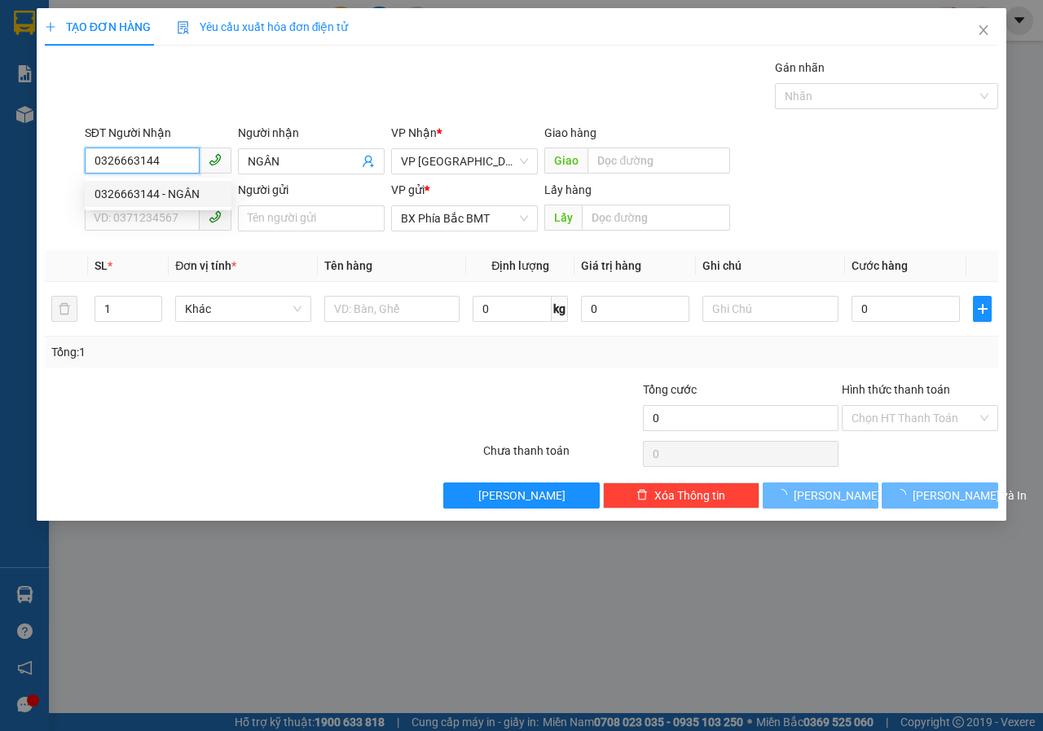
type input "50.000"
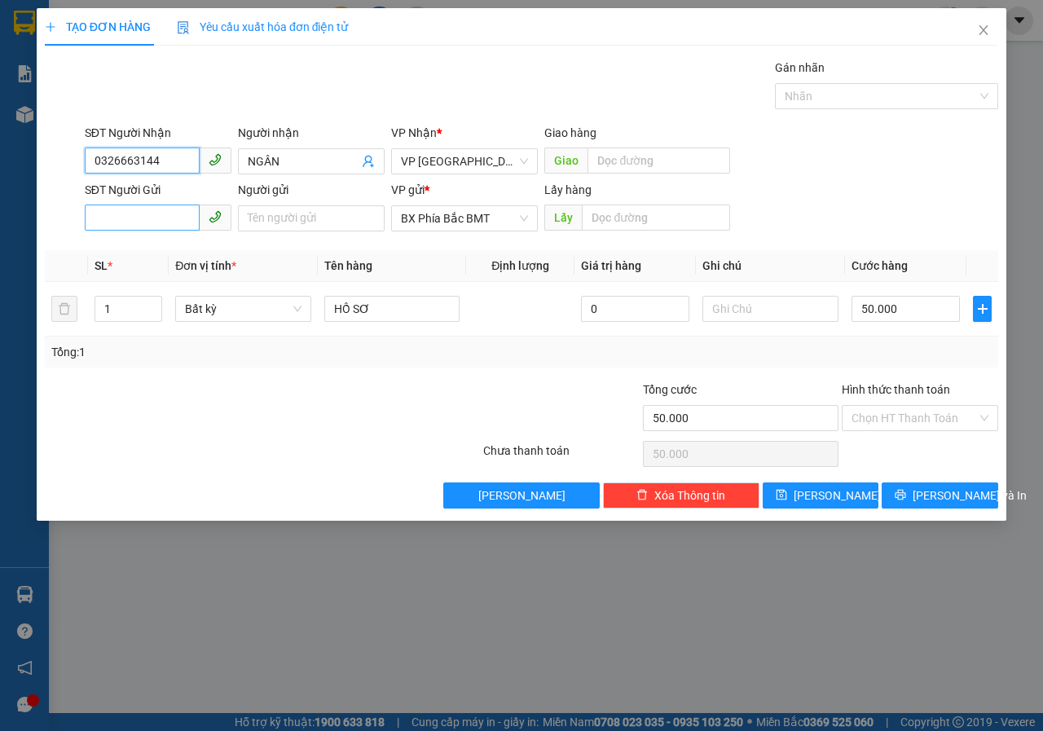
type input "0326663144"
click at [151, 205] on input "SĐT Người Gửi" at bounding box center [142, 218] width 115 height 26
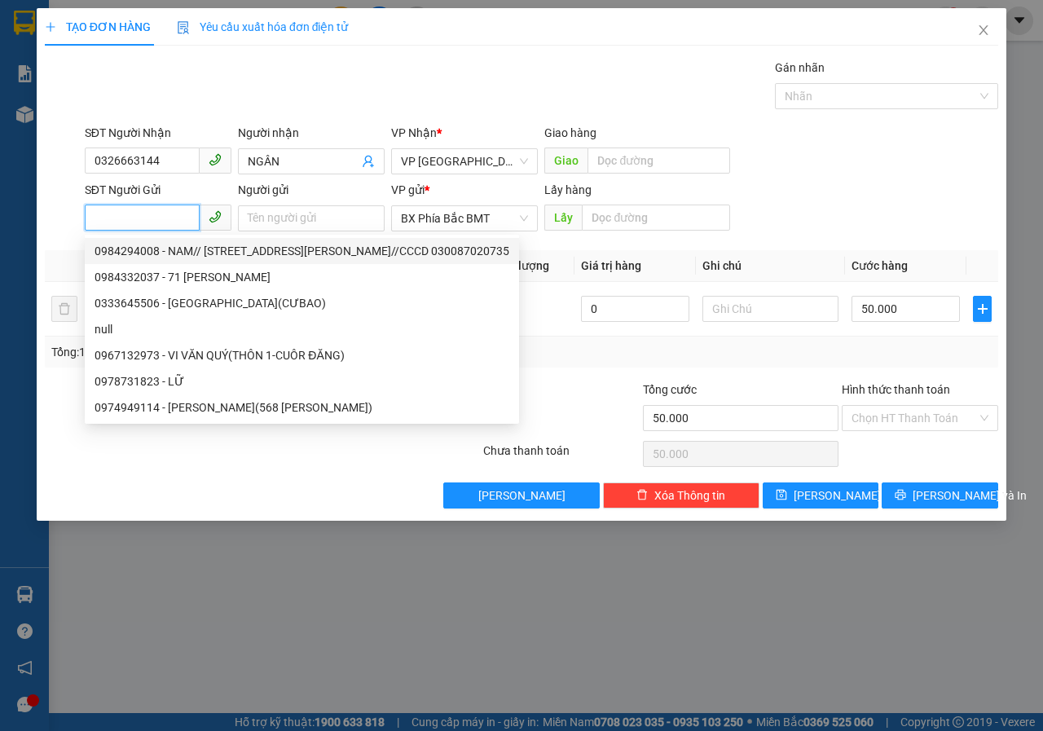
click at [156, 255] on div "0984294008 - NAM// [STREET_ADDRESS][PERSON_NAME]//CCCD 030087020735" at bounding box center [302, 251] width 415 height 18
type input "0984294008"
type input "NAM// 519 [PERSON_NAME]//CCCD 030087020735"
type input "BMT"
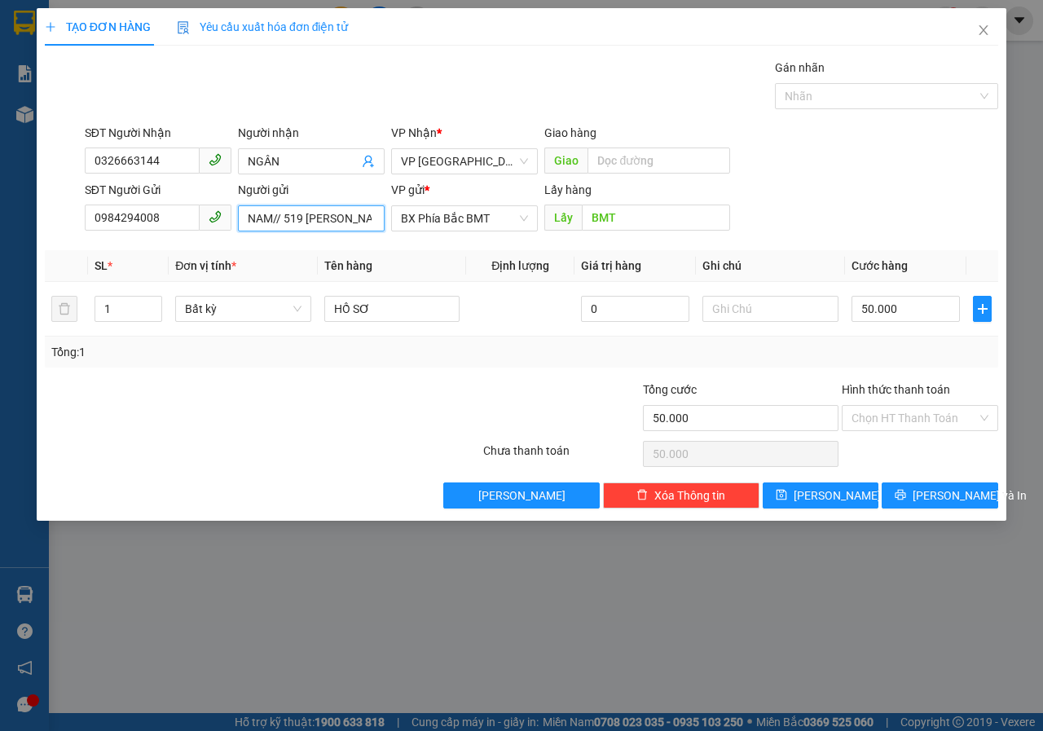
click at [253, 215] on input "NAM// 519 [PERSON_NAME]//CCCD 030087020735" at bounding box center [311, 218] width 147 height 26
click at [244, 215] on input "NAM// 519 [PERSON_NAME]//CCCD 030087020735" at bounding box center [311, 218] width 147 height 26
click at [293, 310] on span "Bất kỳ" at bounding box center [243, 309] width 117 height 24
type input "[PERSON_NAME]// [STREET_ADDRESS][PERSON_NAME]//CCCD 030087020735"
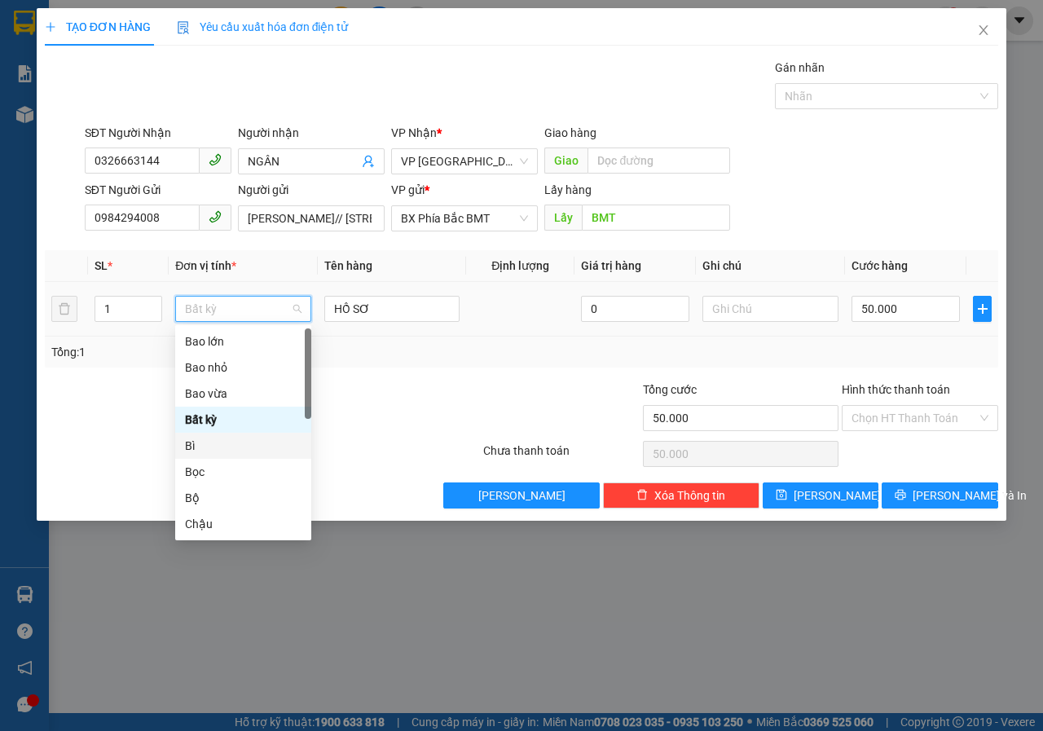
click at [205, 452] on div "Bì" at bounding box center [243, 446] width 117 height 18
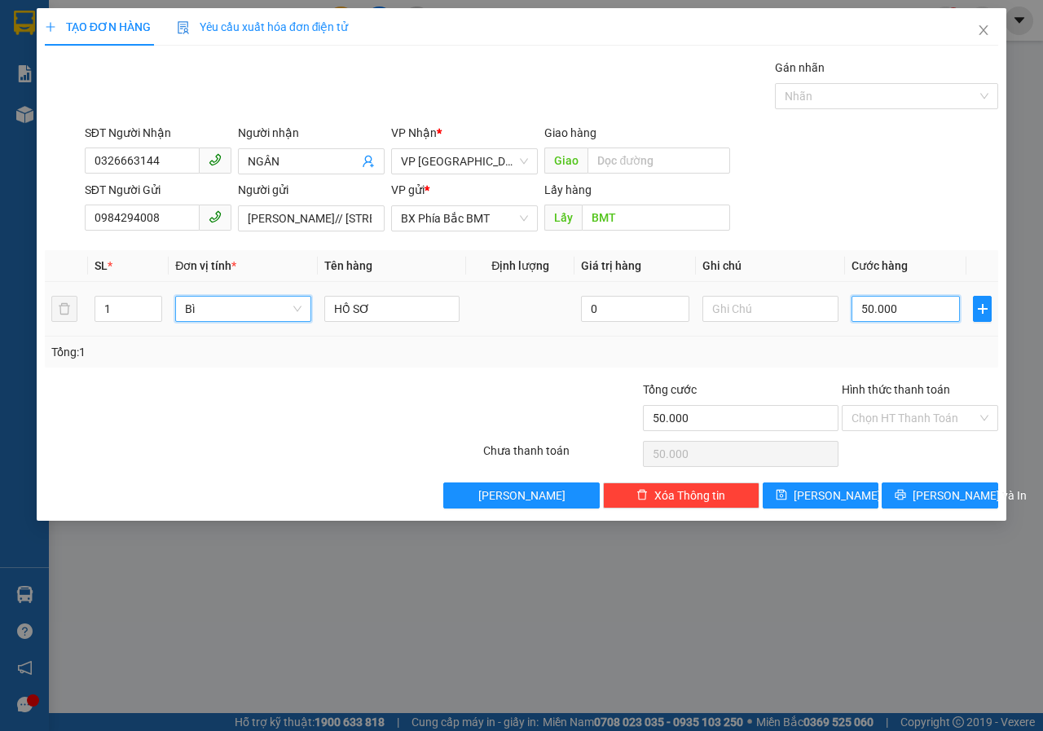
click at [899, 307] on input "50.000" at bounding box center [906, 309] width 108 height 26
type input "0"
type input "4"
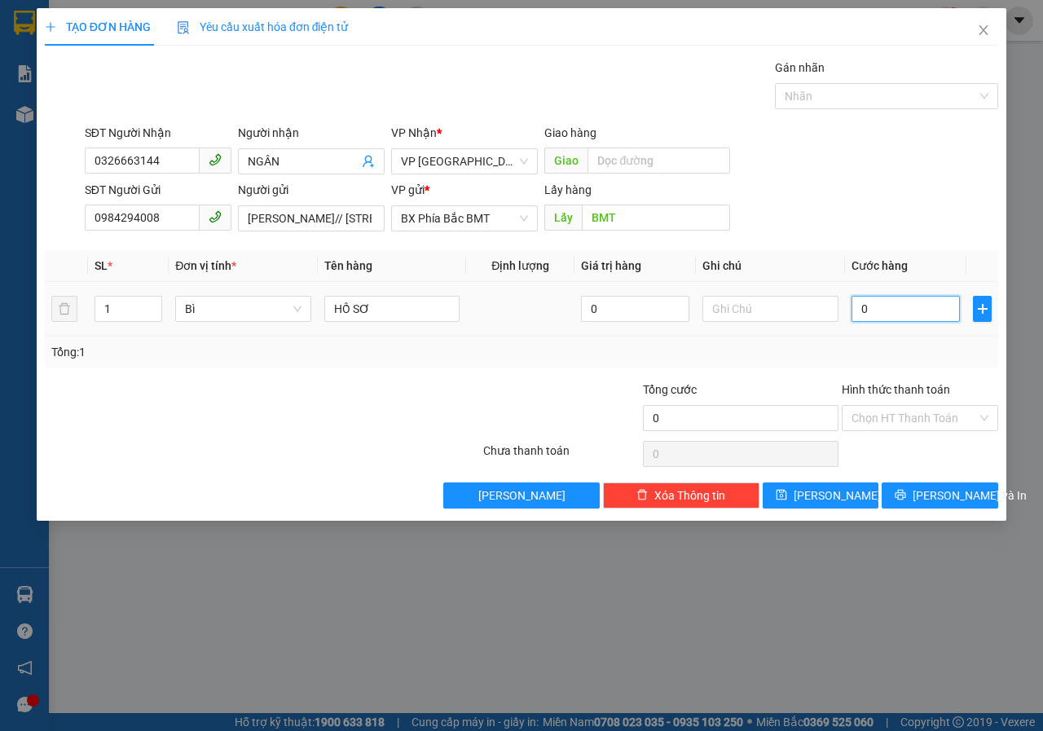
type input "4"
type input "04"
type input "40"
type input "040"
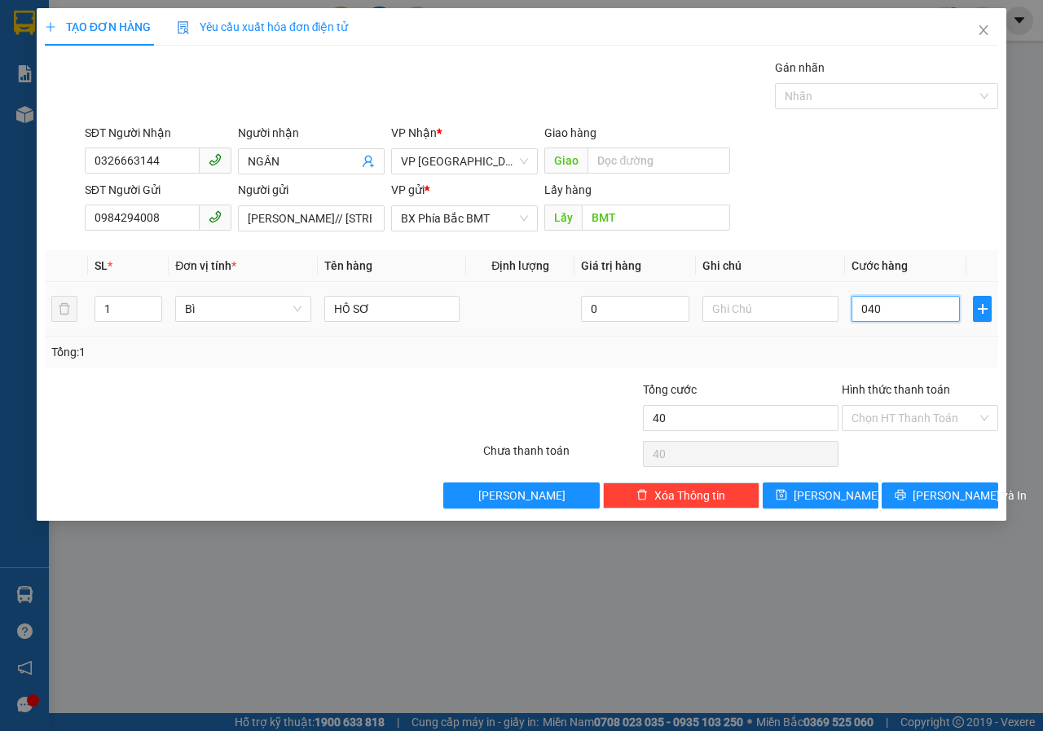
type input "400"
type input "0.400"
type input "4.000"
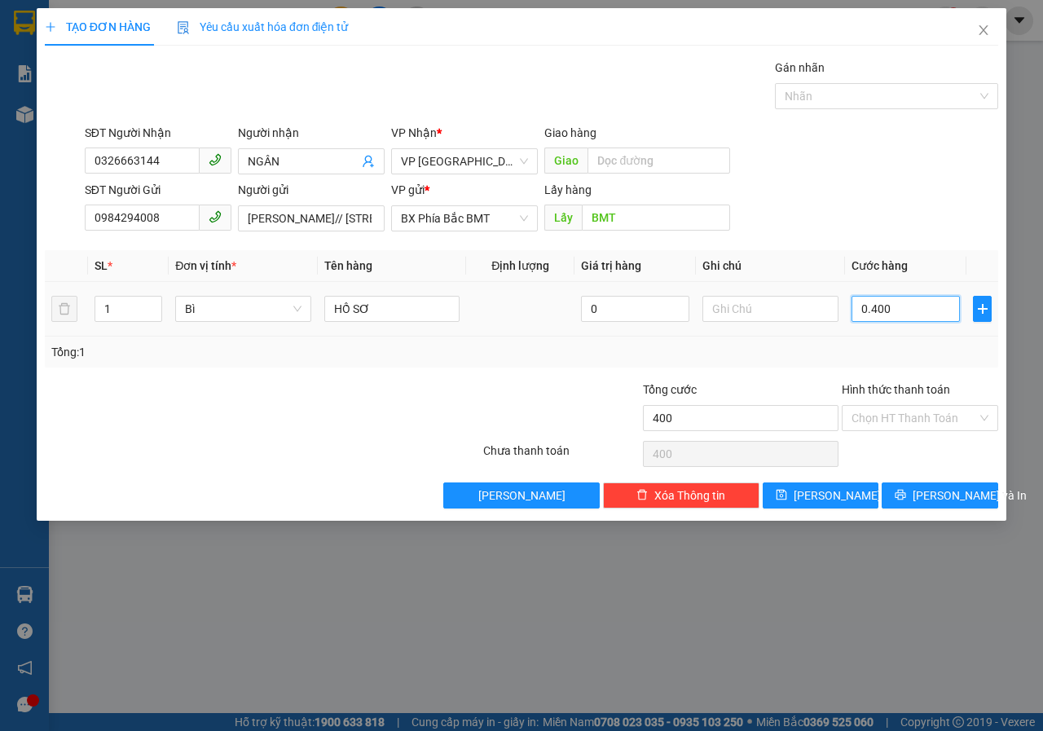
type input "04.000"
type input "40.000"
type input "040.000"
drag, startPoint x: 913, startPoint y: 308, endPoint x: 810, endPoint y: 337, distance: 106.8
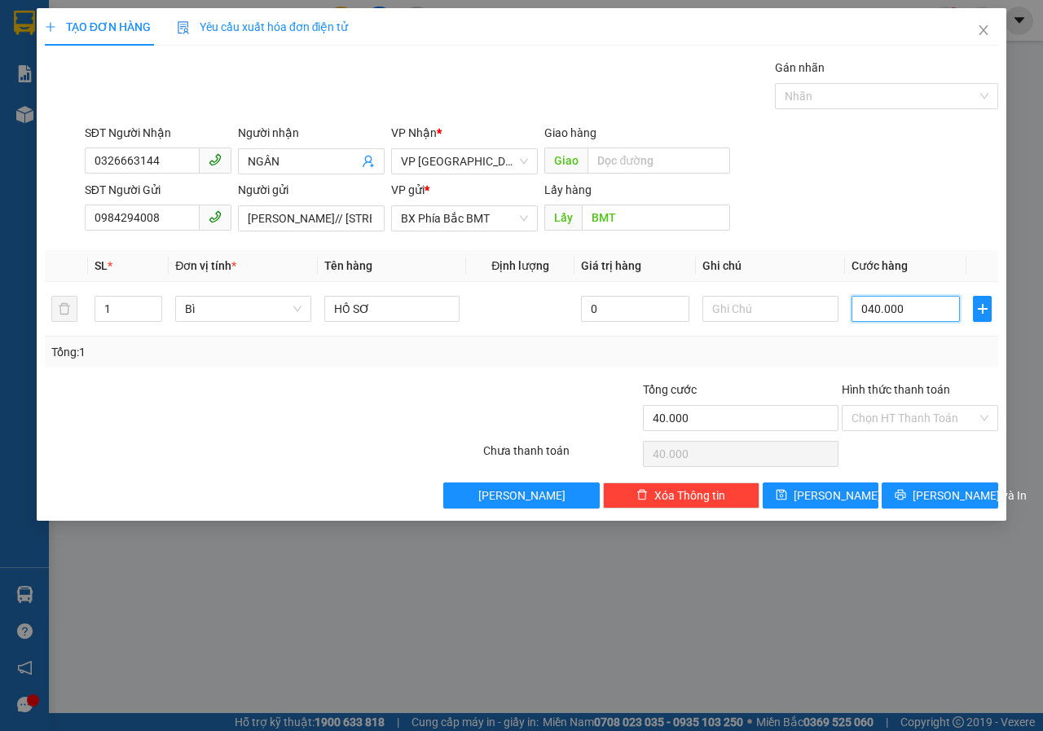
click at [810, 337] on div "SL * Đơn vị tính * Tên hàng Định lượng Giá trị hàng Ghi chú Cước hàng 1 Bì HỒ S…" at bounding box center [522, 308] width 954 height 117
type input "4"
type input "40"
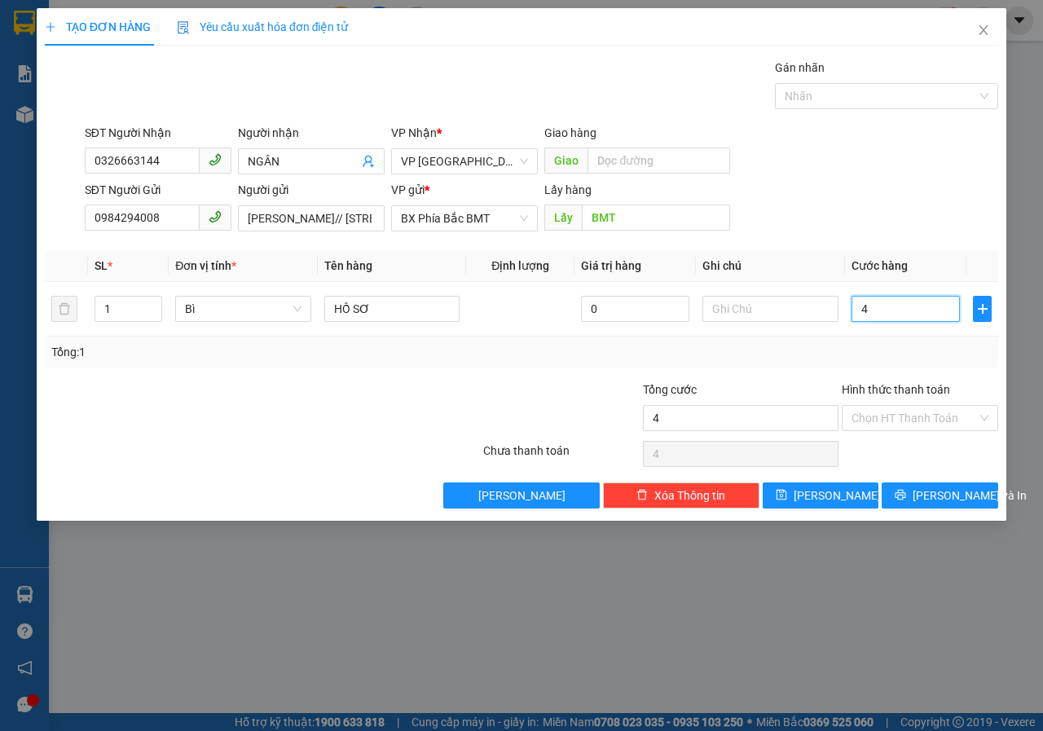
type input "40"
type input "400"
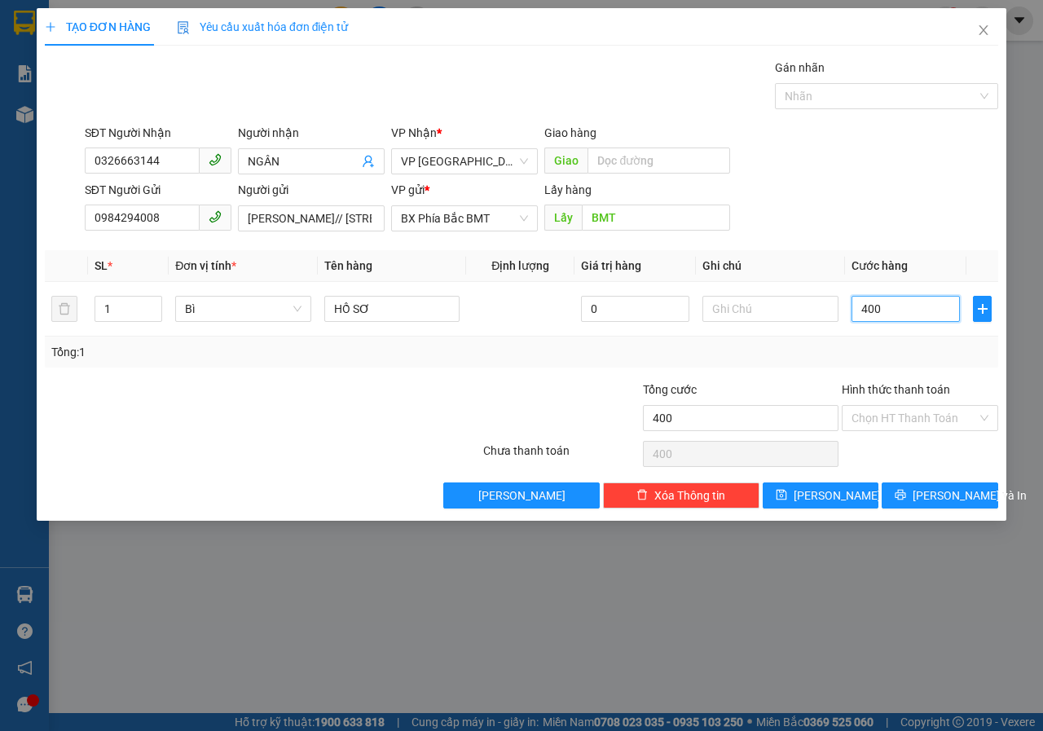
type input "4.000"
type input "40.000"
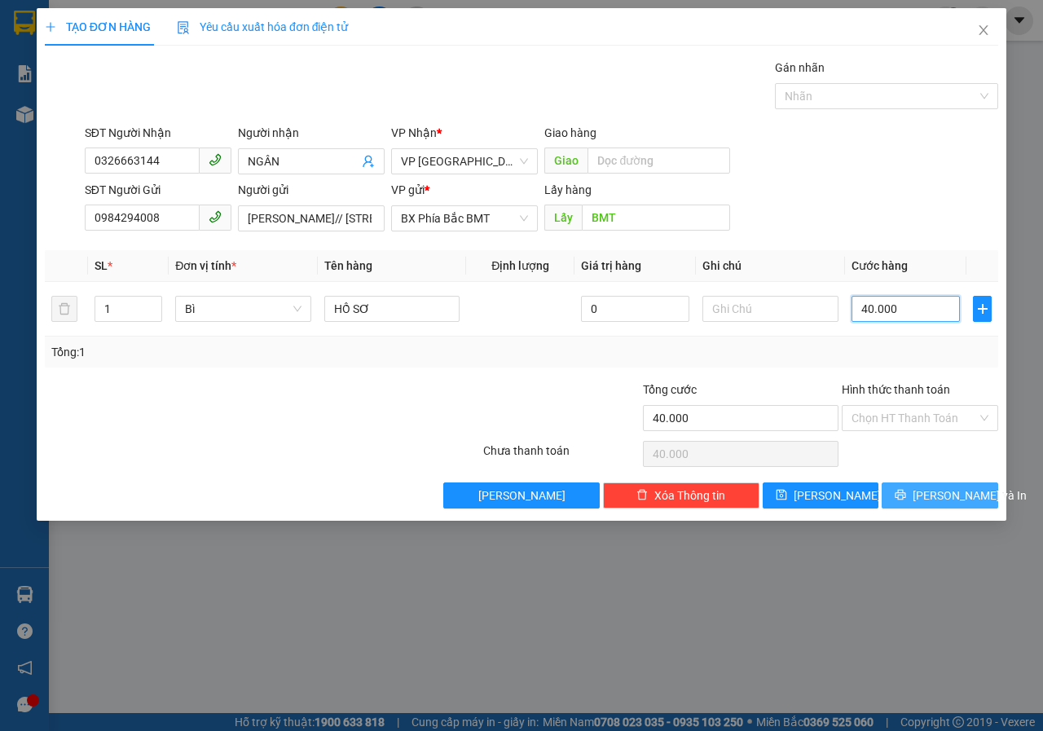
type input "40.000"
click at [928, 492] on span "[PERSON_NAME] và In" at bounding box center [970, 496] width 114 height 18
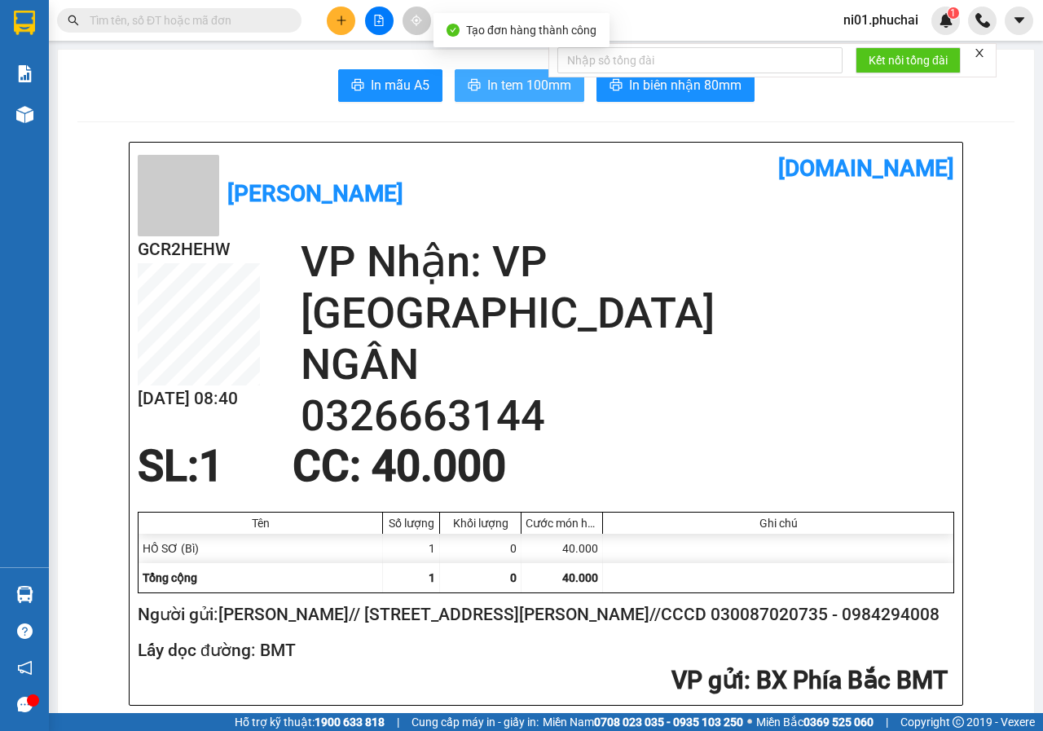
click at [504, 90] on span "In tem 100mm" at bounding box center [529, 85] width 84 height 20
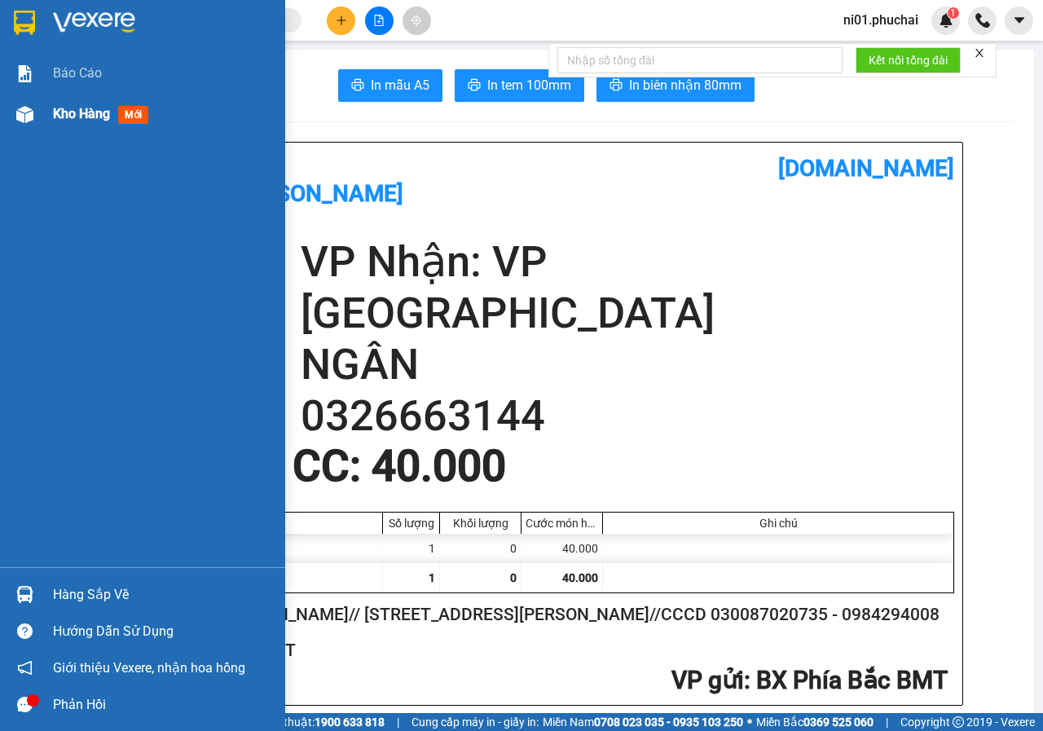
click at [21, 115] on img at bounding box center [24, 114] width 17 height 17
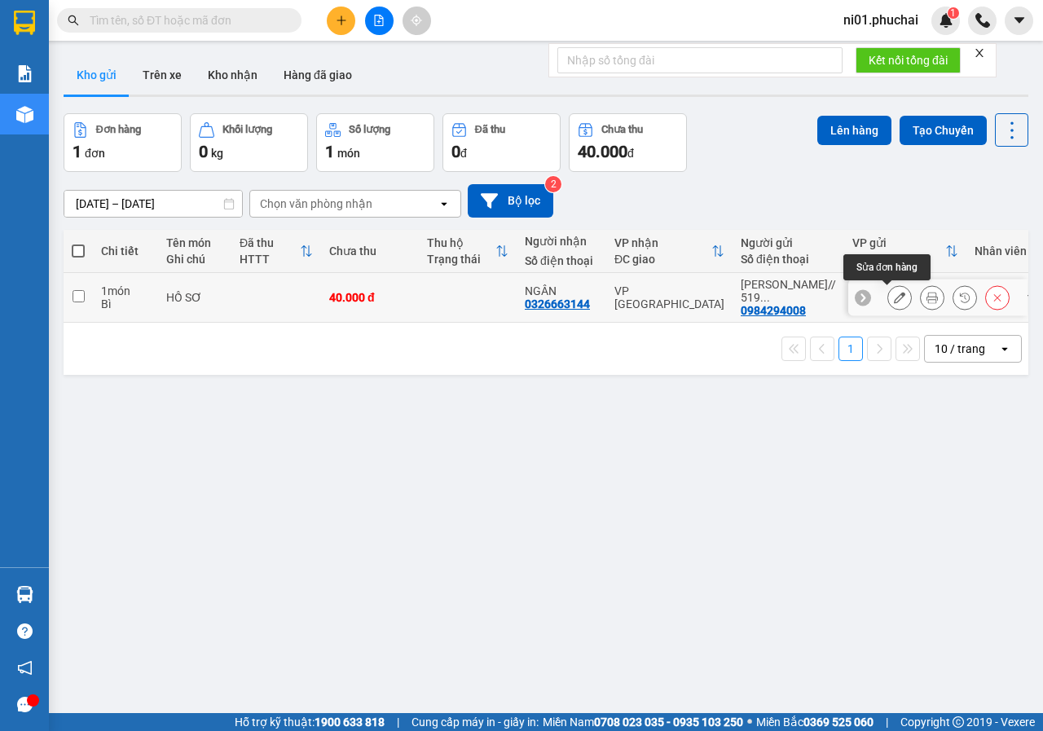
click at [888, 306] on button at bounding box center [899, 298] width 23 height 29
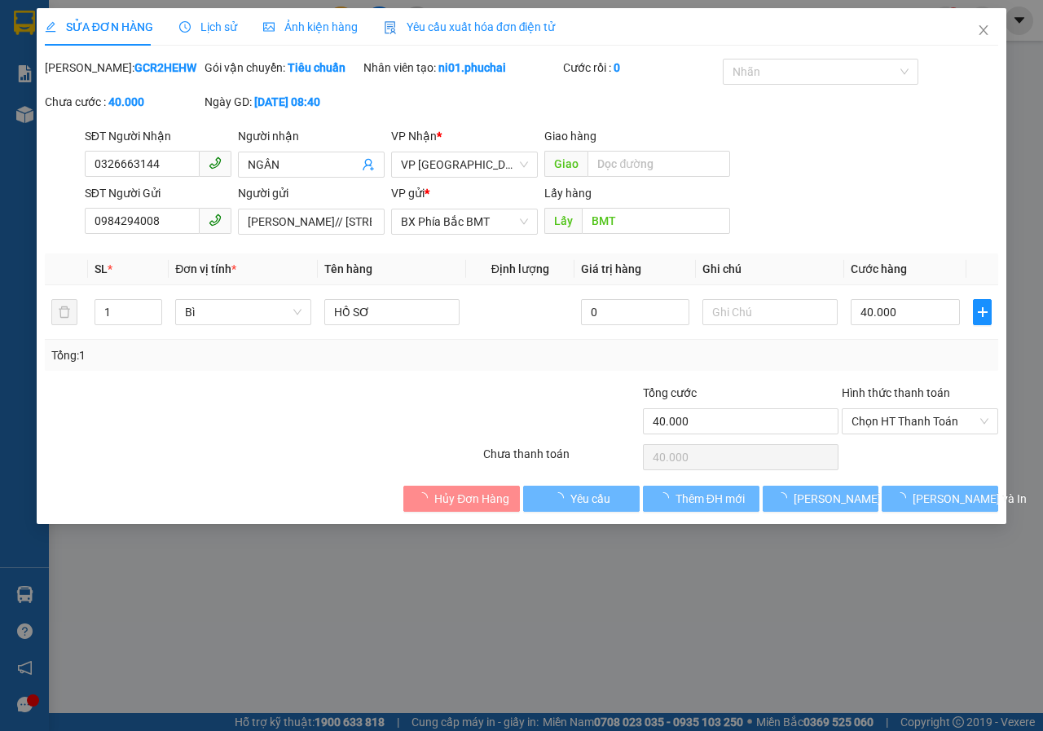
type input "0326663144"
type input "0984294008"
type input "BMT"
type input "40.000"
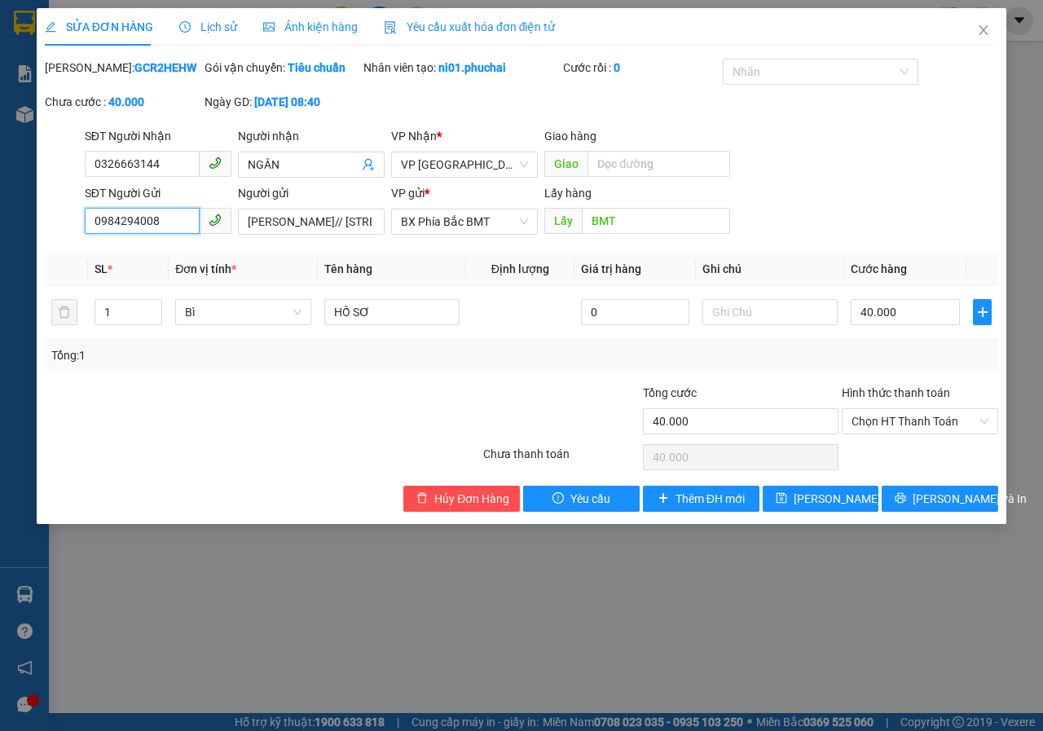
drag, startPoint x: 163, startPoint y: 242, endPoint x: 0, endPoint y: 251, distance: 163.2
click at [0, 251] on div "SỬA ĐƠN HÀNG Lịch sử Ảnh kiện hàng Yêu cầu xuất hóa đơn điện tử Total Paid Fee …" at bounding box center [521, 365] width 1043 height 731
click at [326, 235] on input "[PERSON_NAME]// [STREET_ADDRESS][PERSON_NAME]//CCCD 030087020735" at bounding box center [311, 222] width 147 height 26
click at [360, 235] on input "[PERSON_NAME]// [STREET_ADDRESS][PERSON_NAME]//CCCD 030087020735" at bounding box center [311, 222] width 147 height 26
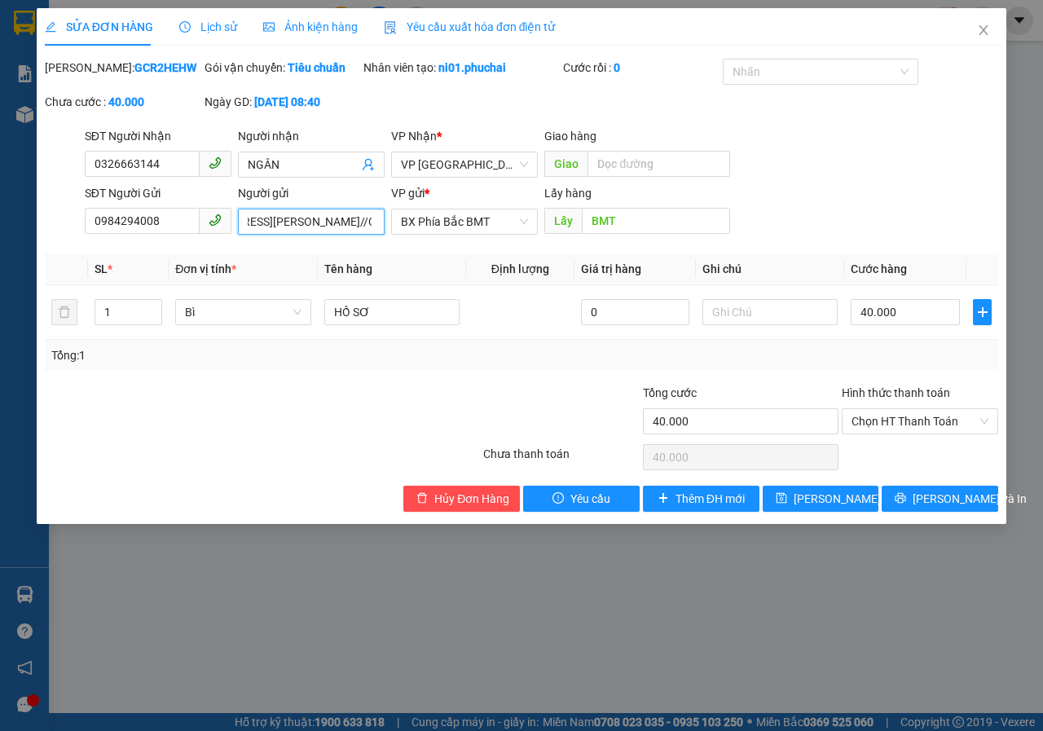
scroll to position [0, 178]
drag, startPoint x: 381, startPoint y: 240, endPoint x: 298, endPoint y: 244, distance: 82.4
click at [298, 235] on input "[PERSON_NAME]// [STREET_ADDRESS][PERSON_NAME]//CCCD 030087020735" at bounding box center [311, 222] width 147 height 26
click at [979, 33] on icon "close" at bounding box center [983, 30] width 13 height 13
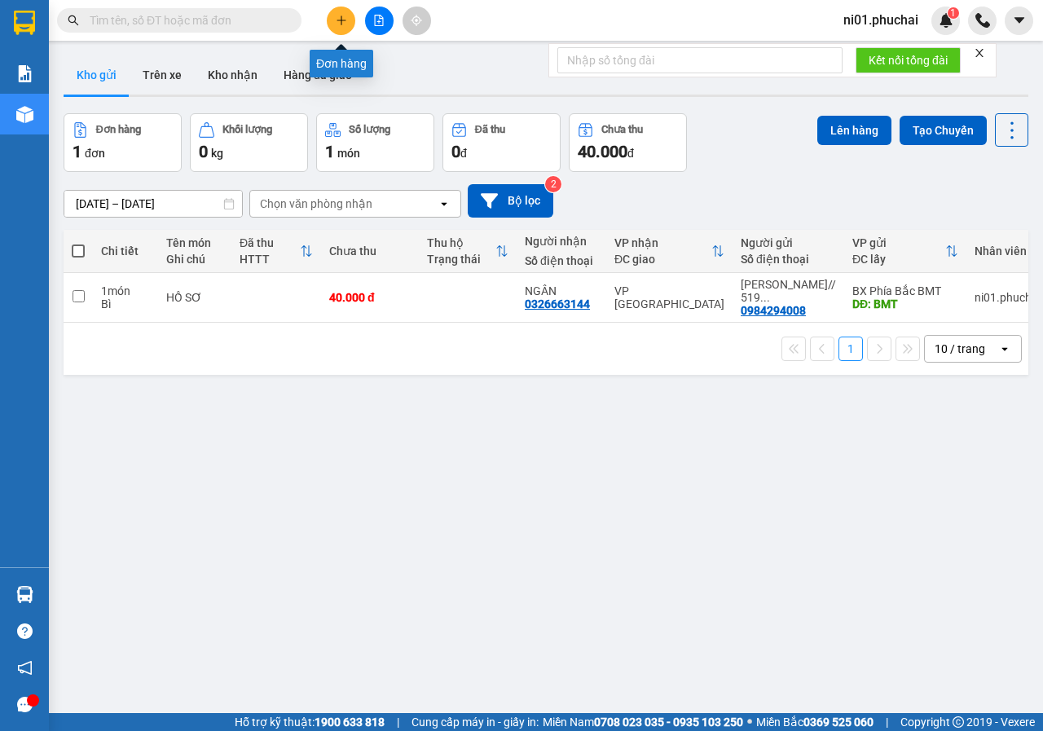
click at [353, 15] on button at bounding box center [341, 21] width 29 height 29
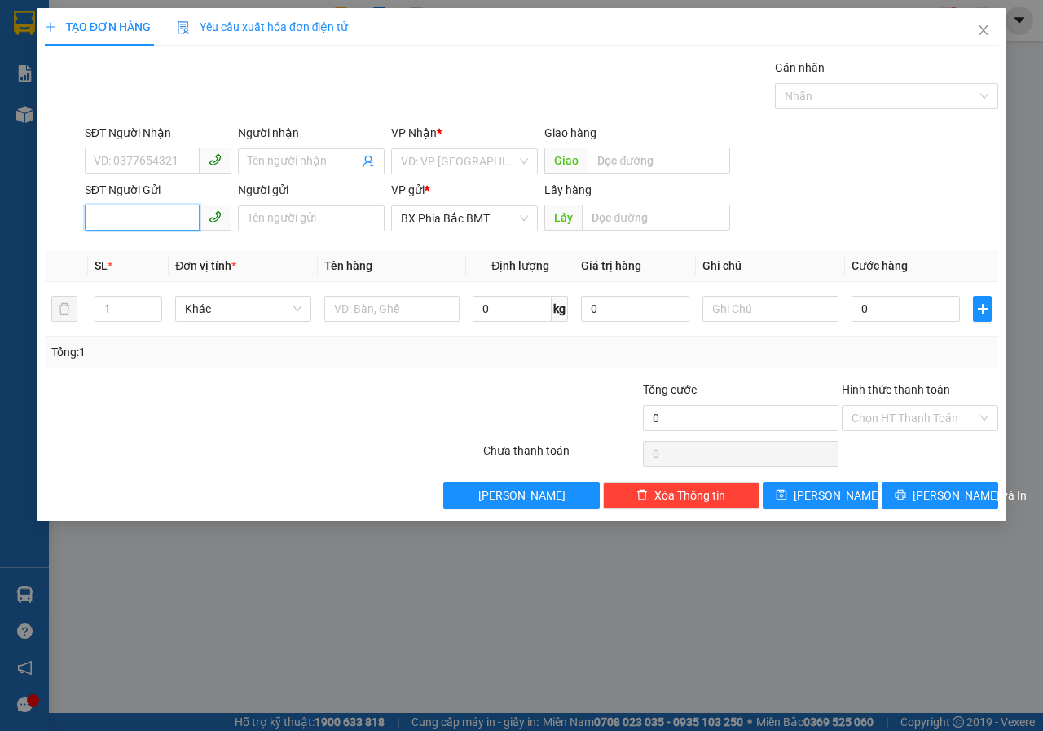
click at [156, 218] on input "SĐT Người Gửi" at bounding box center [142, 218] width 115 height 26
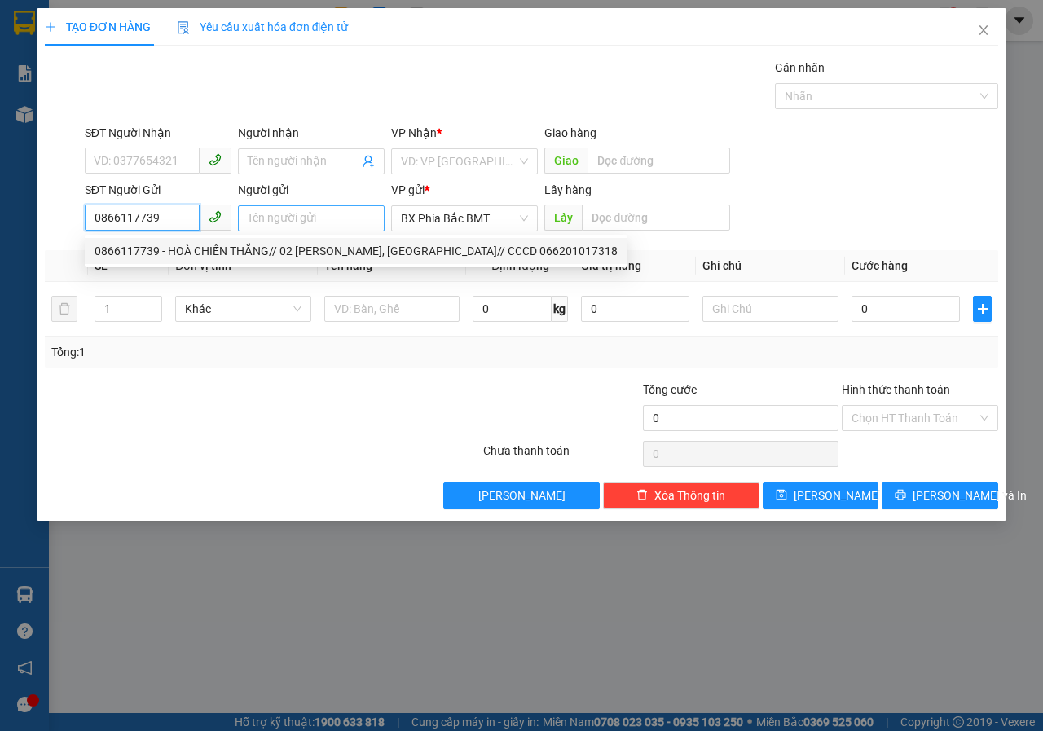
type input "0866117739"
click at [289, 221] on input "Người gửi" at bounding box center [311, 218] width 147 height 26
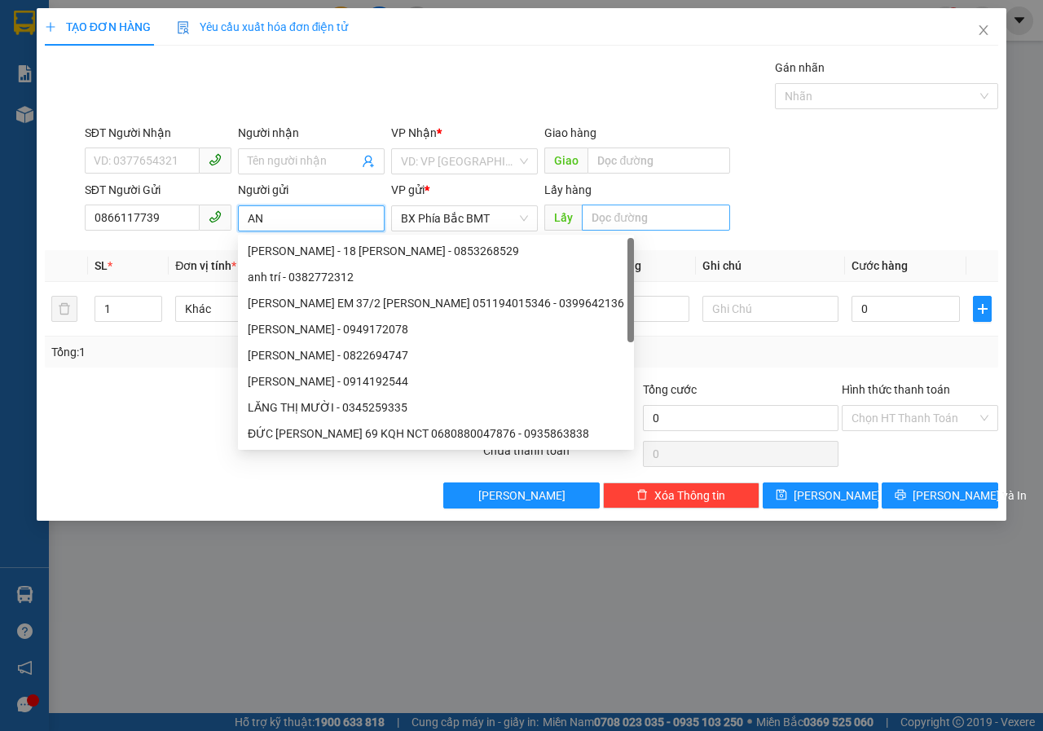
type input "AN"
click at [605, 223] on input "text" at bounding box center [656, 218] width 148 height 26
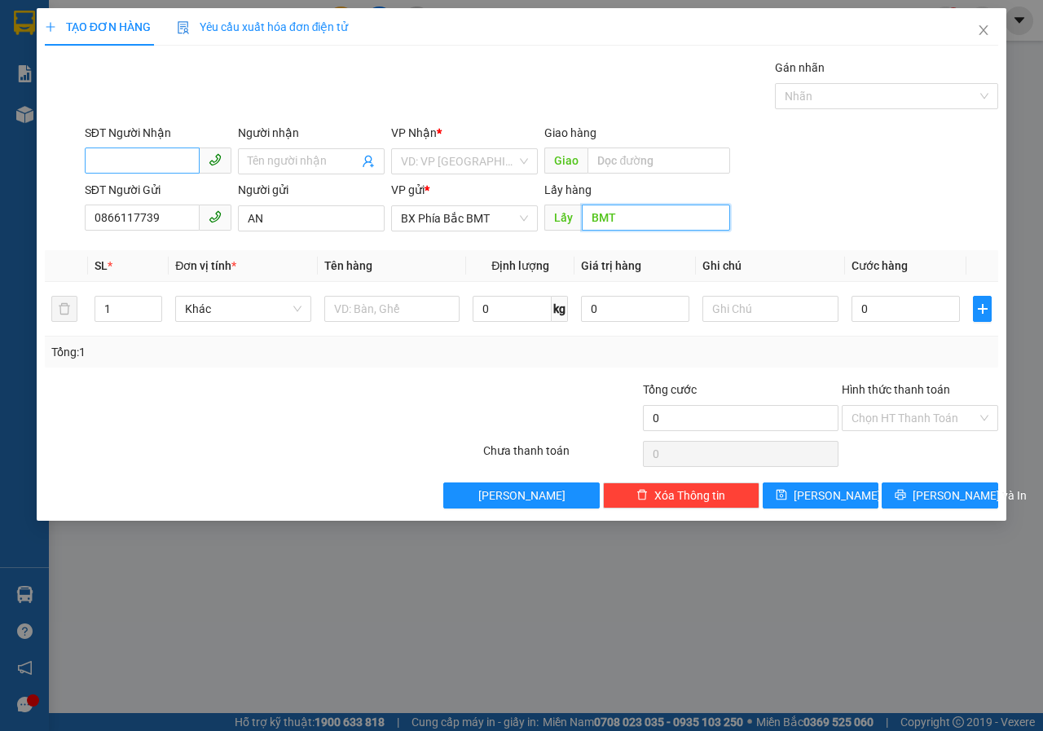
type input "BMT"
click at [168, 160] on input "SĐT Người Nhận" at bounding box center [142, 161] width 115 height 26
type input "0868028092"
click at [277, 152] on div "Người nhận Tên người nhận" at bounding box center [311, 152] width 147 height 57
click at [277, 152] on span at bounding box center [311, 161] width 147 height 26
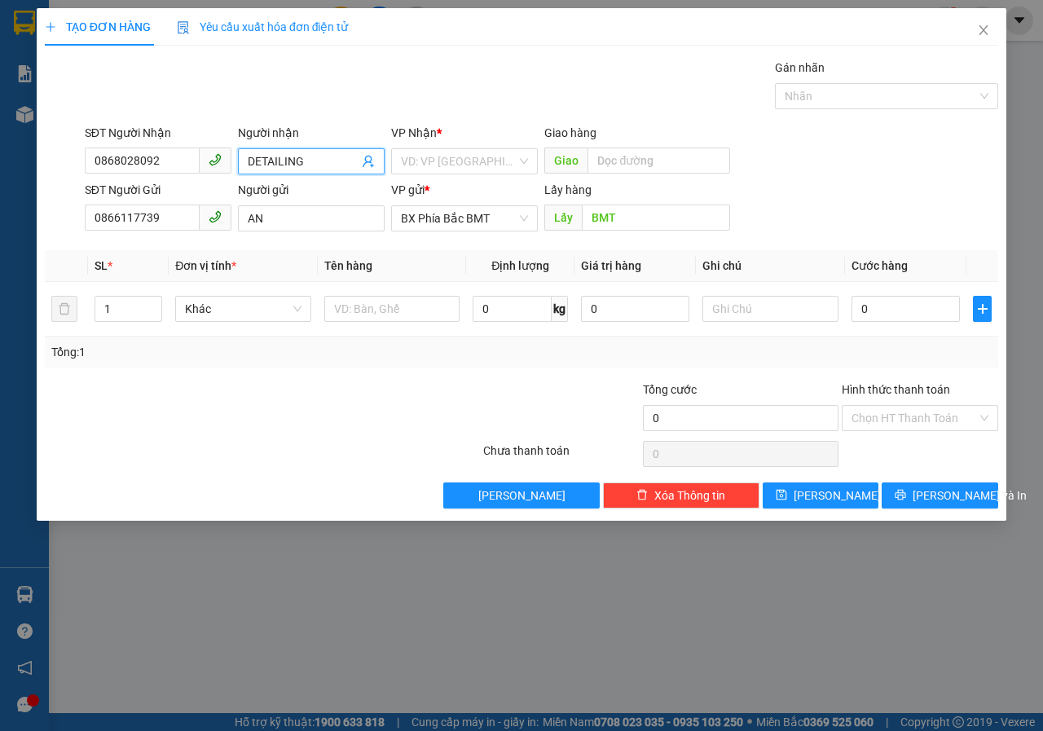
click at [259, 156] on input "DETAILING" at bounding box center [303, 161] width 111 height 18
click at [280, 161] on input "DE TAILING" at bounding box center [303, 161] width 111 height 18
type input "DE [PERSON_NAME]"
click at [511, 156] on input "search" at bounding box center [459, 161] width 116 height 24
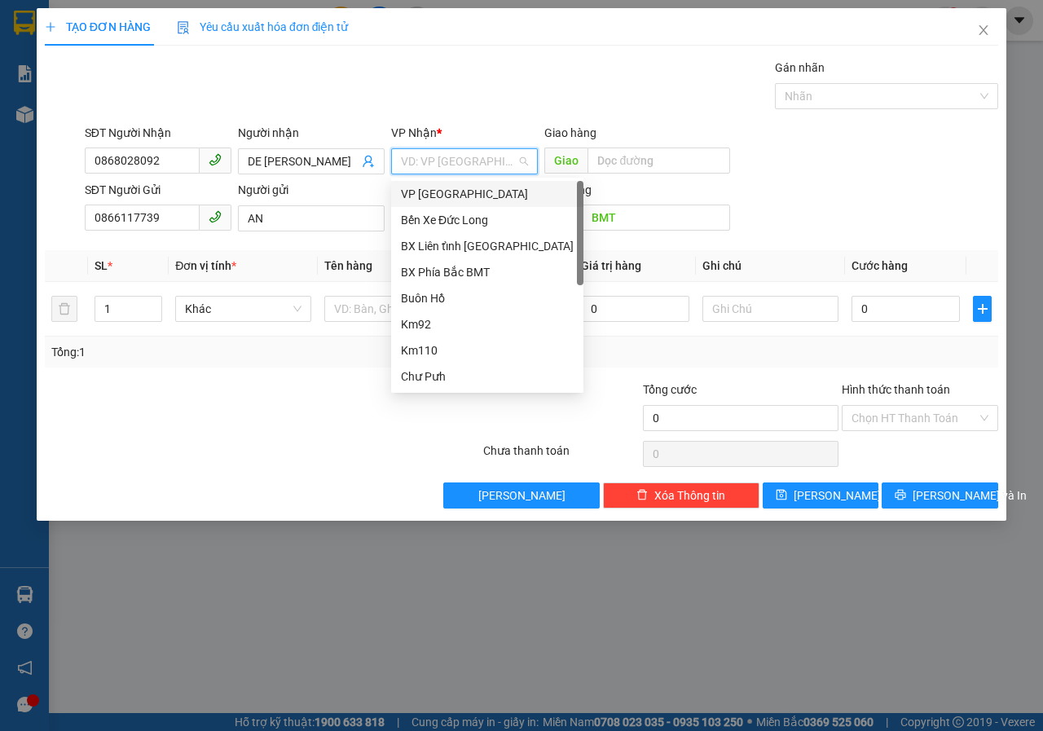
click at [462, 196] on div "VP [GEOGRAPHIC_DATA]" at bounding box center [487, 194] width 173 height 18
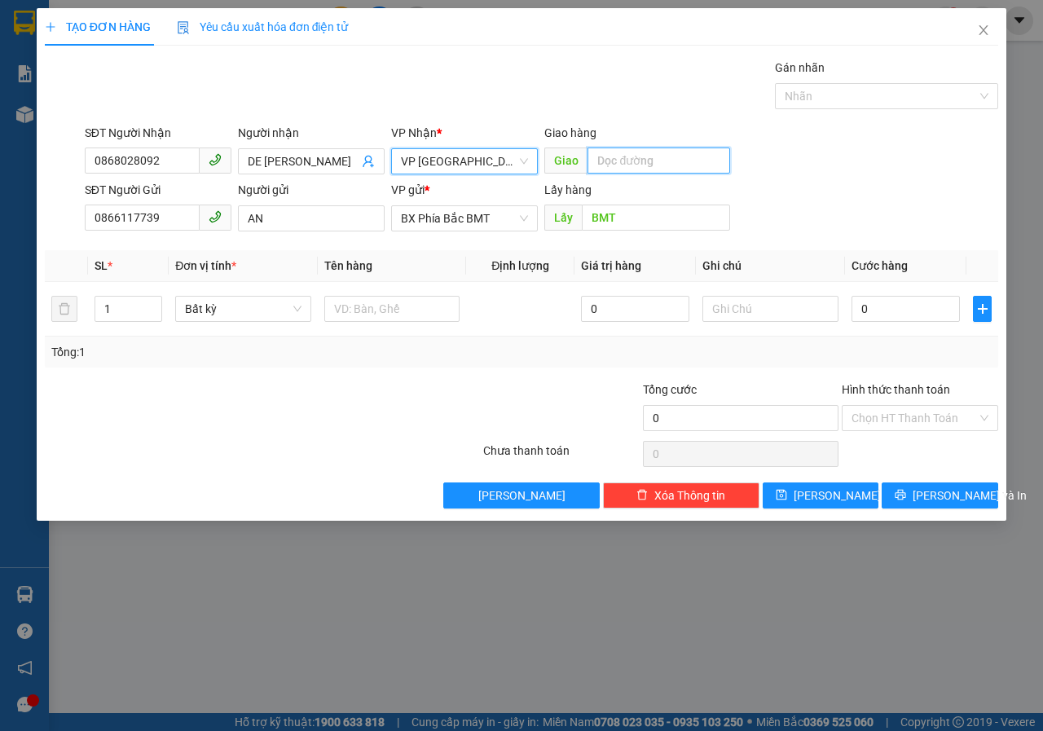
click at [625, 161] on input "text" at bounding box center [659, 161] width 142 height 26
click at [297, 303] on span "Bất kỳ" at bounding box center [243, 309] width 117 height 24
type input "N3 LIÊN KHƯƠNG"
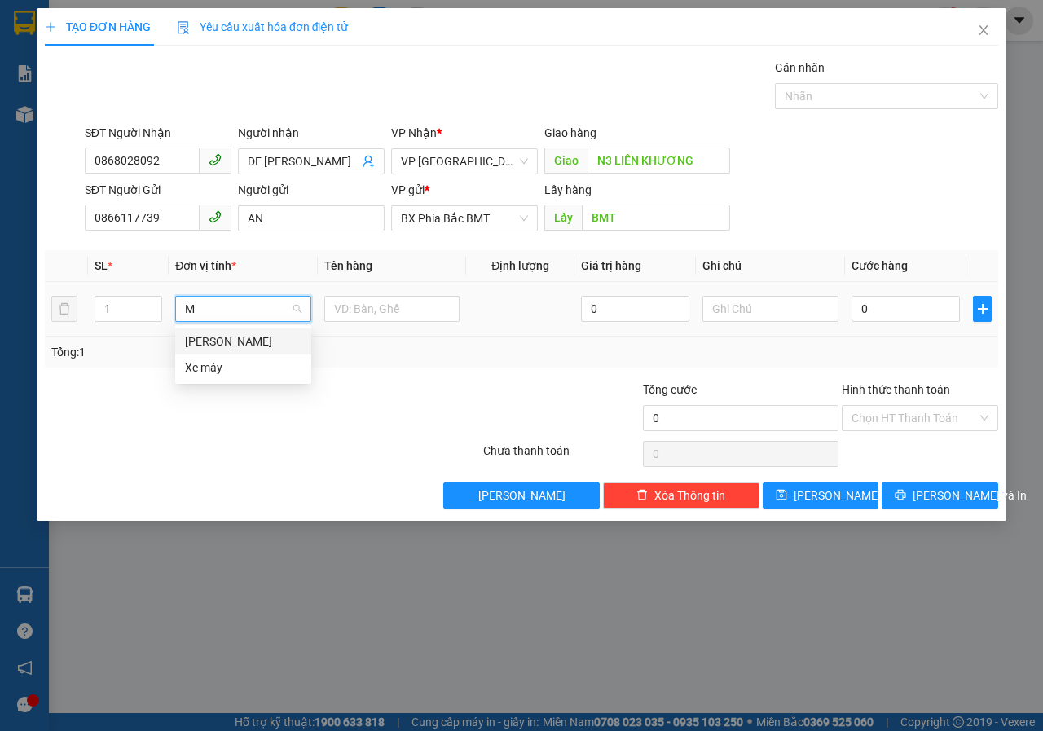
type input "MO"
click at [248, 341] on div "[PERSON_NAME]" at bounding box center [243, 342] width 117 height 18
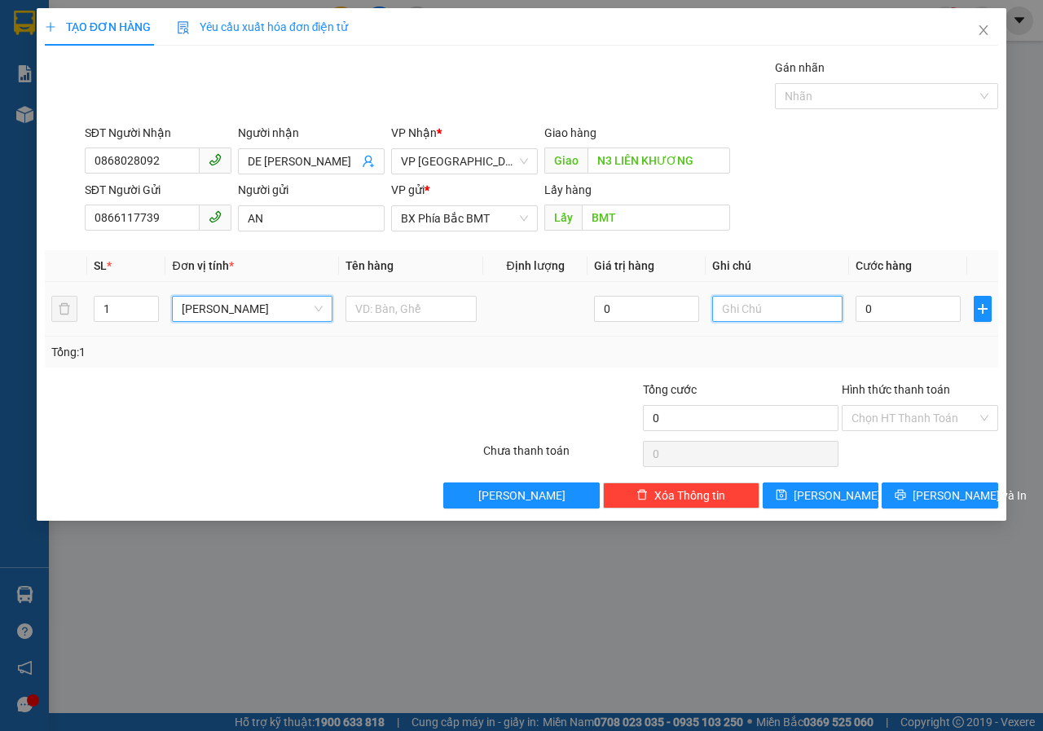
click at [730, 310] on input "text" at bounding box center [777, 309] width 131 height 26
type input "GỌI NG NHẬN BÁO N3 LK RỒI"
click at [909, 299] on input "0" at bounding box center [908, 309] width 104 height 26
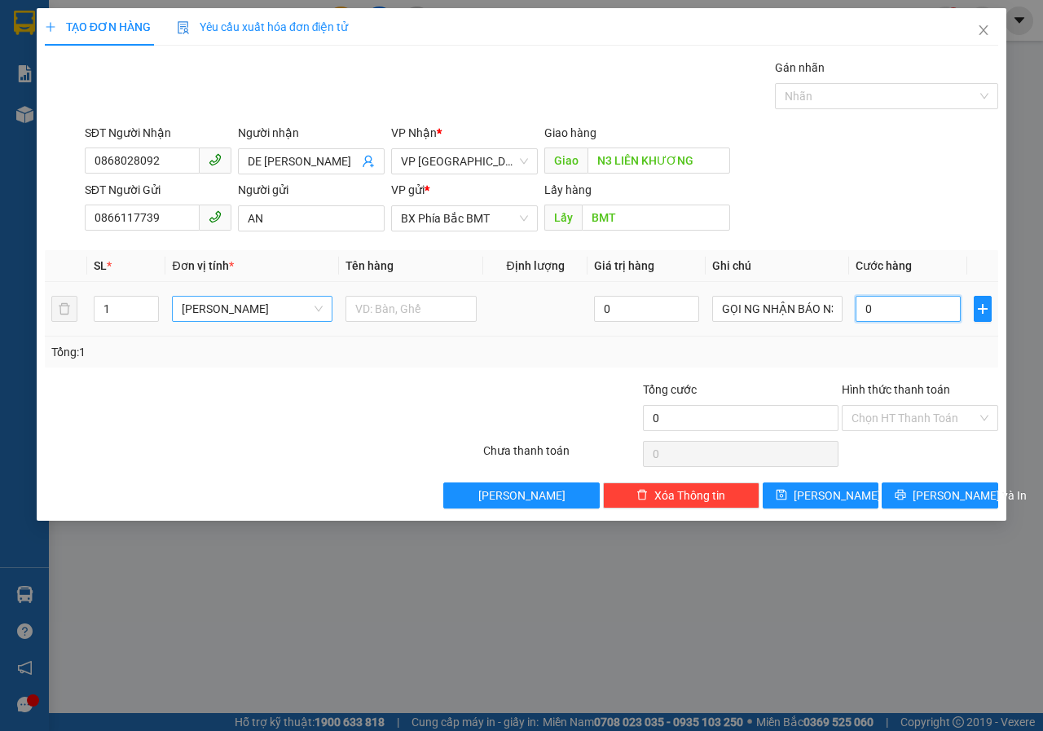
type input "5"
type input "50"
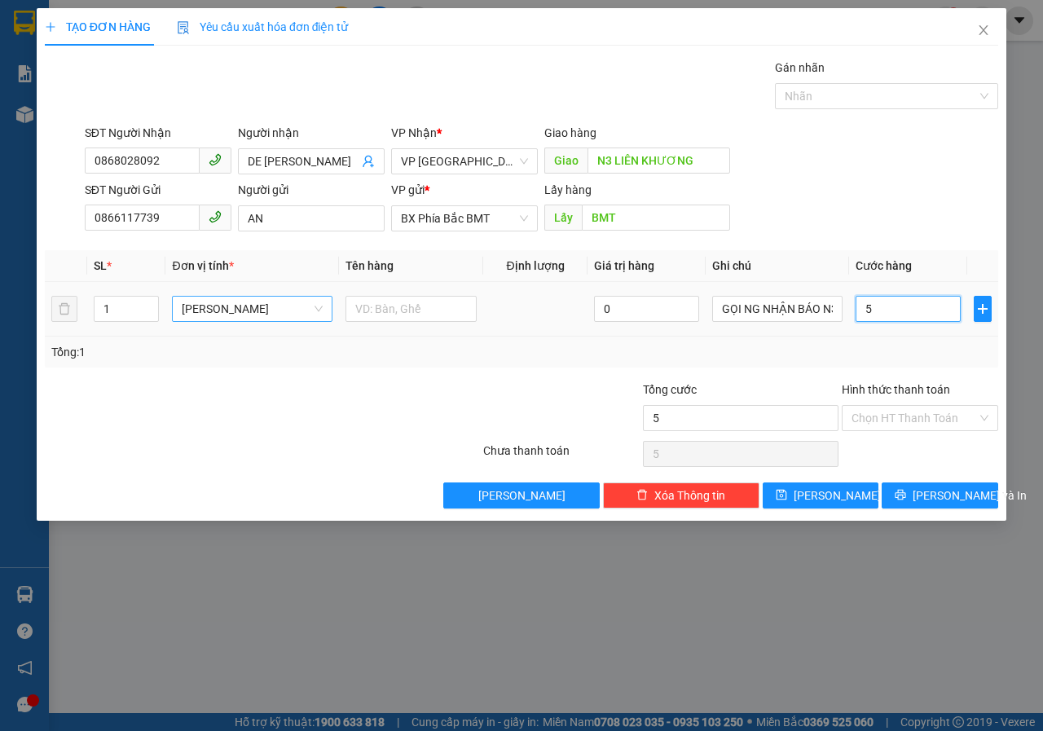
type input "50"
type input "500"
type input "5.000"
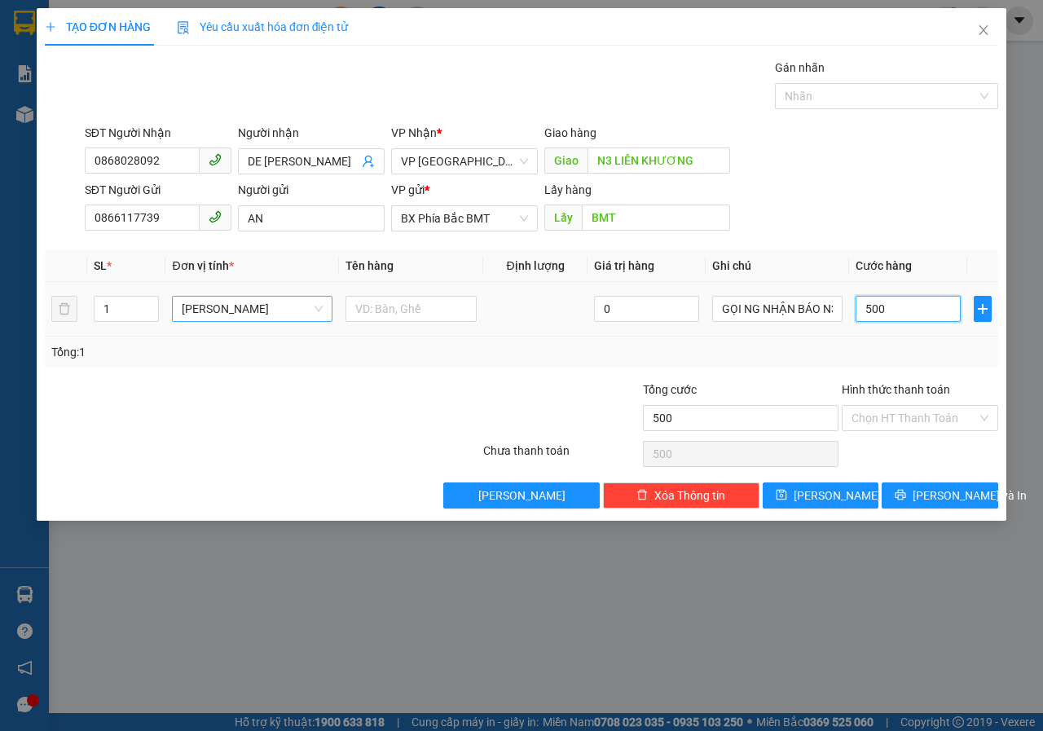
type input "5.000"
type input "50.000"
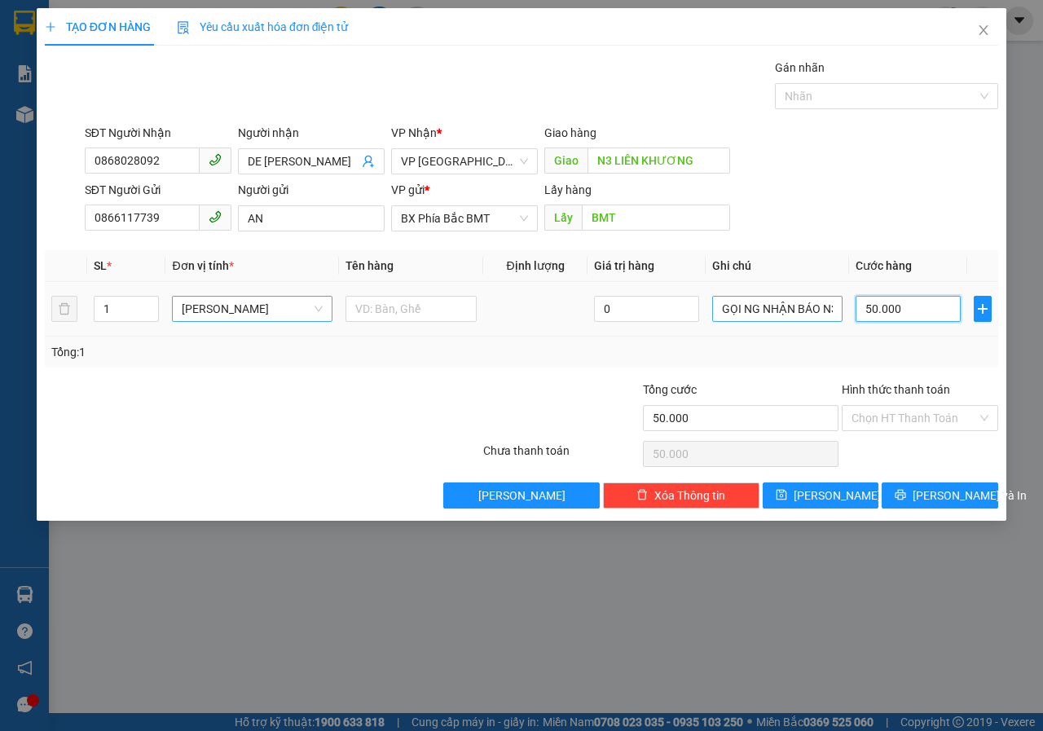
type input "50.000"
click at [817, 303] on input "GỌI NG NHẬN BÁO N3 LK RỒI" at bounding box center [777, 309] width 131 height 26
drag, startPoint x: 833, startPoint y: 304, endPoint x: 632, endPoint y: 323, distance: 202.2
click at [632, 323] on tr "1 Món 0 GỌI NG NHẬN BÁO N3 LK 50.000" at bounding box center [522, 309] width 954 height 55
type input "GỌI NG NHẬN BÁO N3 LK"
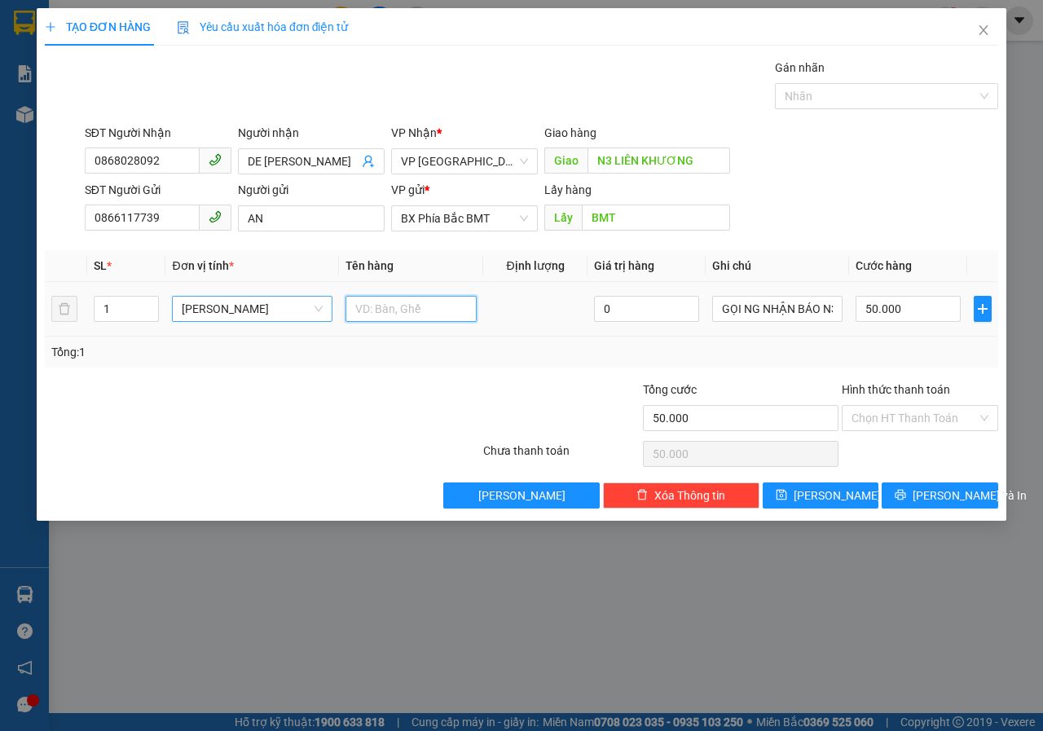
click at [403, 313] on input "text" at bounding box center [411, 309] width 131 height 26
paste input "GỌI NG NHẬN BÁO N3 LK"
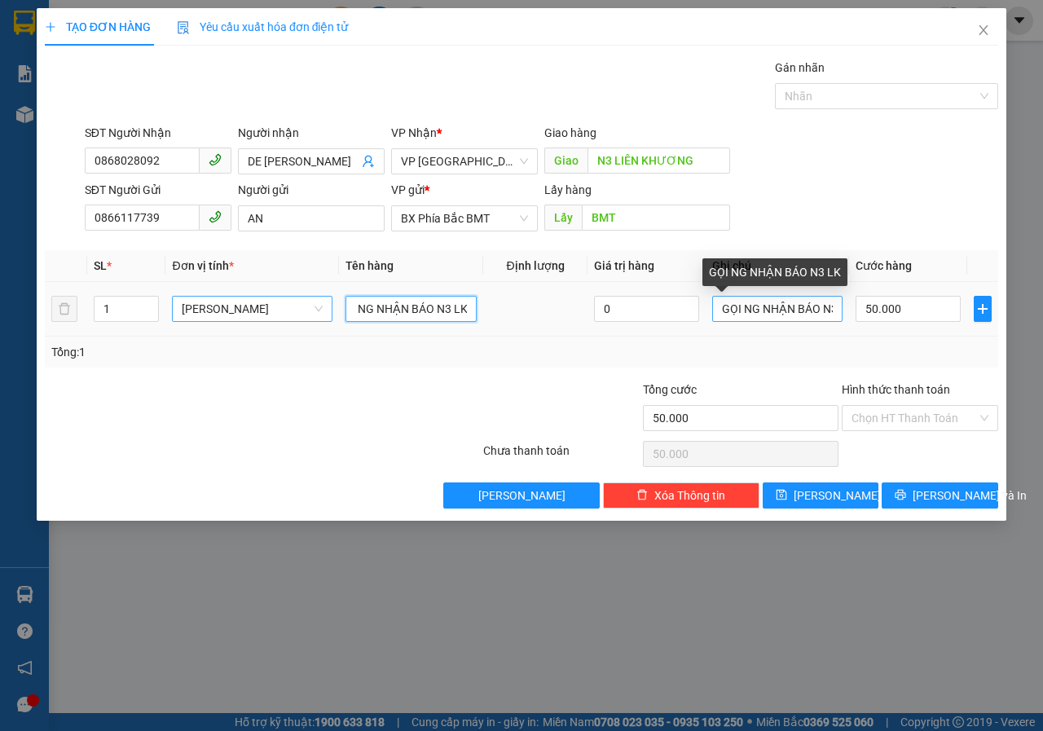
type input "GỌI NG NHẬN BÁO N3 LK"
drag, startPoint x: 713, startPoint y: 315, endPoint x: 835, endPoint y: 312, distance: 121.5
click at [835, 312] on input "GỌI NG NHẬN BÁO N3 LK" at bounding box center [777, 309] width 131 height 26
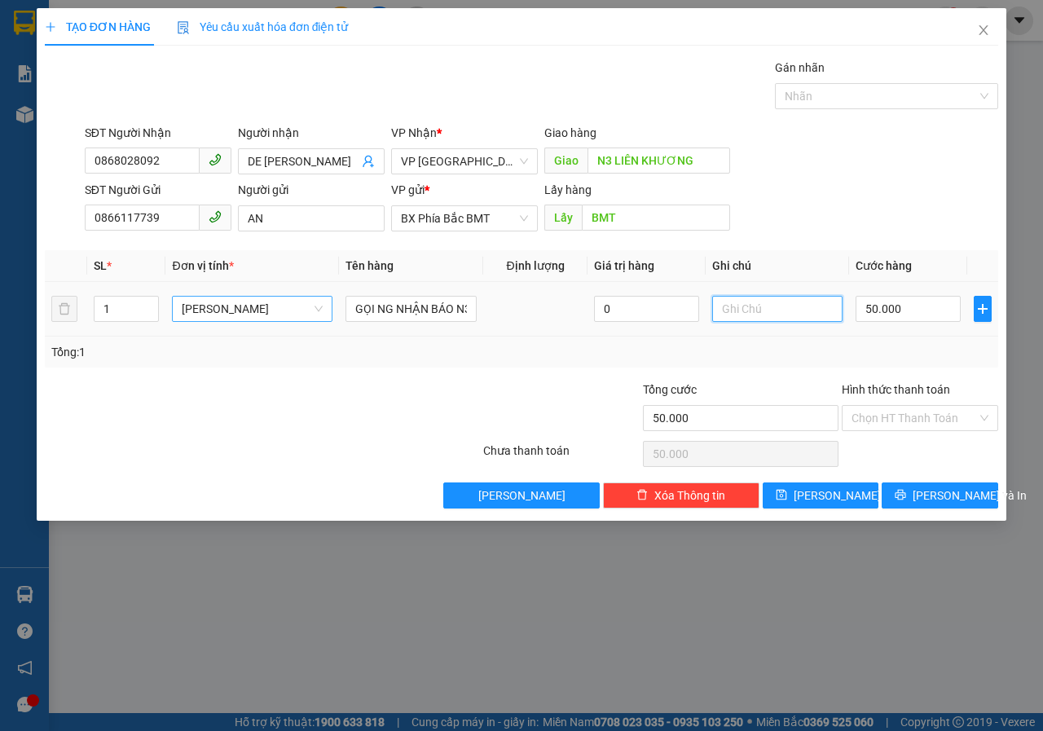
scroll to position [0, 0]
type input "GỌI TRƯỚC 30 PHÚT"
click at [924, 491] on button "[PERSON_NAME] và In" at bounding box center [940, 495] width 117 height 26
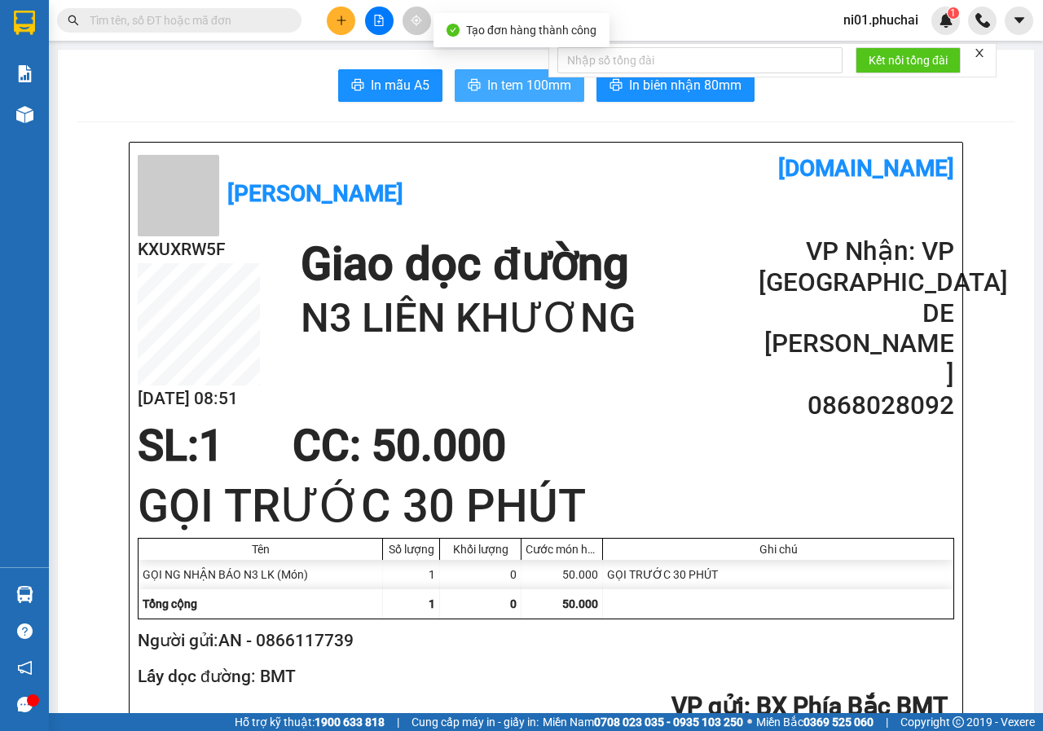
click at [491, 90] on span "In tem 100mm" at bounding box center [529, 85] width 84 height 20
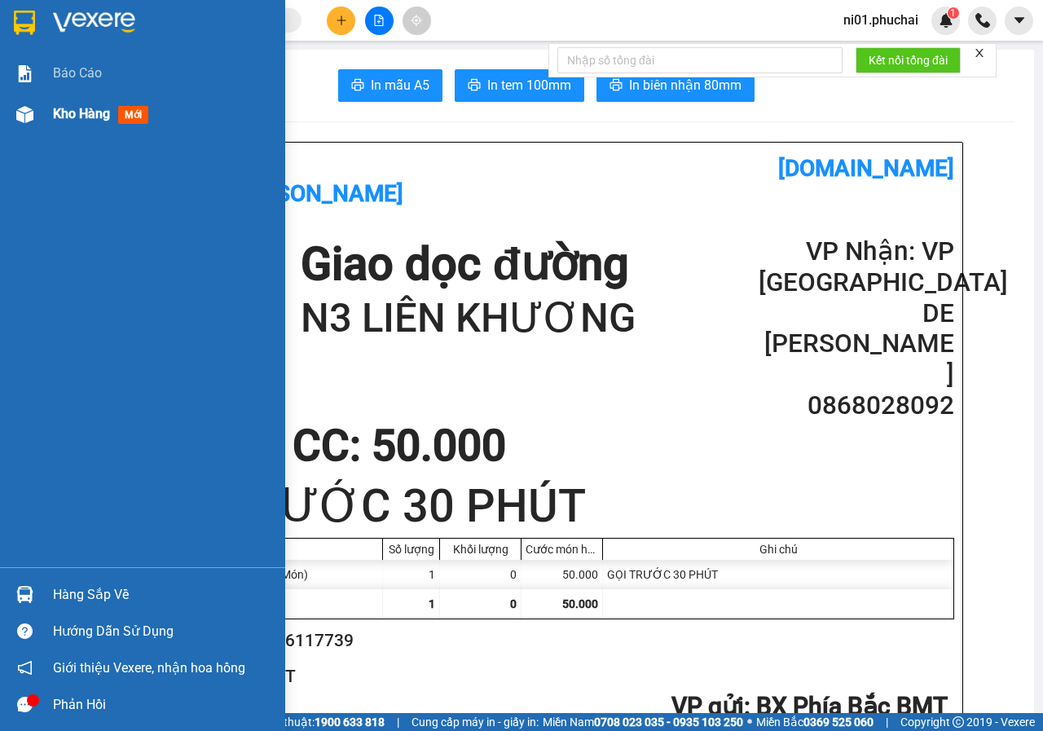
click at [38, 121] on div at bounding box center [25, 114] width 29 height 29
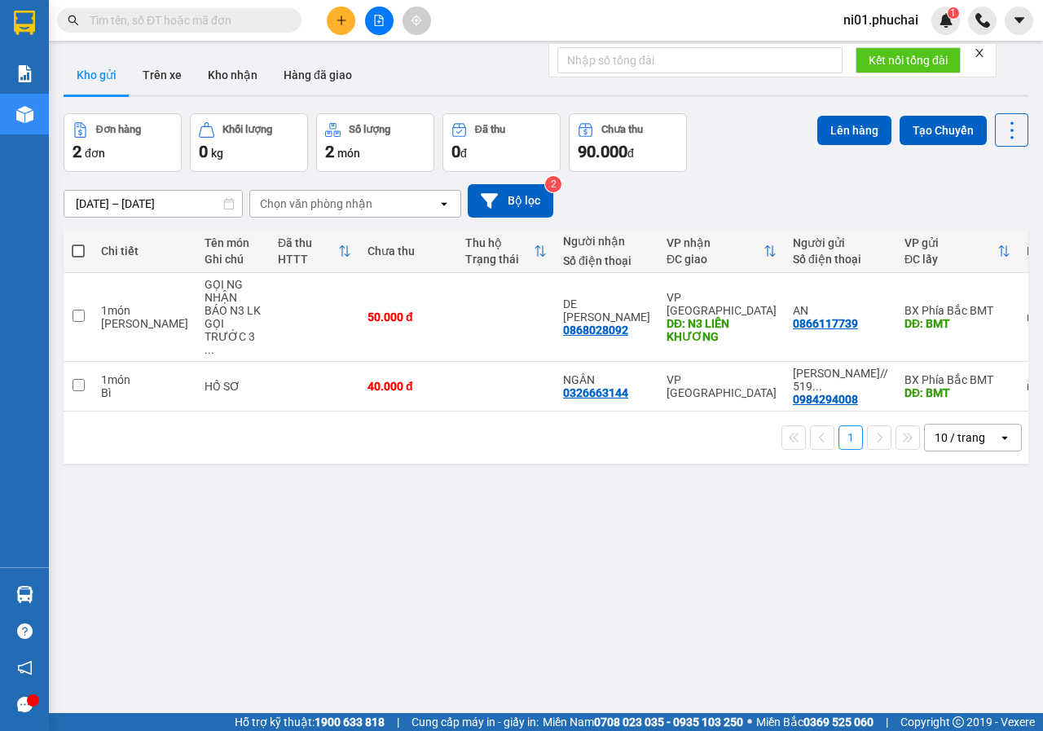
click at [235, 29] on span at bounding box center [179, 20] width 245 height 24
click at [263, 24] on input "text" at bounding box center [186, 20] width 192 height 18
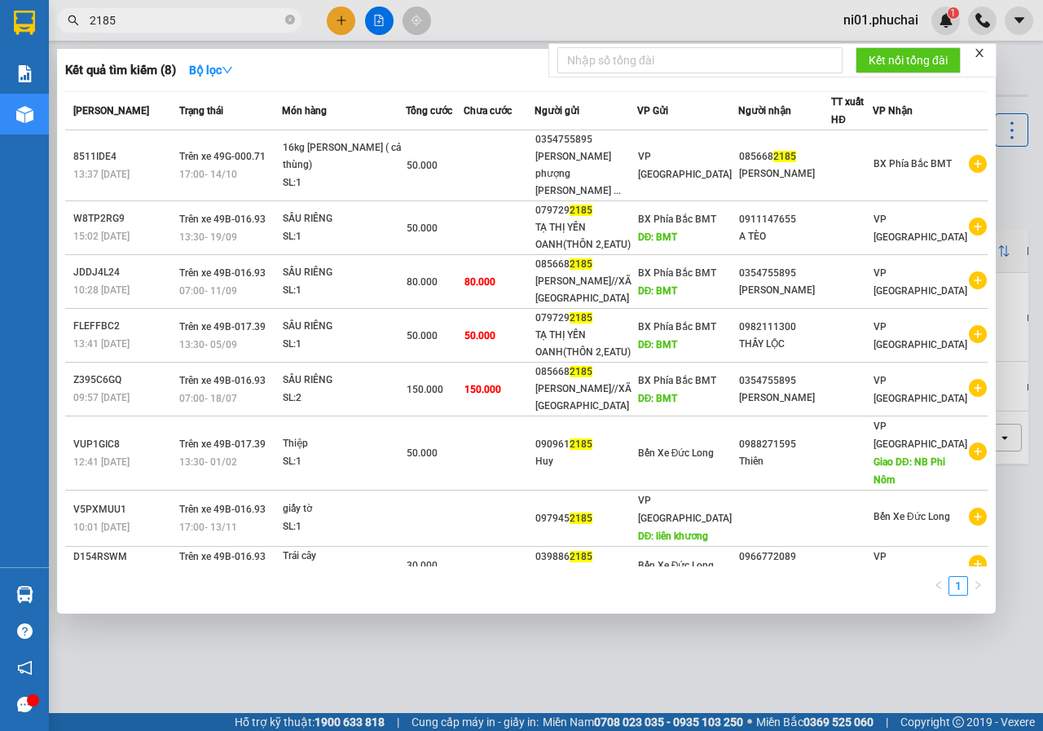
type input "2185"
click at [383, 23] on div at bounding box center [521, 365] width 1043 height 731
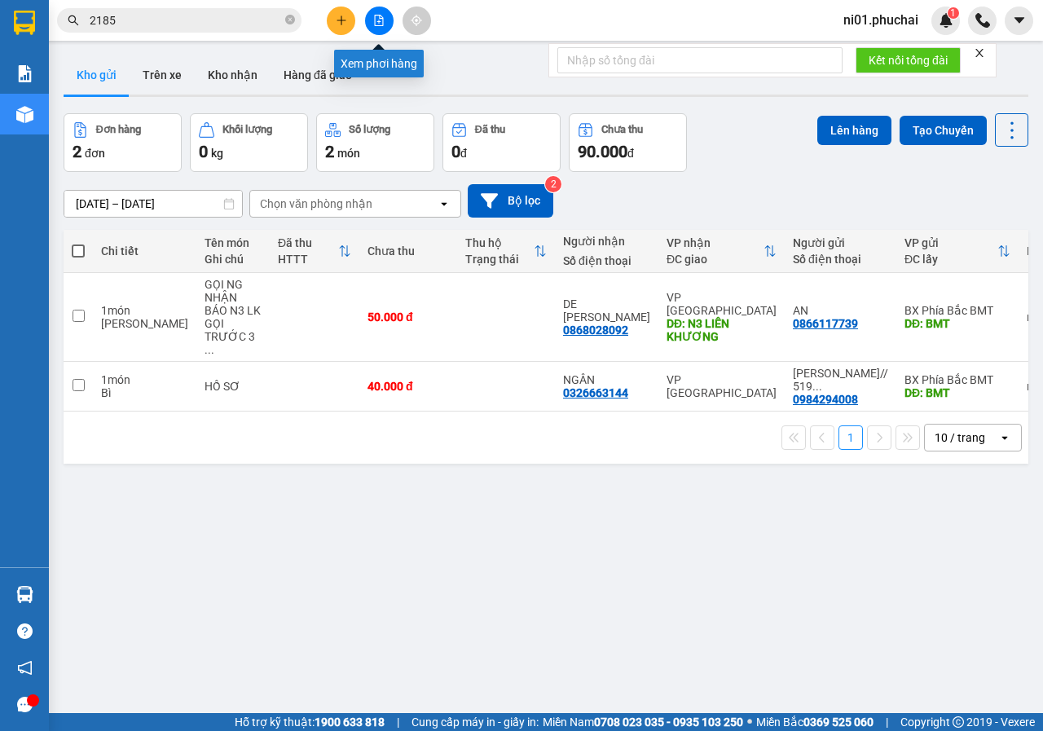
click at [379, 29] on button at bounding box center [379, 21] width 29 height 29
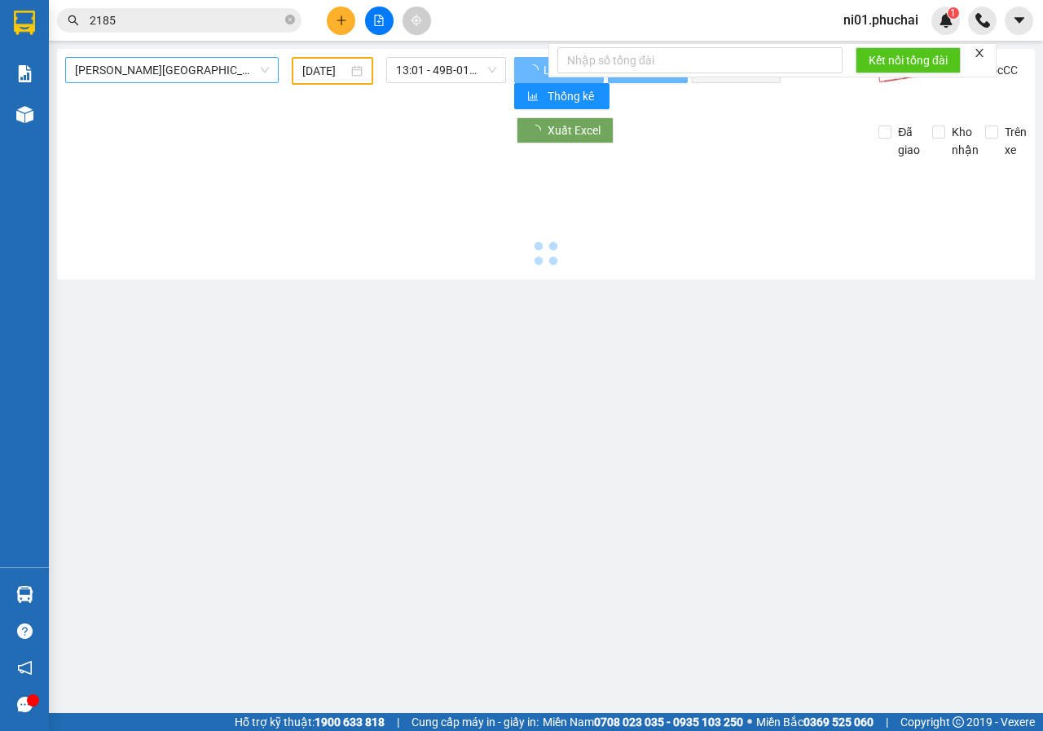
type input "[DATE]"
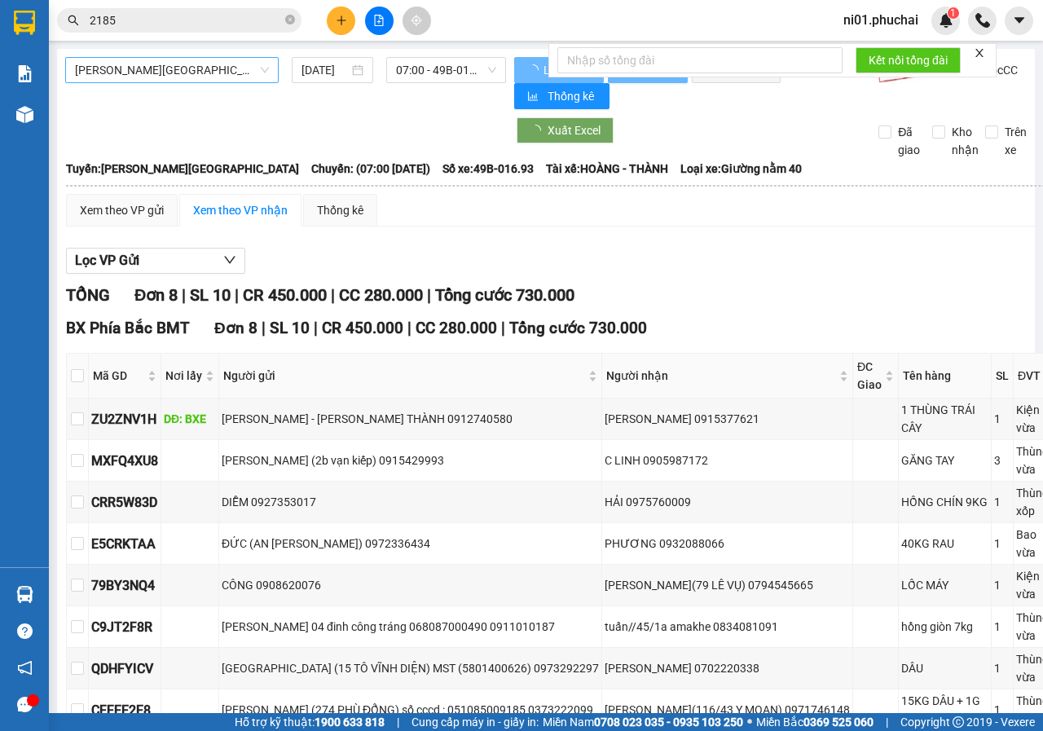
click at [258, 75] on span "[PERSON_NAME][GEOGRAPHIC_DATA]" at bounding box center [172, 70] width 194 height 24
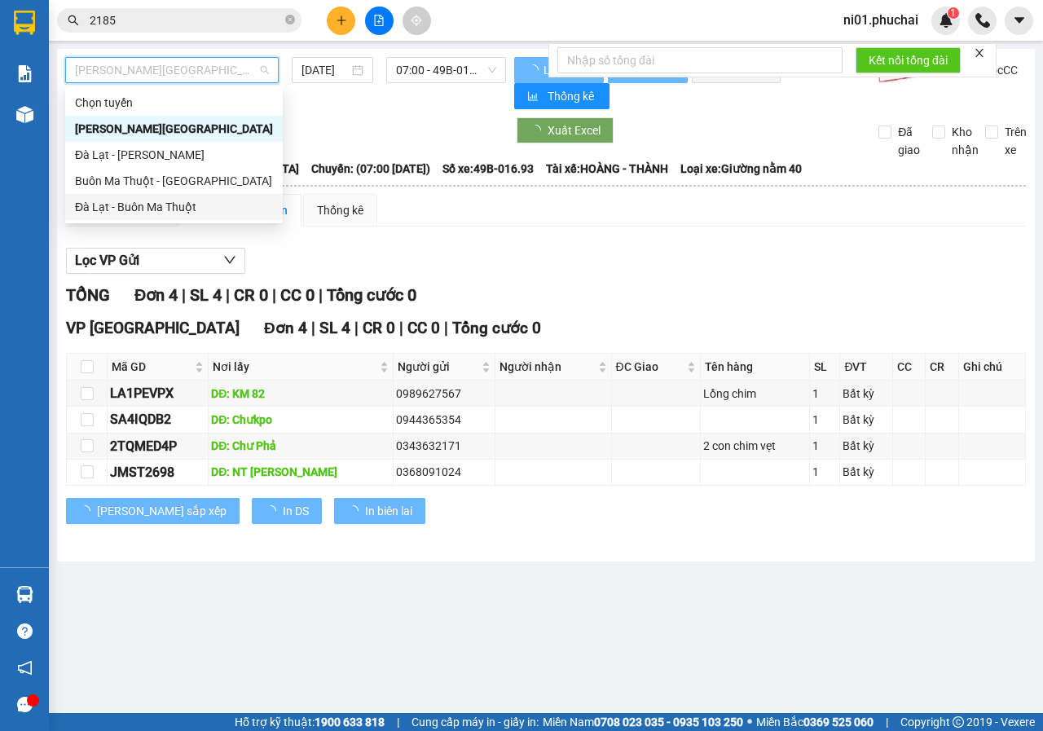
click at [146, 209] on div "Đà Lạt - Buôn Ma Thuột" at bounding box center [174, 207] width 198 height 18
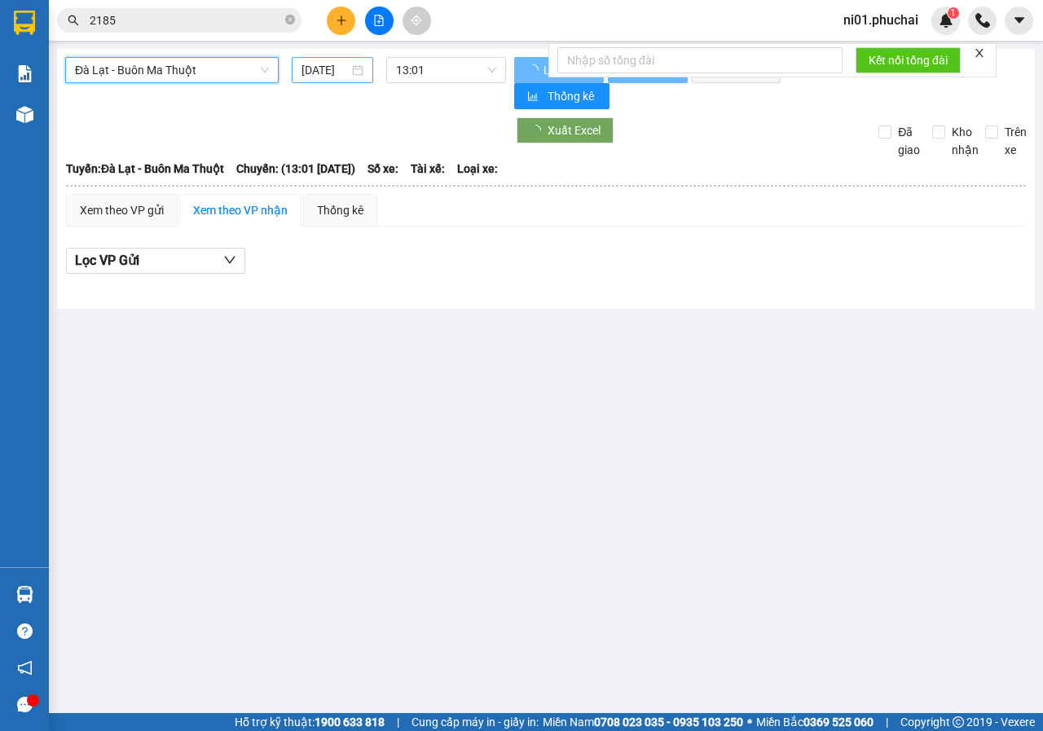
click at [331, 70] on input "[DATE]" at bounding box center [325, 70] width 47 height 18
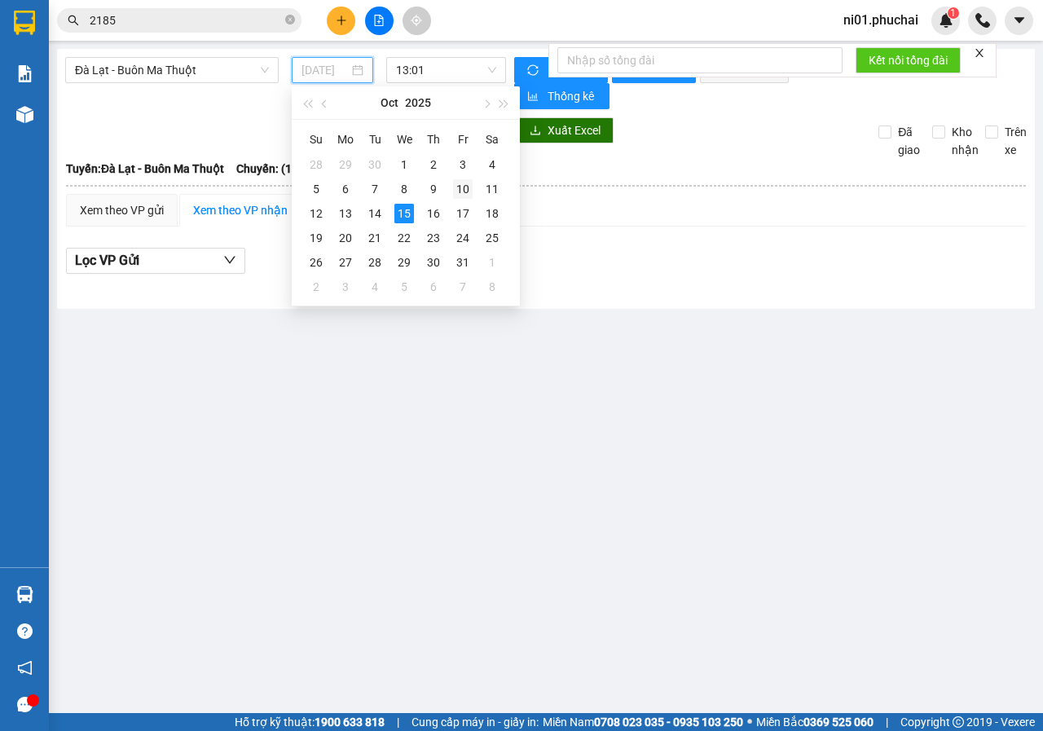
click at [463, 191] on div "10" at bounding box center [463, 189] width 20 height 20
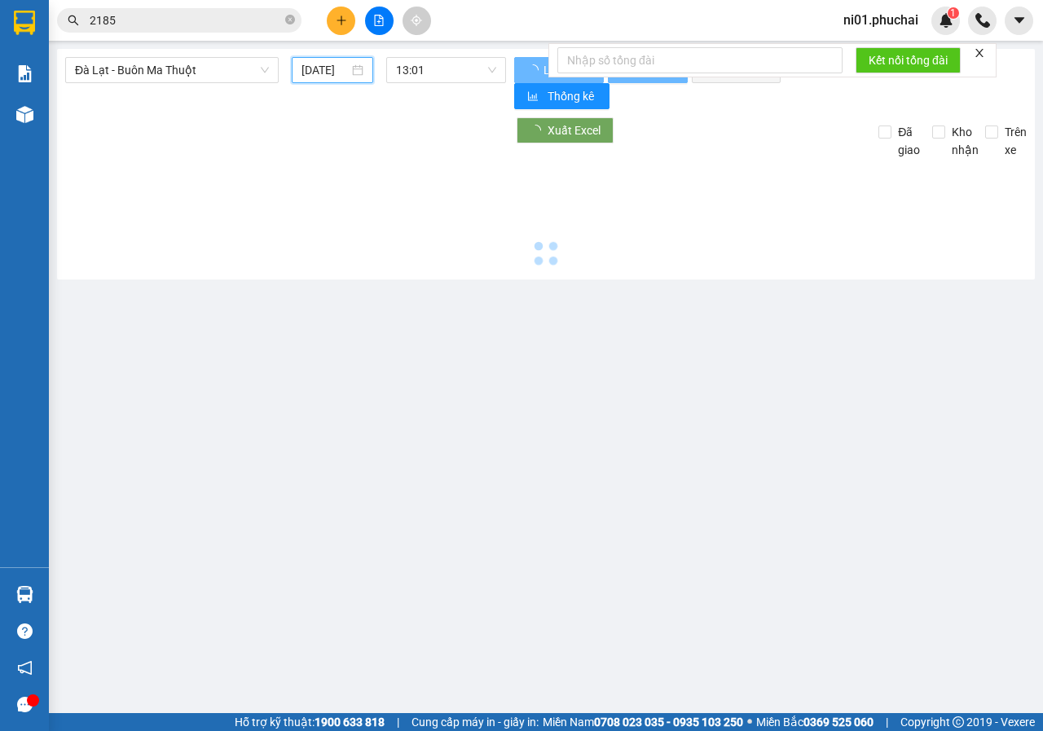
type input "[DATE]"
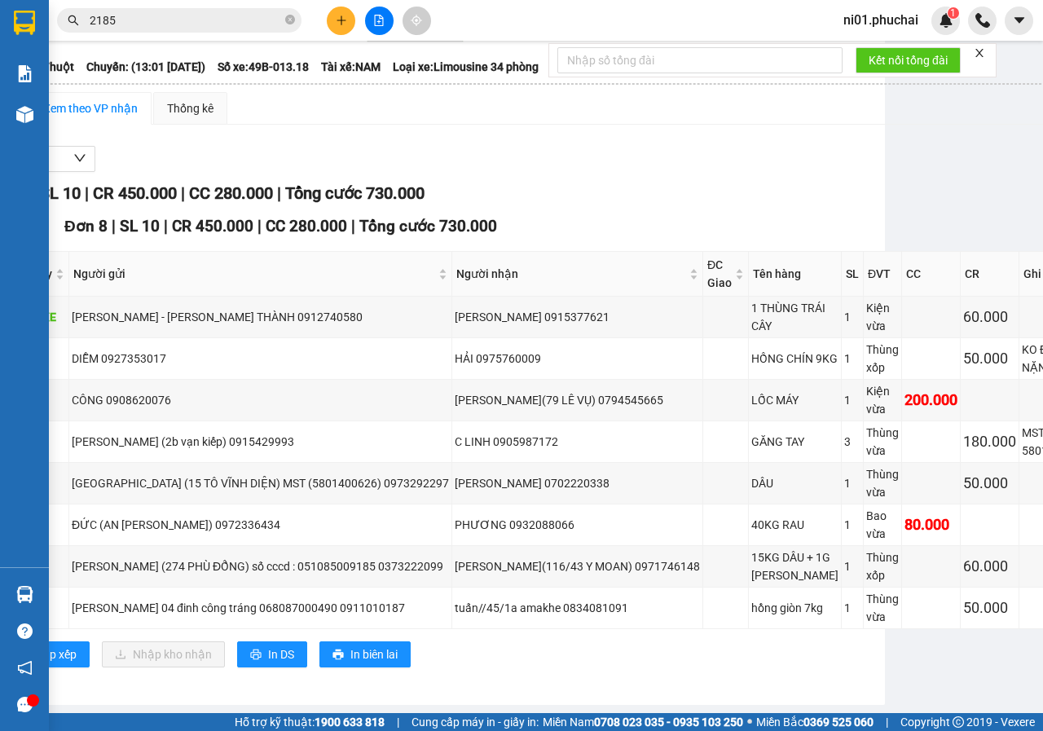
scroll to position [258, 167]
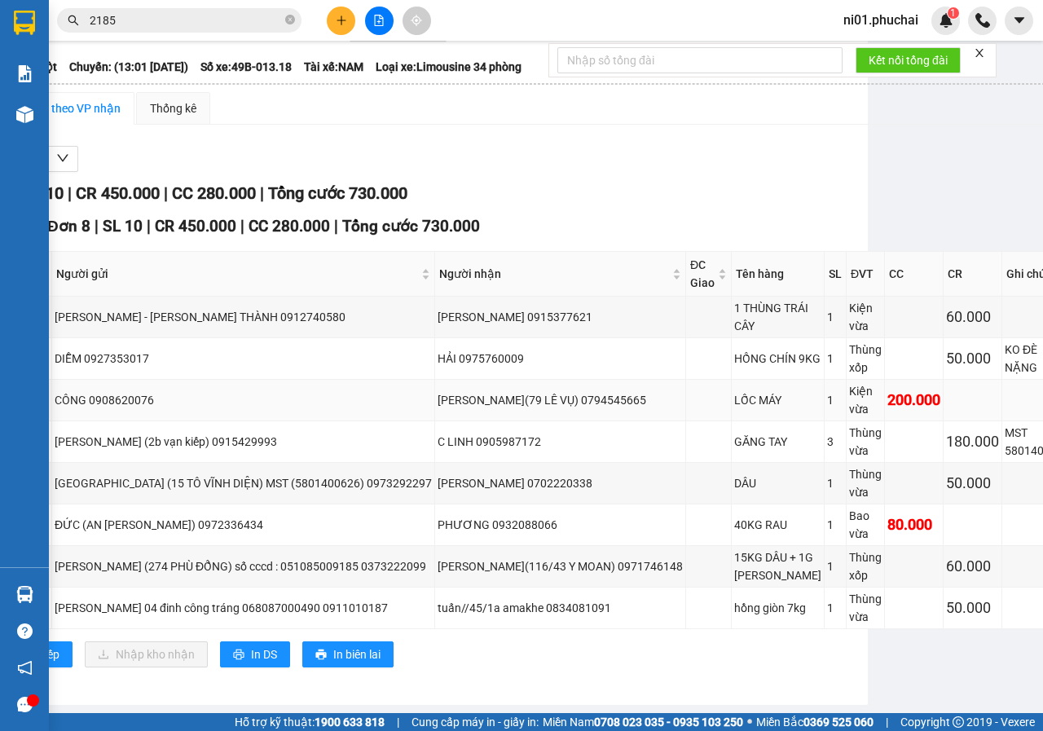
drag, startPoint x: 593, startPoint y: 300, endPoint x: 673, endPoint y: 294, distance: 80.1
click at [673, 391] on div "[PERSON_NAME](79 LÊ VỤ) 0794545665" at bounding box center [560, 400] width 245 height 18
copy div "0794545665"
click at [808, 689] on div "[GEOGRAPHIC_DATA] - Buôn Ma Thuột [DATE] 13:01 - 49B-013.18 Làm mới In phơi In …" at bounding box center [379, 326] width 978 height 758
click at [287, 15] on icon "close-circle" at bounding box center [290, 20] width 10 height 10
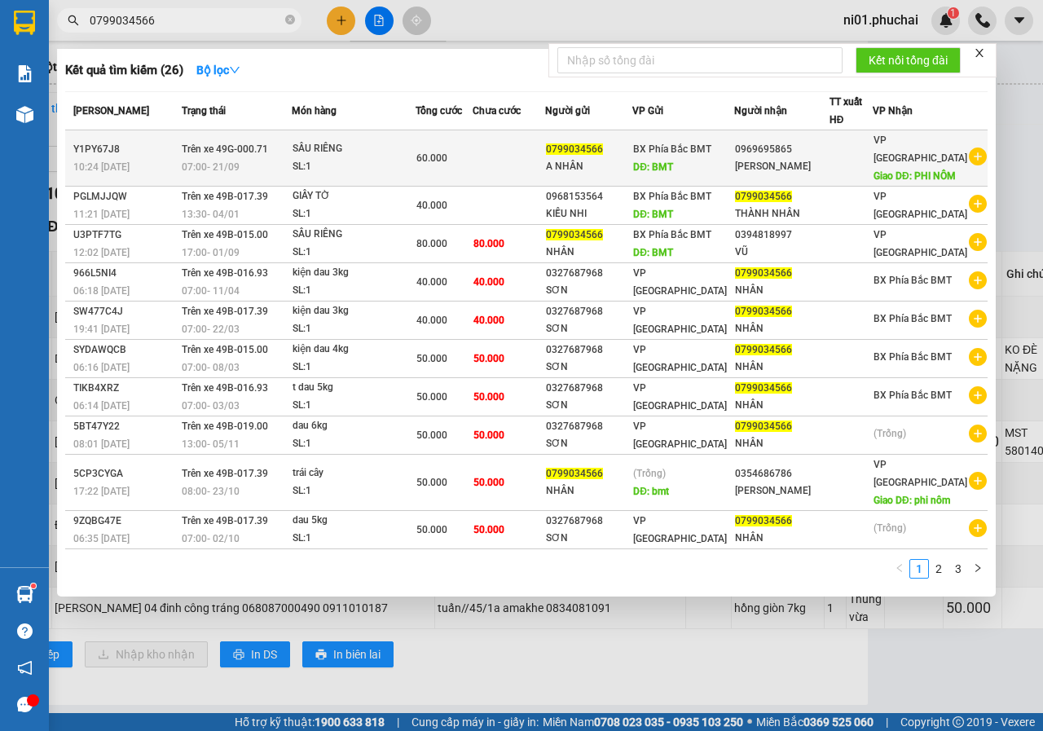
type input "0799034566"
click at [259, 164] on div "07:00 [DATE]" at bounding box center [236, 167] width 108 height 18
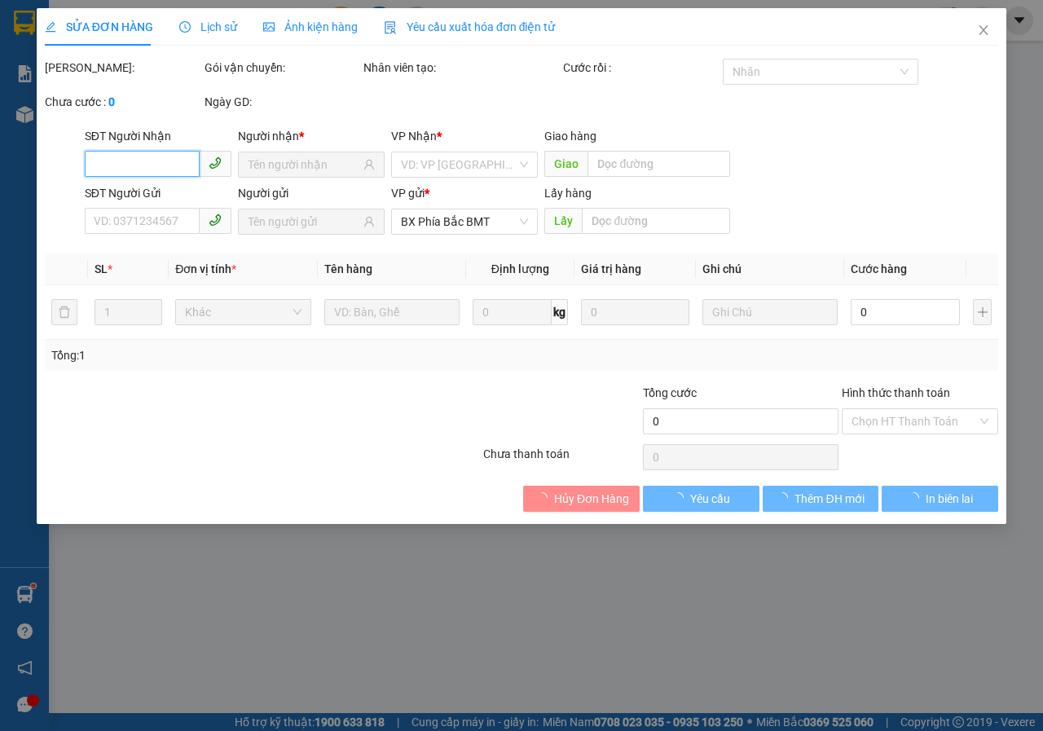
type input "0969695865"
type input "PHI NÔM"
type input "0799034566"
type input "BMT"
type input "60.000"
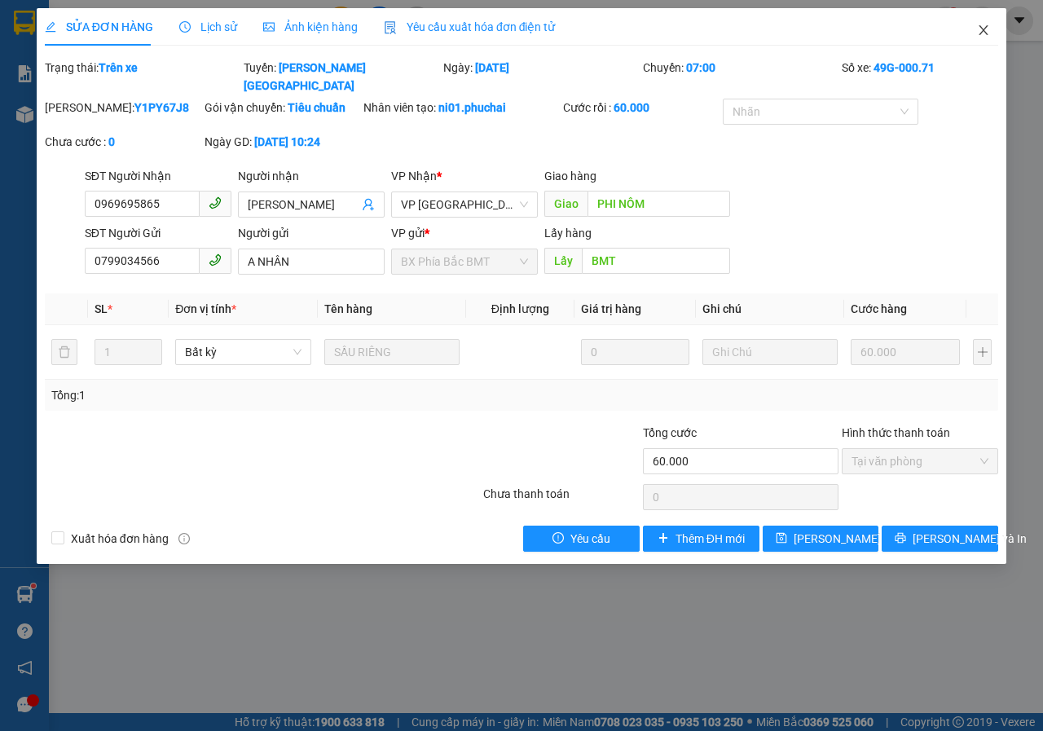
click at [985, 29] on icon "close" at bounding box center [984, 30] width 9 height 10
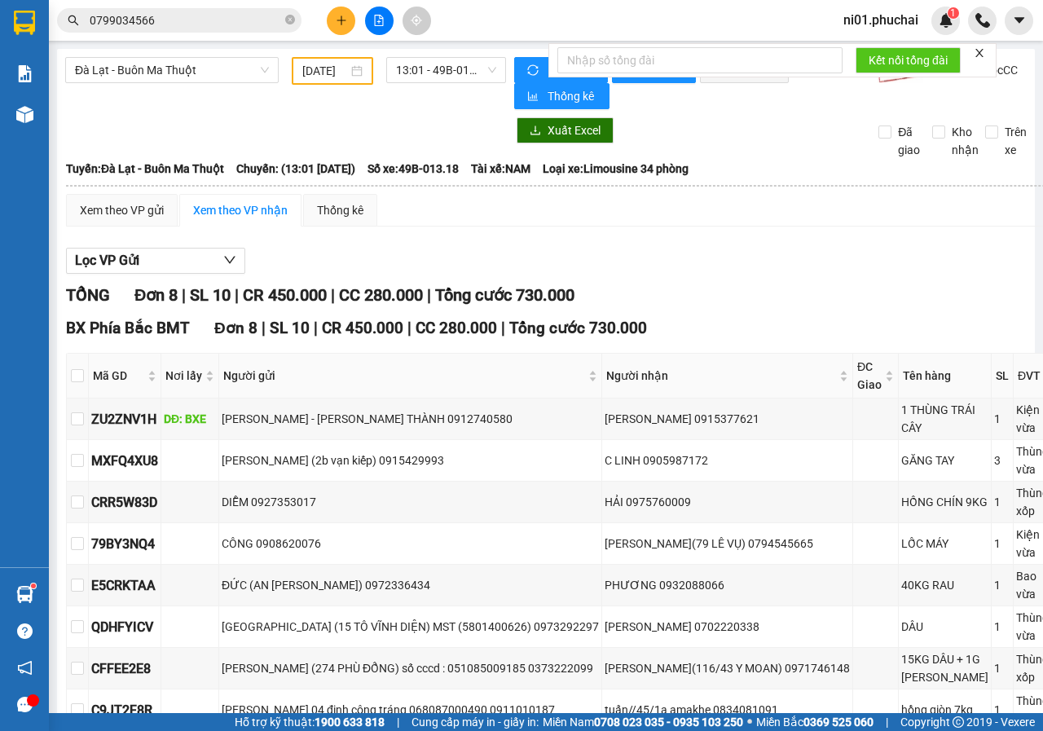
click at [245, 30] on span "0799034566" at bounding box center [179, 20] width 245 height 24
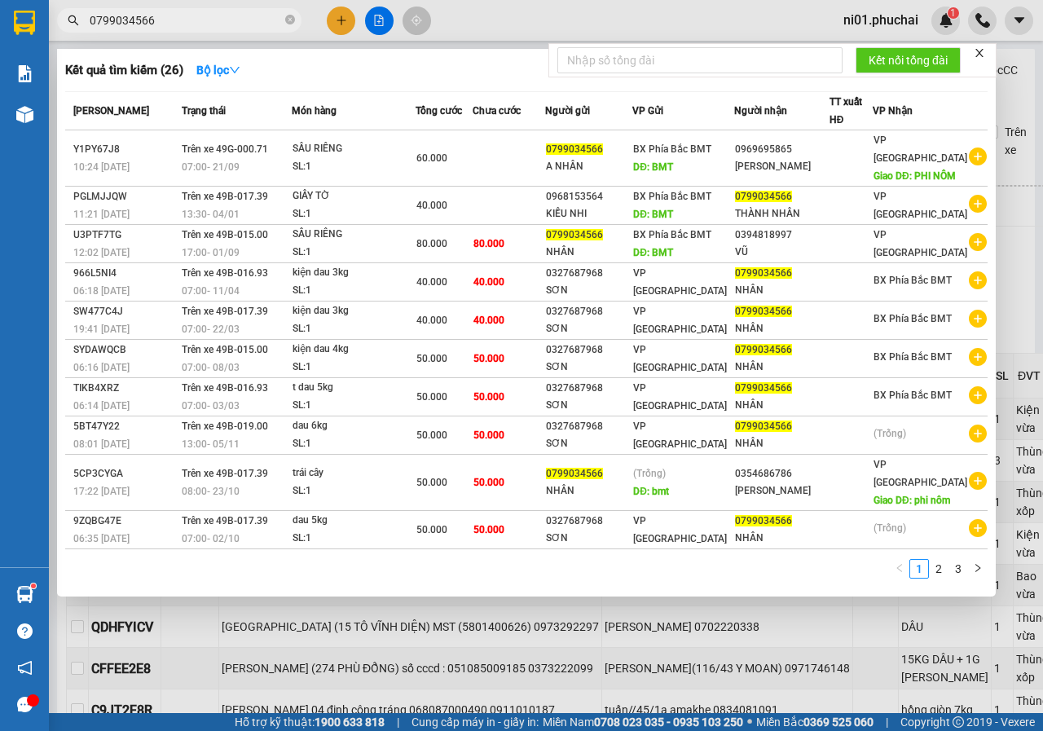
click at [289, 31] on span "0799034566" at bounding box center [179, 20] width 245 height 24
click at [289, 10] on span "0799034566" at bounding box center [179, 20] width 245 height 24
click at [290, 17] on icon "close-circle" at bounding box center [290, 20] width 10 height 10
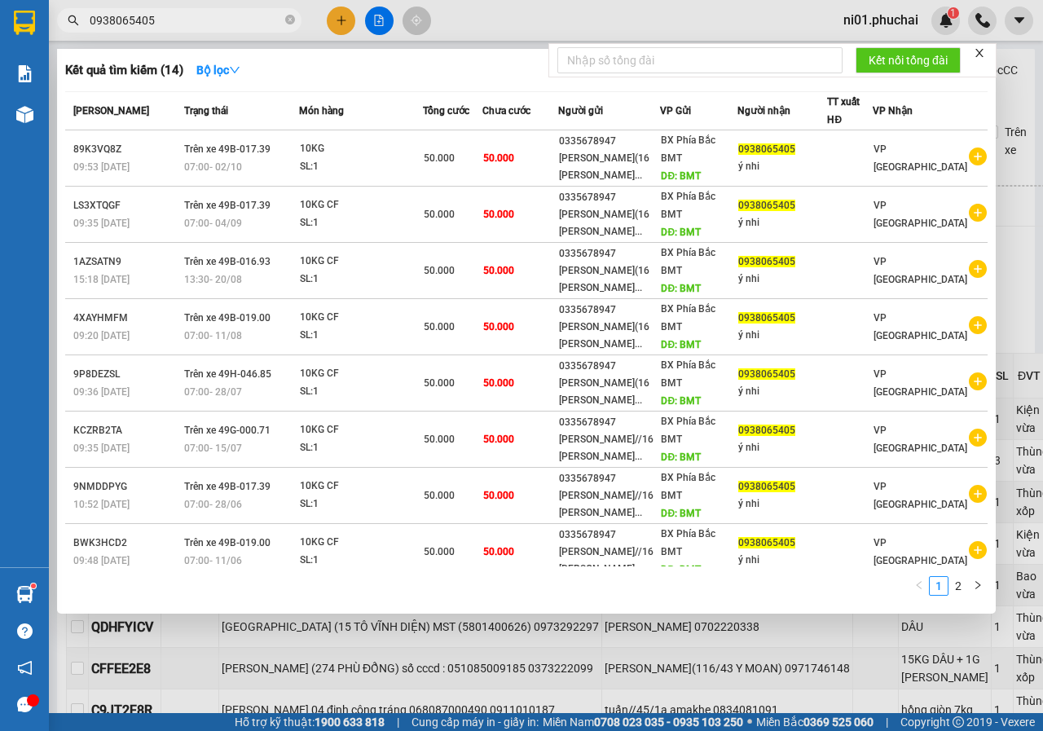
type input "0938065405"
click at [984, 49] on icon "close" at bounding box center [980, 53] width 8 height 8
click at [342, 19] on div at bounding box center [521, 365] width 1043 height 731
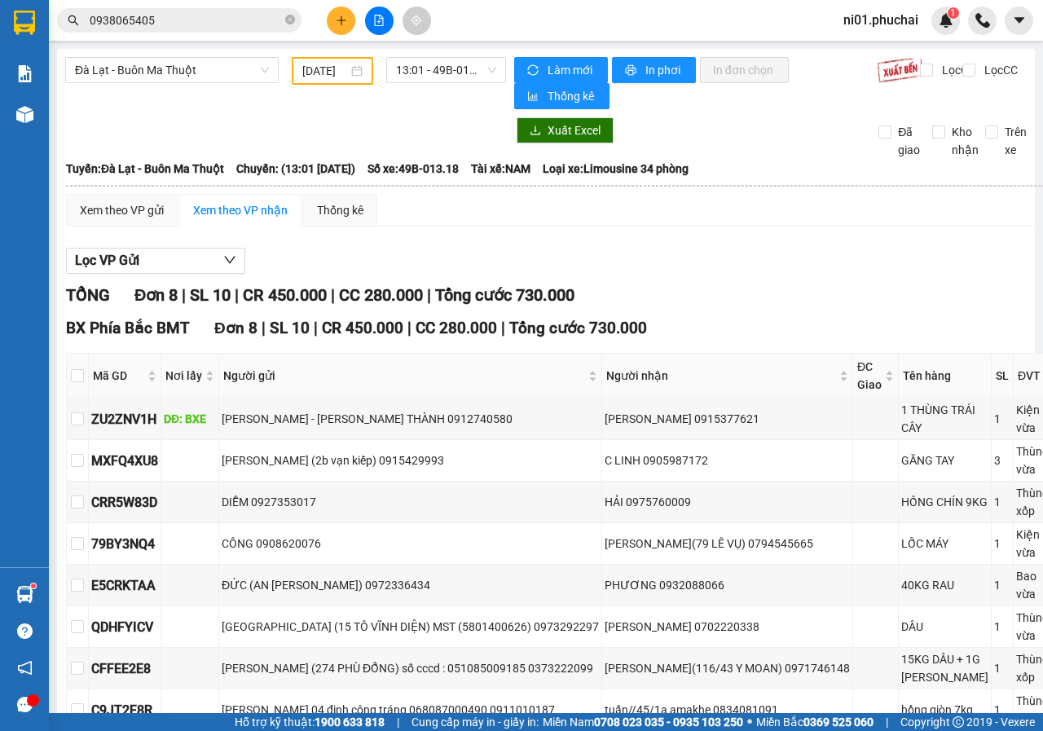
click at [347, 24] on button at bounding box center [341, 21] width 29 height 29
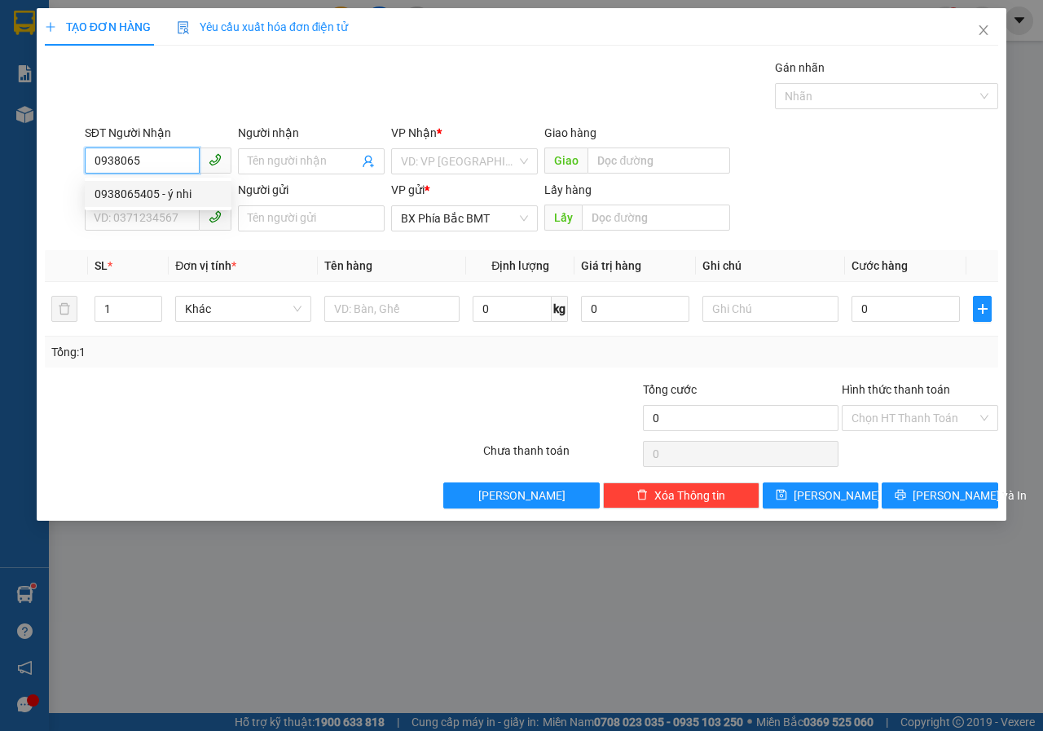
click at [150, 198] on div "0938065405 - ý nhi" at bounding box center [158, 194] width 127 height 18
type input "0938065405"
type input "ý nhi"
type input "50.000"
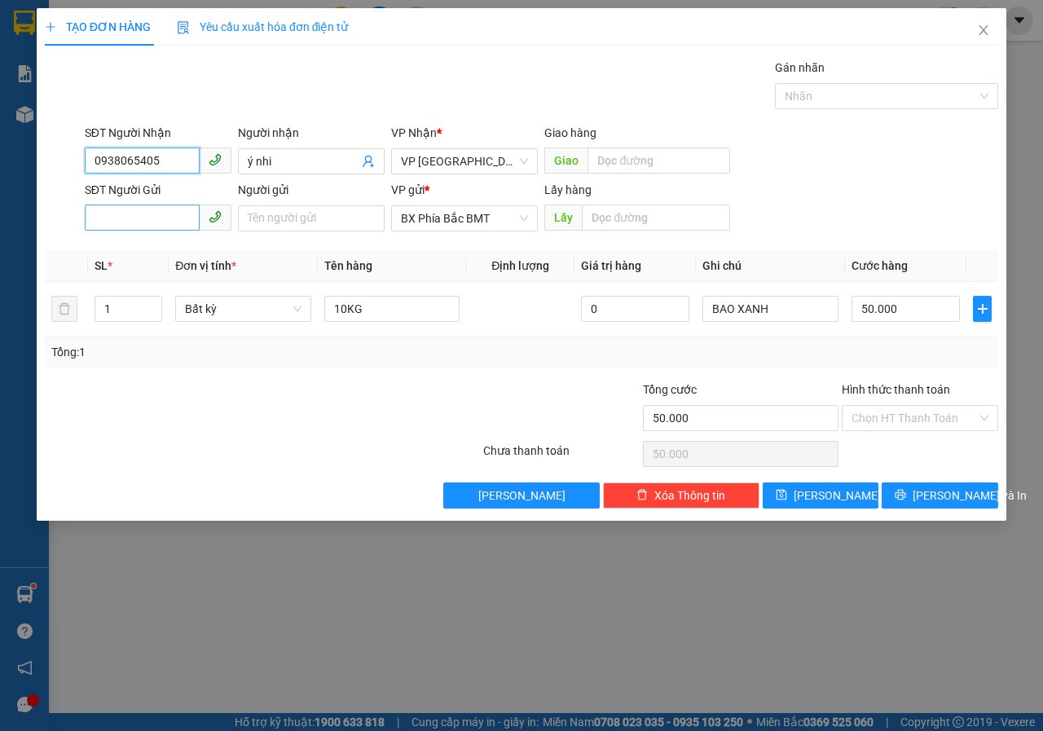
type input "0938065405"
click at [145, 218] on input "SĐT Người Gửi" at bounding box center [142, 218] width 115 height 26
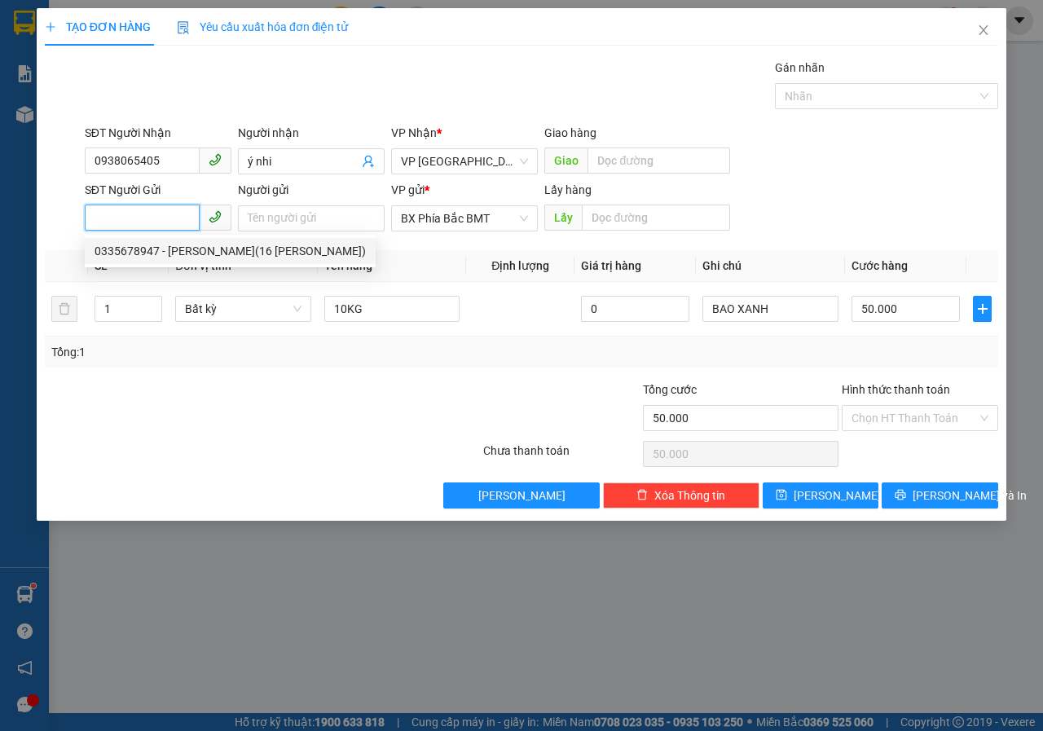
click at [158, 253] on div "0335678947 - [PERSON_NAME](16 [PERSON_NAME])" at bounding box center [230, 251] width 271 height 18
type input "0335678947"
type input "[PERSON_NAME](16 [PERSON_NAME])"
type input "BMT"
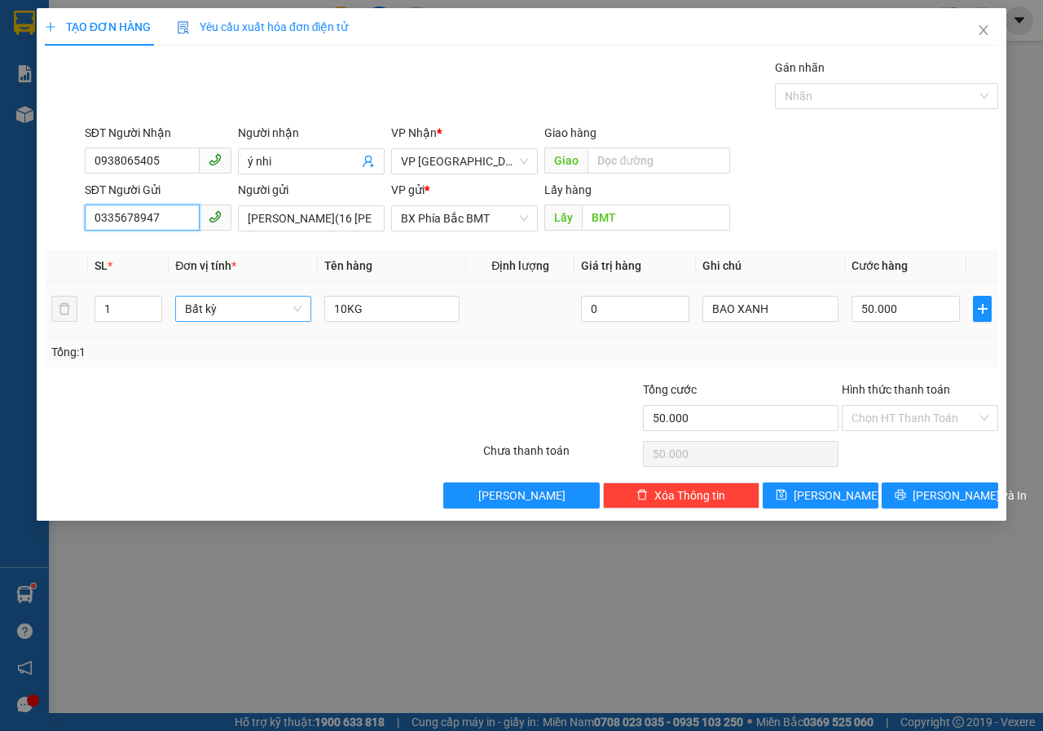
click at [293, 317] on span "Bất kỳ" at bounding box center [243, 309] width 117 height 24
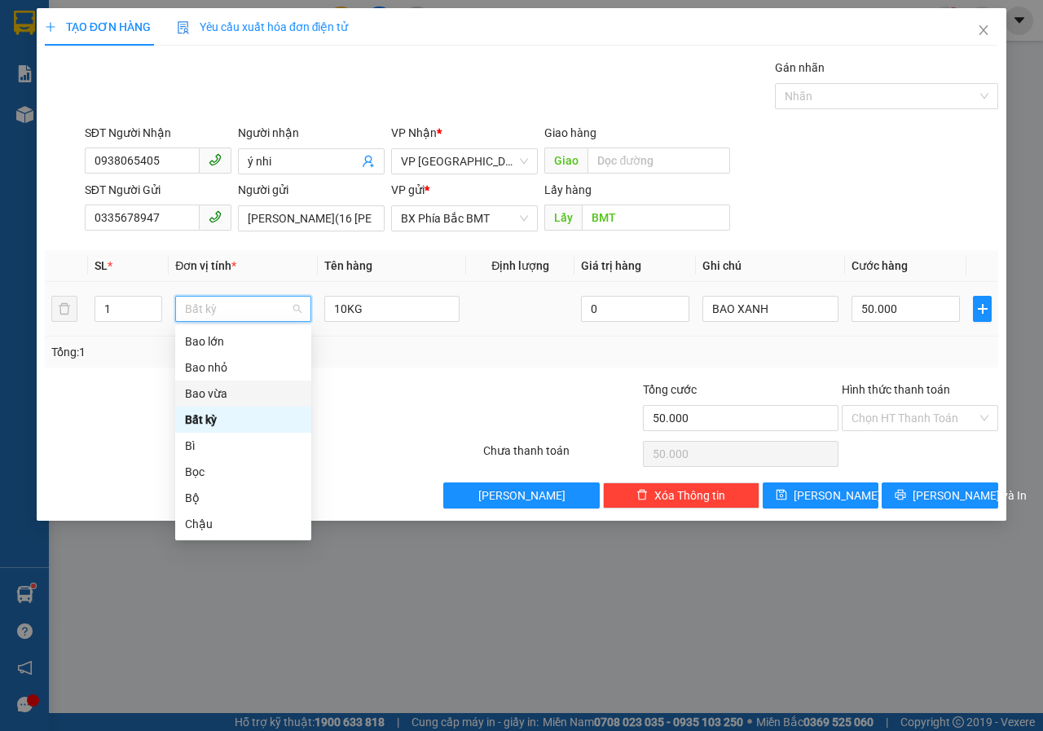
click at [219, 392] on div "Bao vừa" at bounding box center [243, 394] width 117 height 18
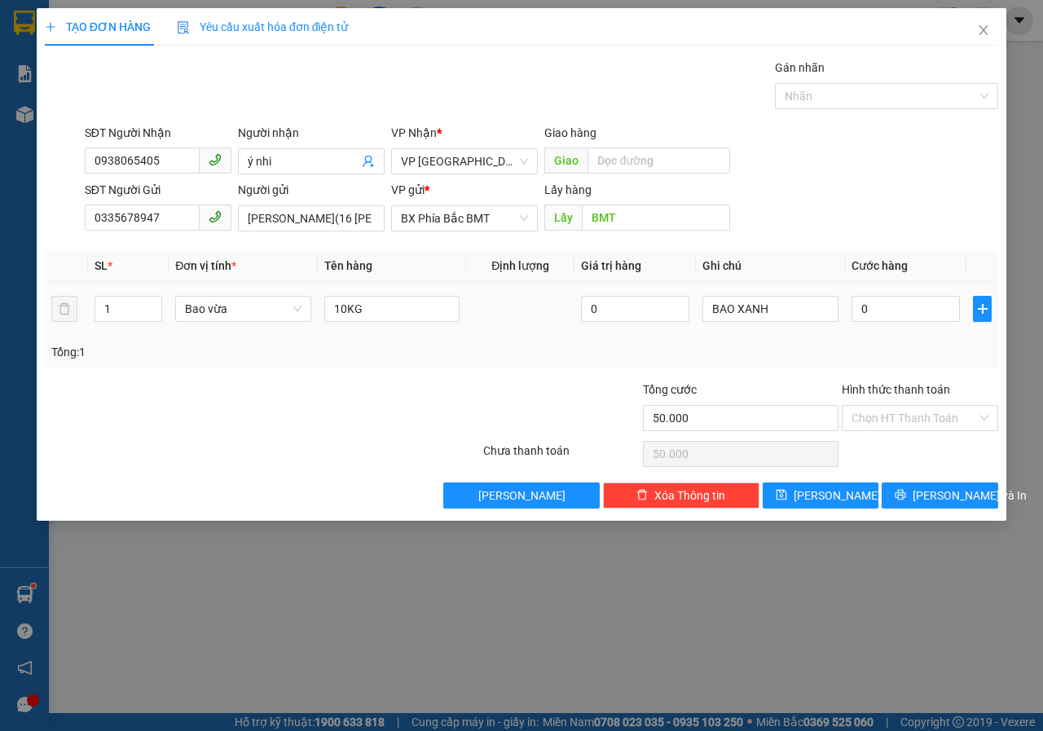
type input "0"
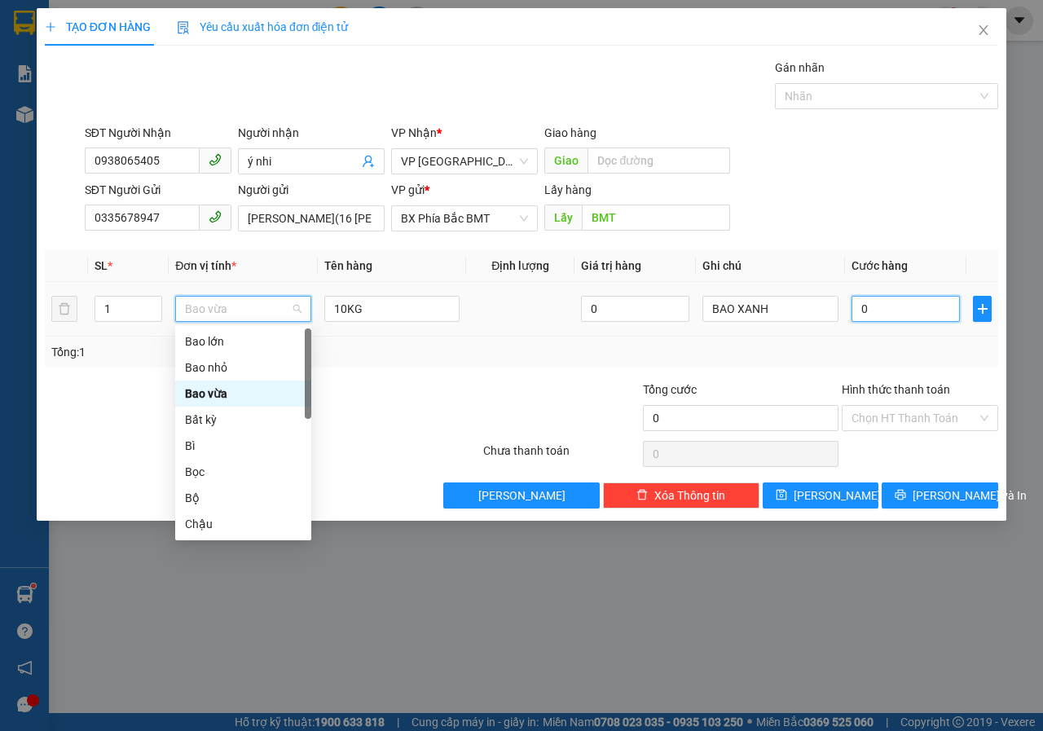
click at [911, 308] on input "0" at bounding box center [906, 309] width 108 height 26
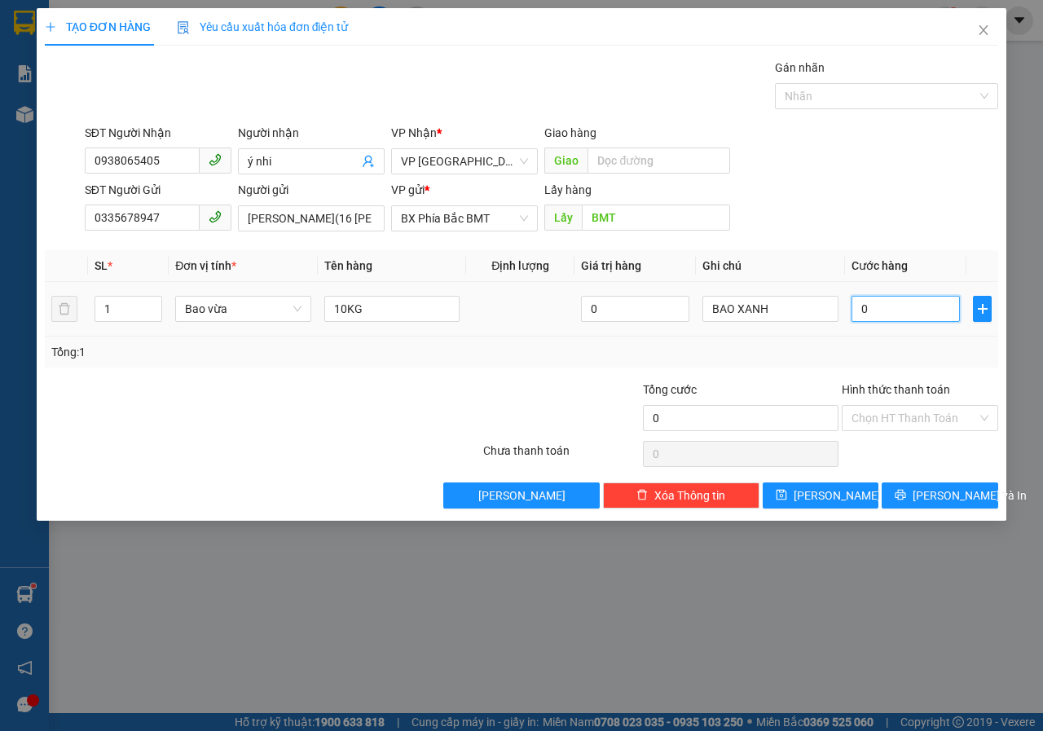
type input "5"
type input "50"
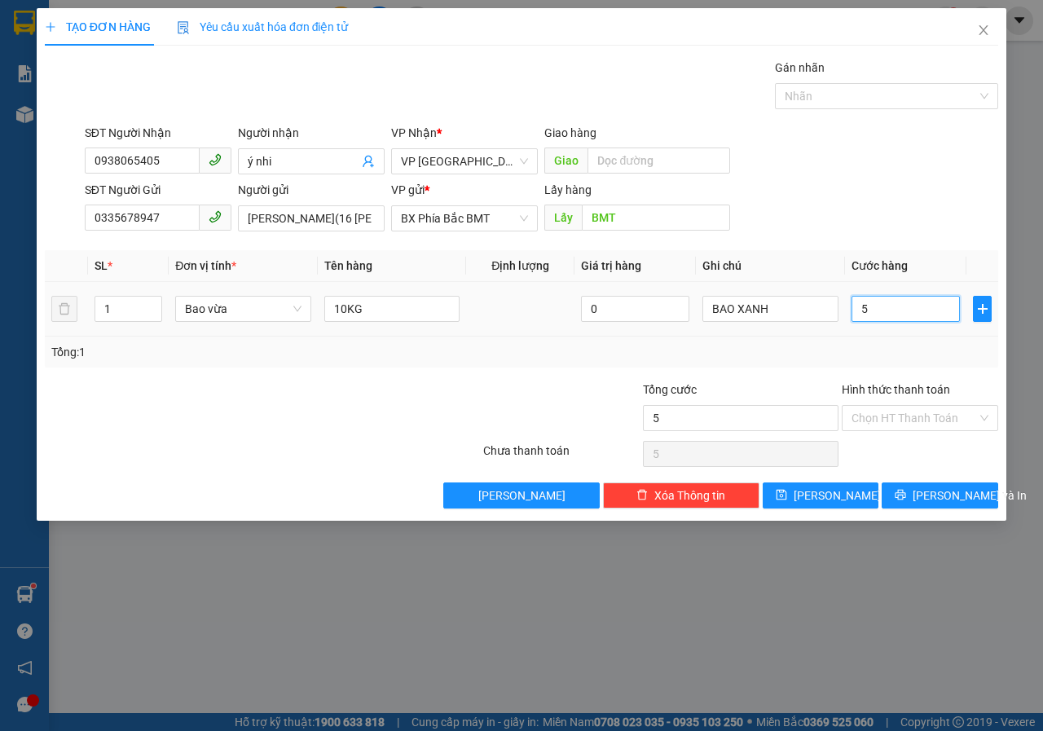
type input "50"
type input "500"
type input "5.000"
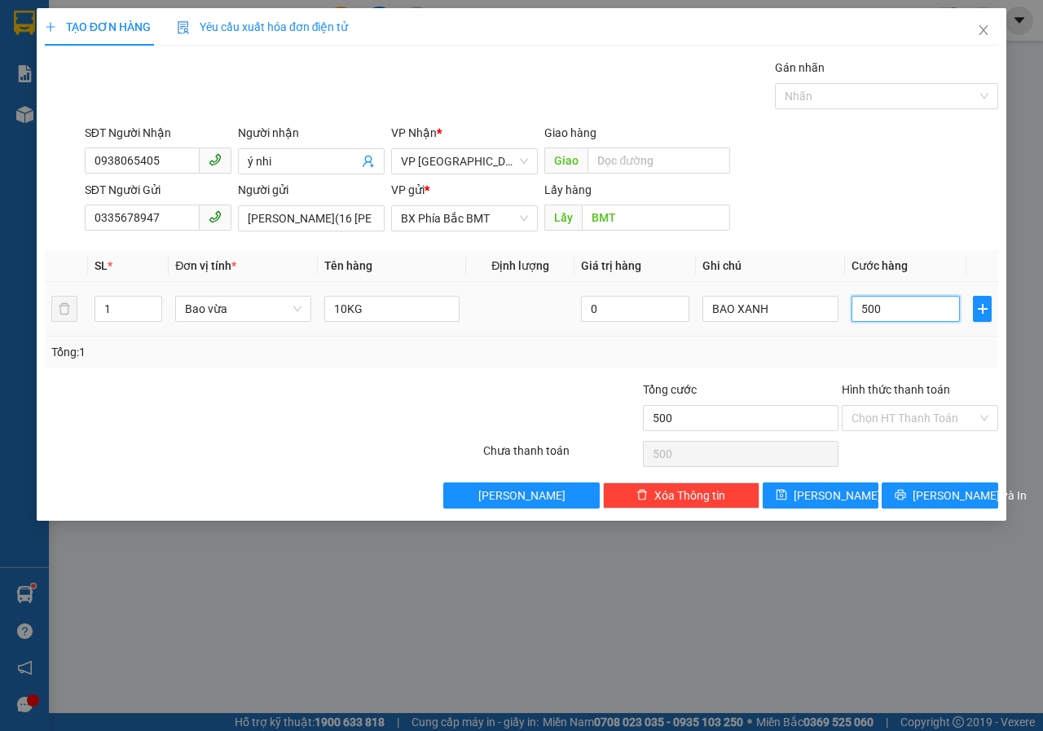
type input "5.000"
type input "50.000"
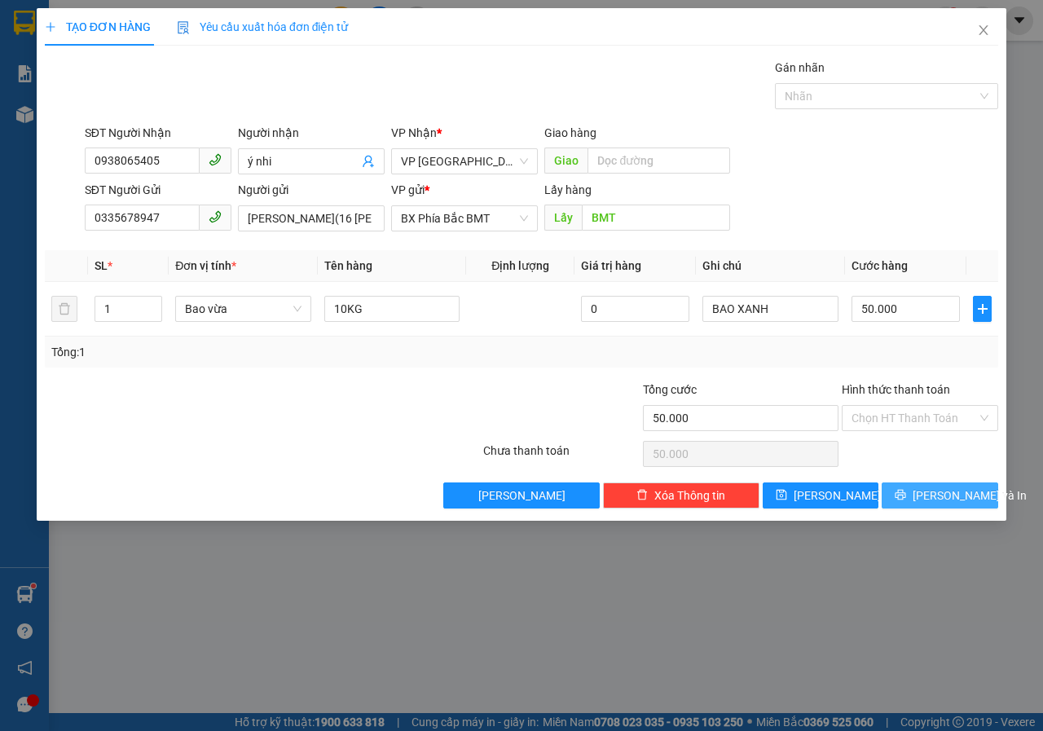
click at [942, 500] on span "[PERSON_NAME] và In" at bounding box center [970, 496] width 114 height 18
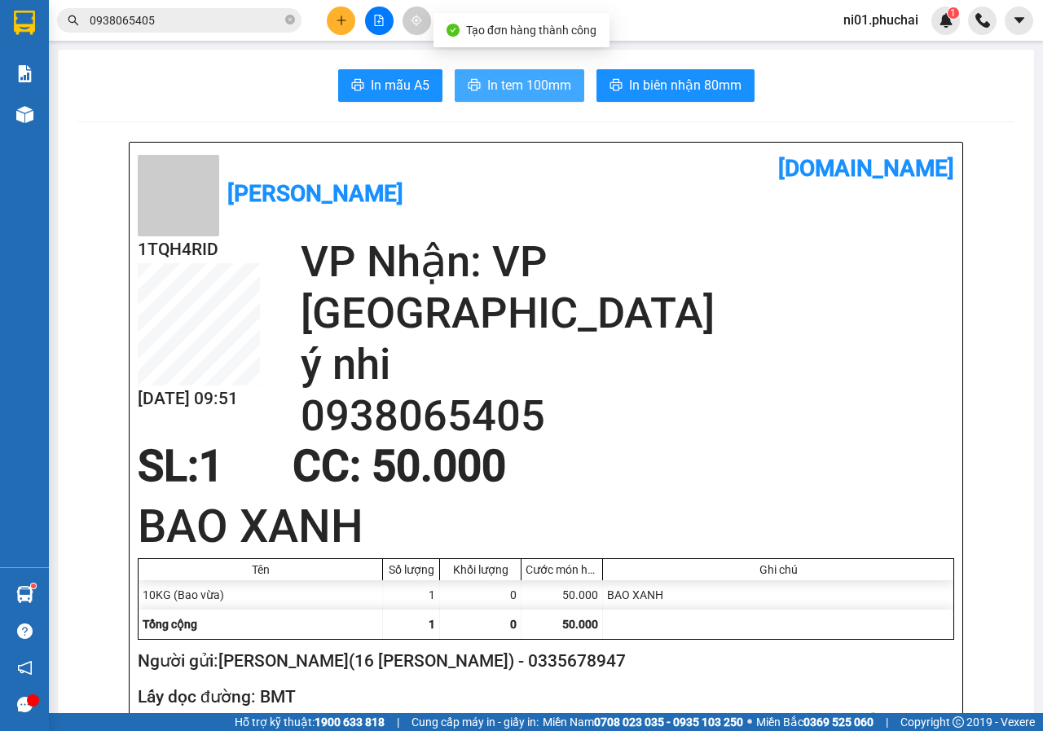
click at [504, 83] on span "In tem 100mm" at bounding box center [529, 85] width 84 height 20
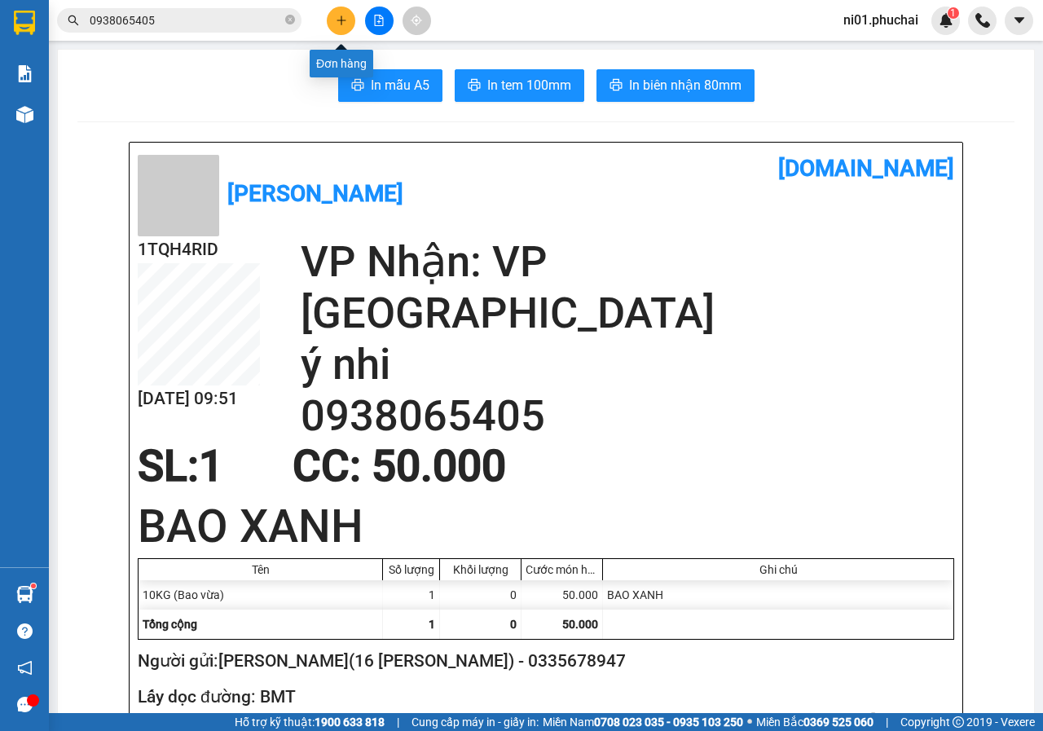
click at [341, 17] on icon "plus" at bounding box center [341, 19] width 1 height 9
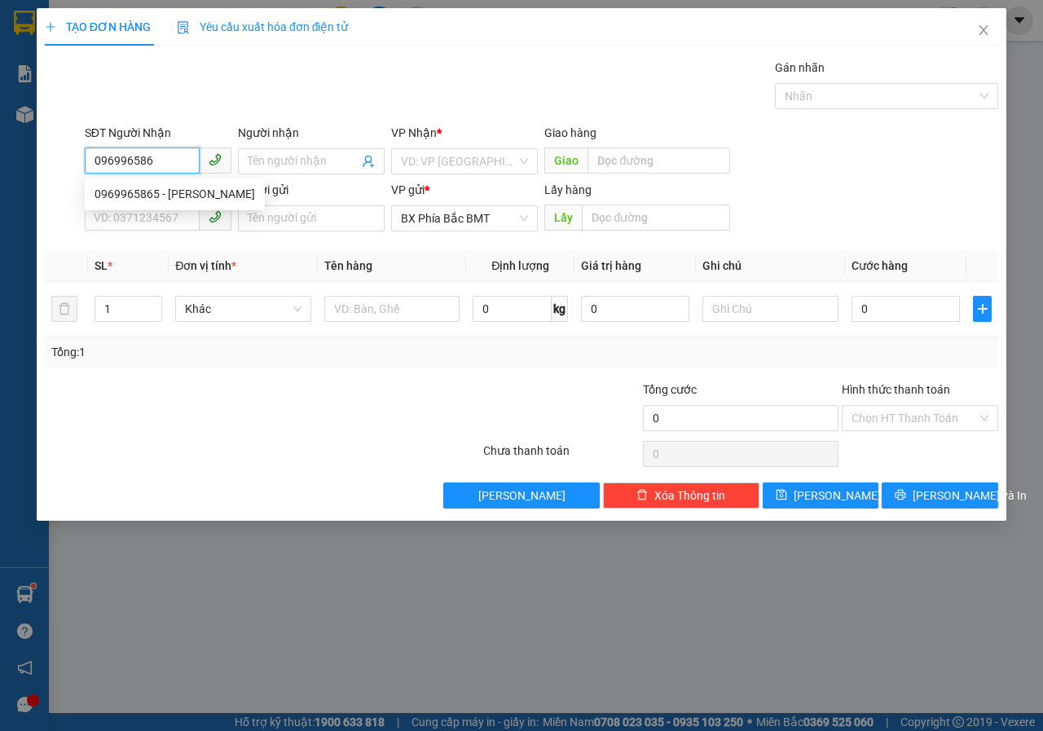
type input "0969965865"
click at [174, 192] on div "0969965865 - [PERSON_NAME]" at bounding box center [175, 194] width 161 height 18
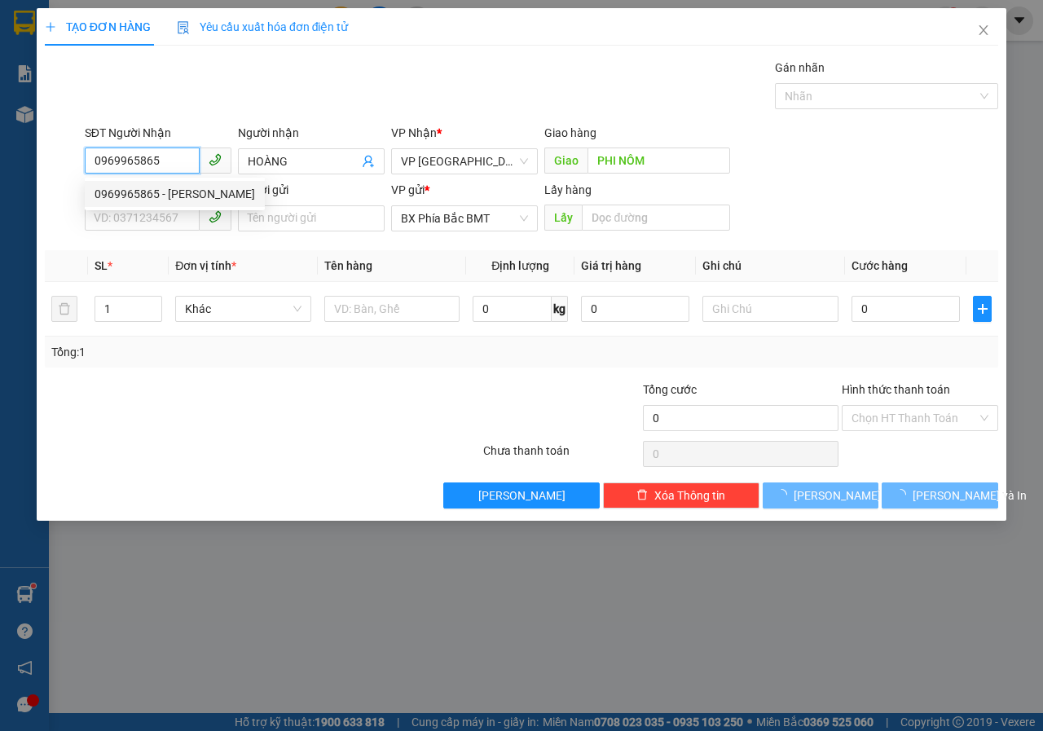
type input "HOÀNG"
type input "PHI NÔM"
type input "50.000"
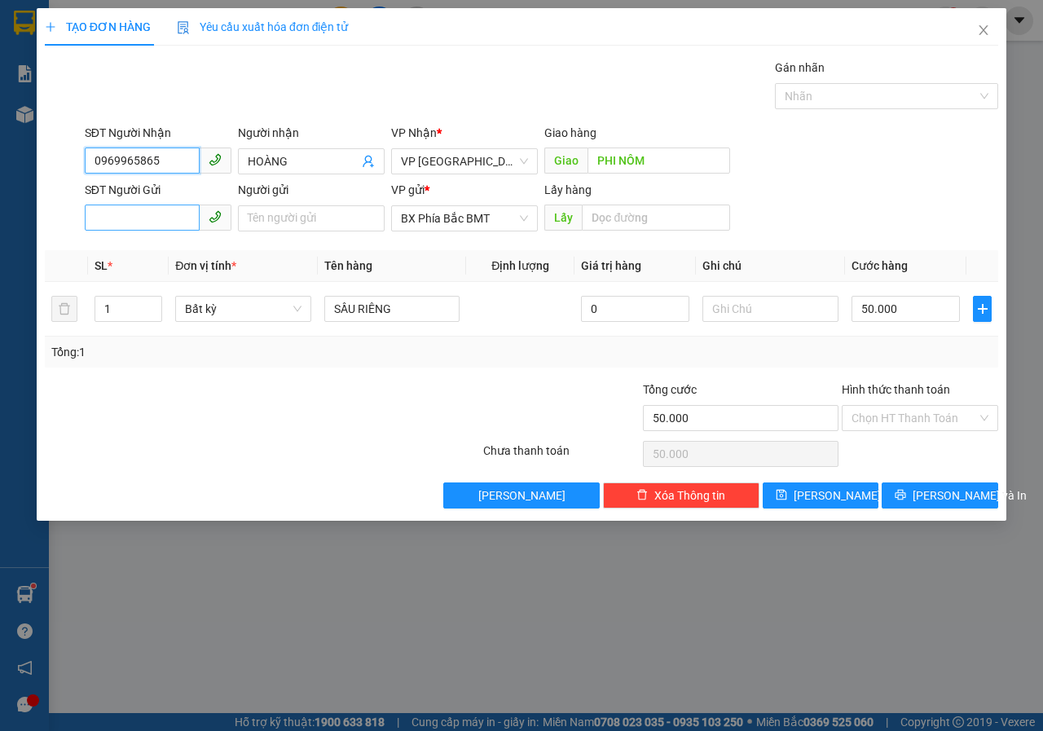
type input "0969965865"
click at [146, 226] on input "SĐT Người Gửi" at bounding box center [142, 218] width 115 height 26
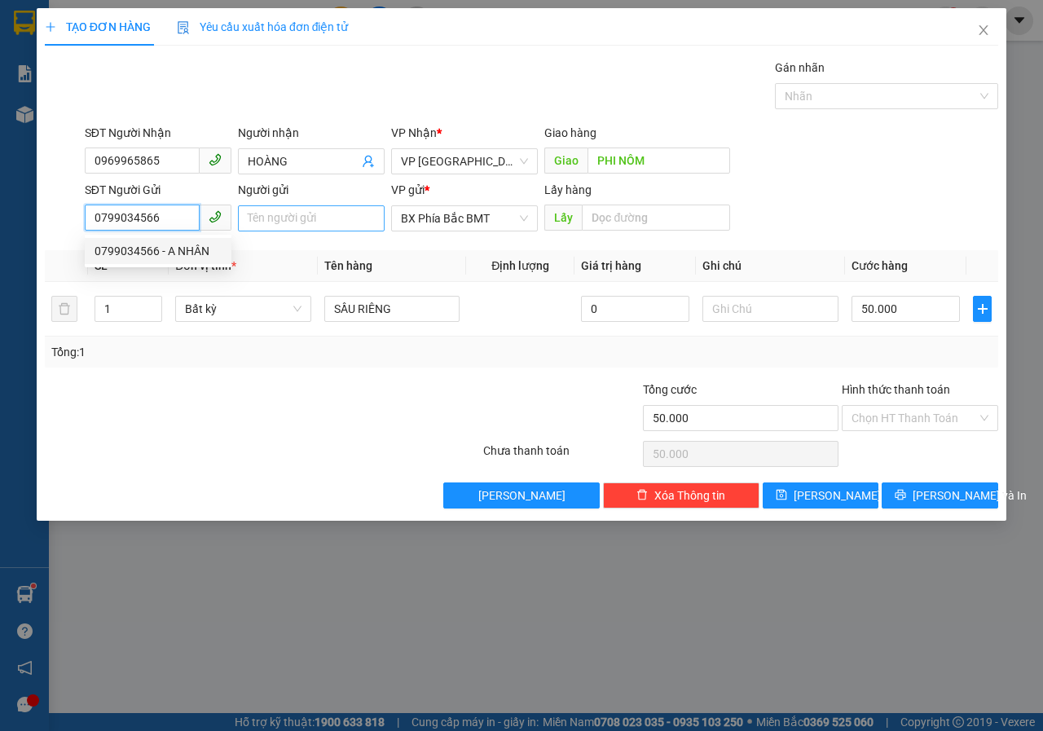
type input "0799034566"
click at [297, 216] on input "Người gửi" at bounding box center [311, 218] width 147 height 26
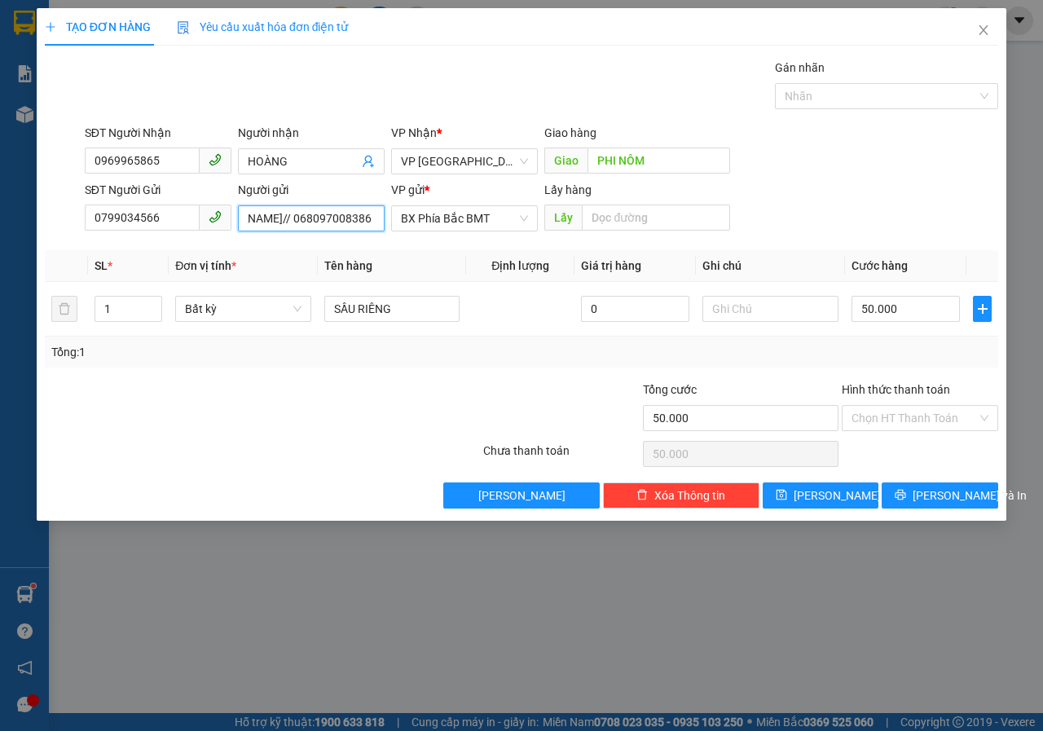
scroll to position [0, 71]
click at [289, 318] on span "Bất kỳ" at bounding box center [243, 309] width 117 height 24
type input "[PERSON_NAME]// 068097008386"
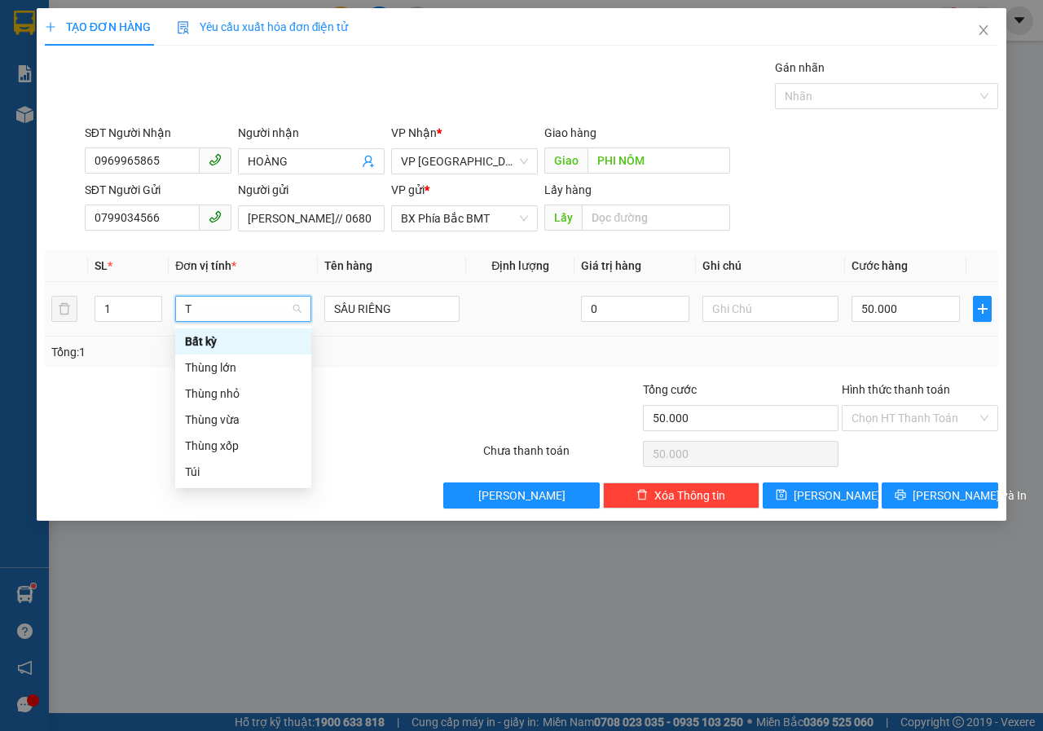
type input "TH"
click at [233, 397] on div "Thùng vừa" at bounding box center [243, 394] width 117 height 18
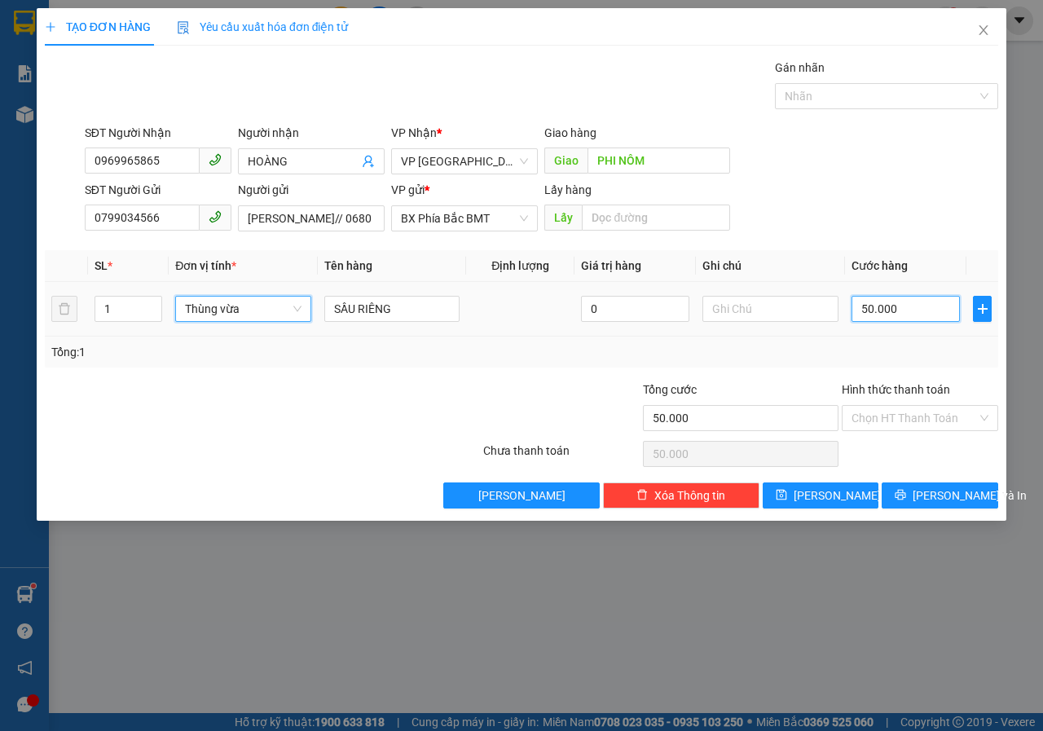
click at [901, 311] on input "50.000" at bounding box center [906, 309] width 108 height 26
type input "0"
drag, startPoint x: 898, startPoint y: 311, endPoint x: 854, endPoint y: 325, distance: 46.4
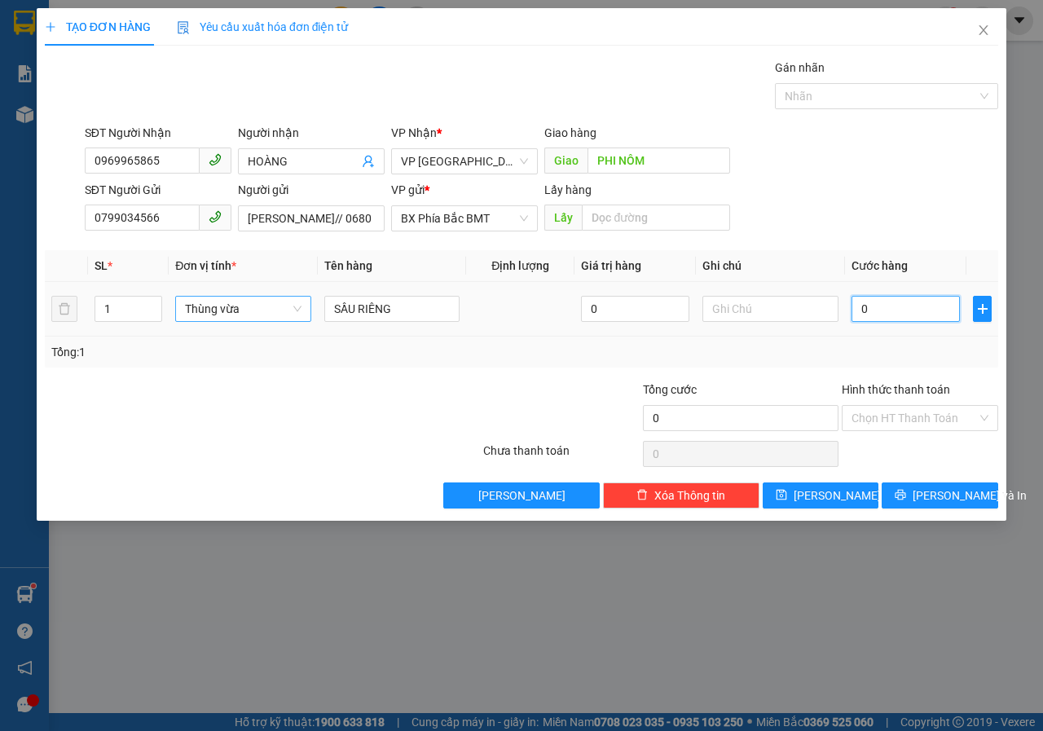
click at [854, 325] on td "0" at bounding box center [905, 309] width 121 height 55
type input "6"
type input "60"
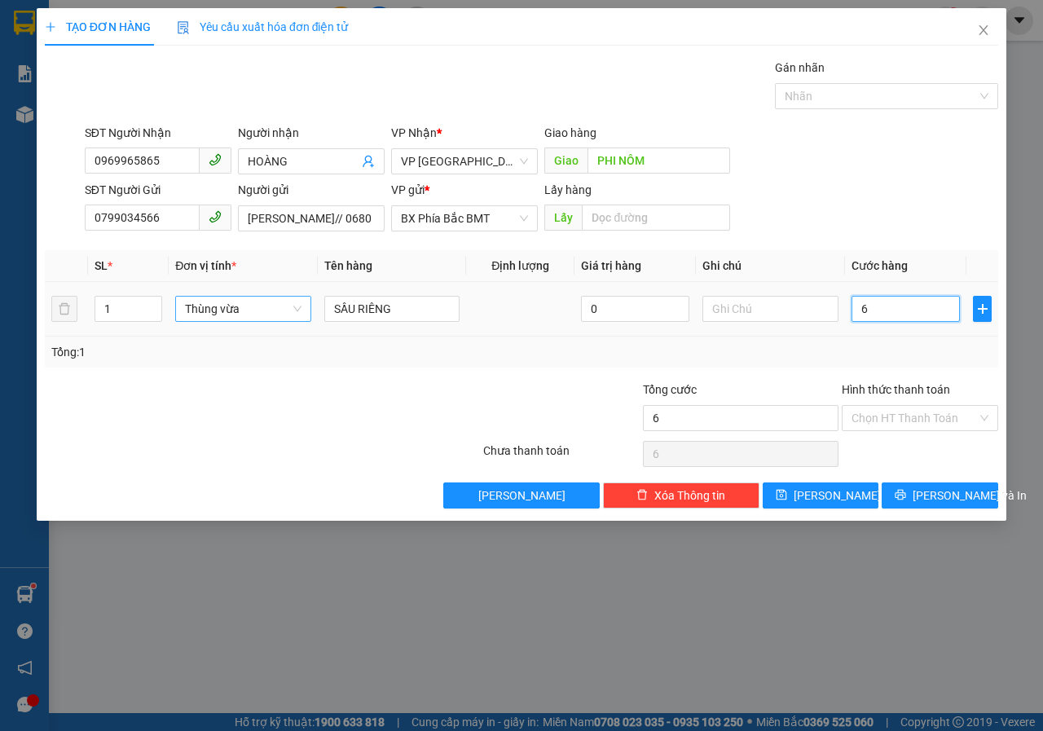
type input "60"
type input "600"
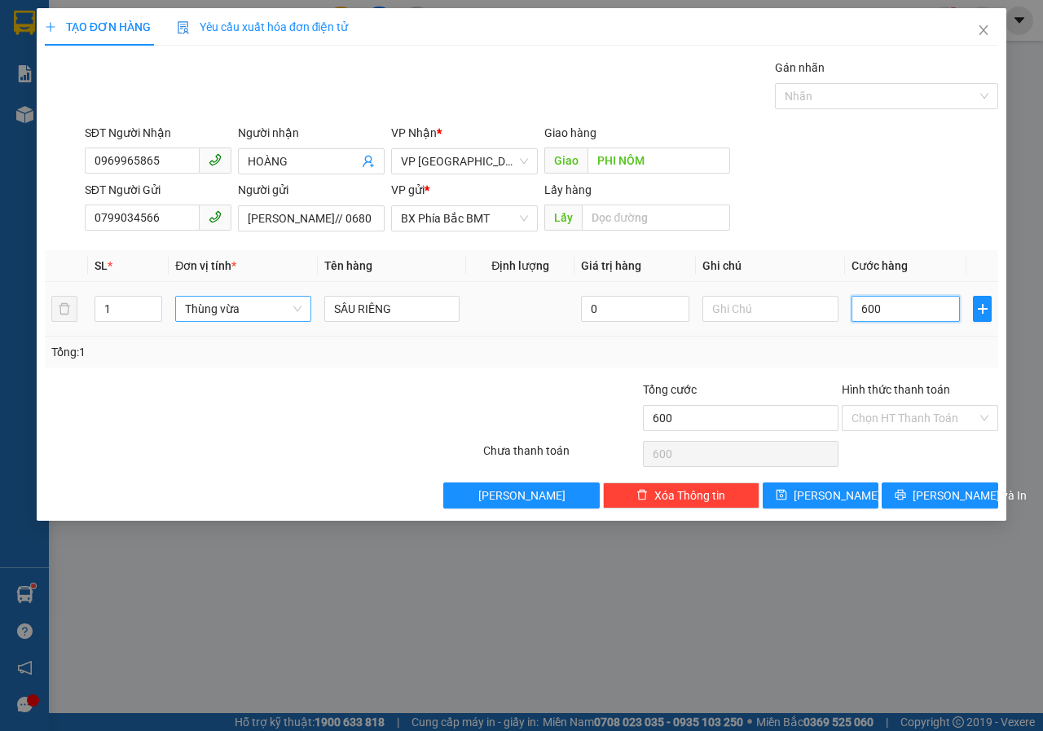
type input "6.000"
type input "60.000"
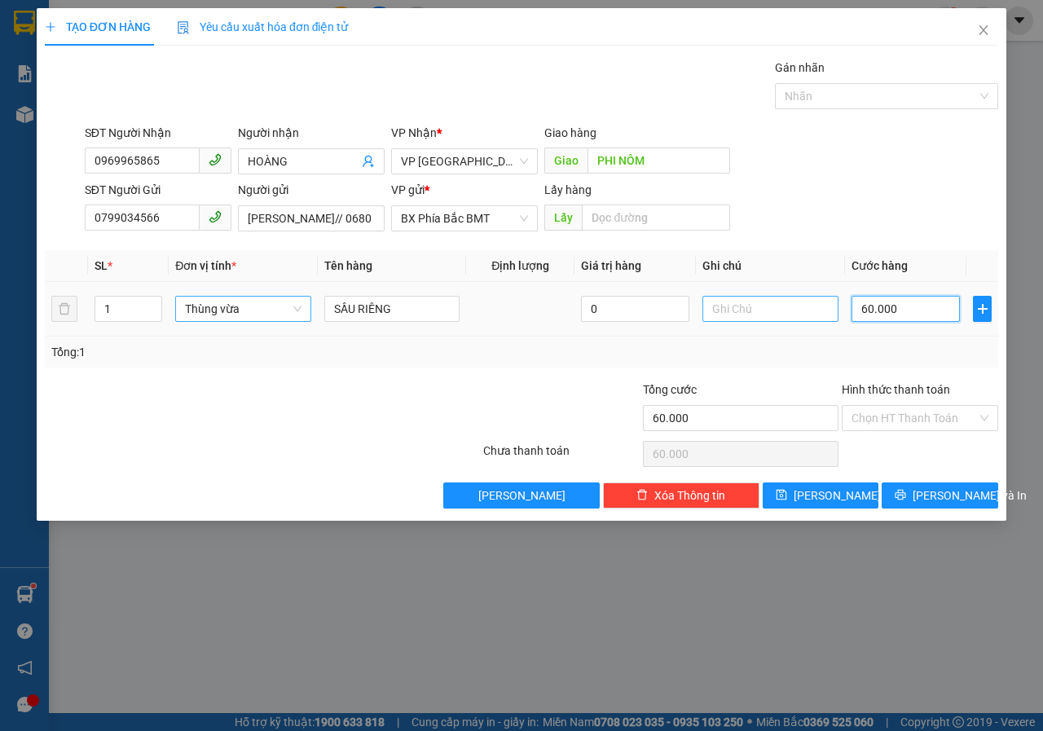
type input "60.000"
click at [735, 316] on input "text" at bounding box center [771, 309] width 136 height 26
click at [921, 503] on button "[PERSON_NAME] và In" at bounding box center [940, 495] width 117 height 26
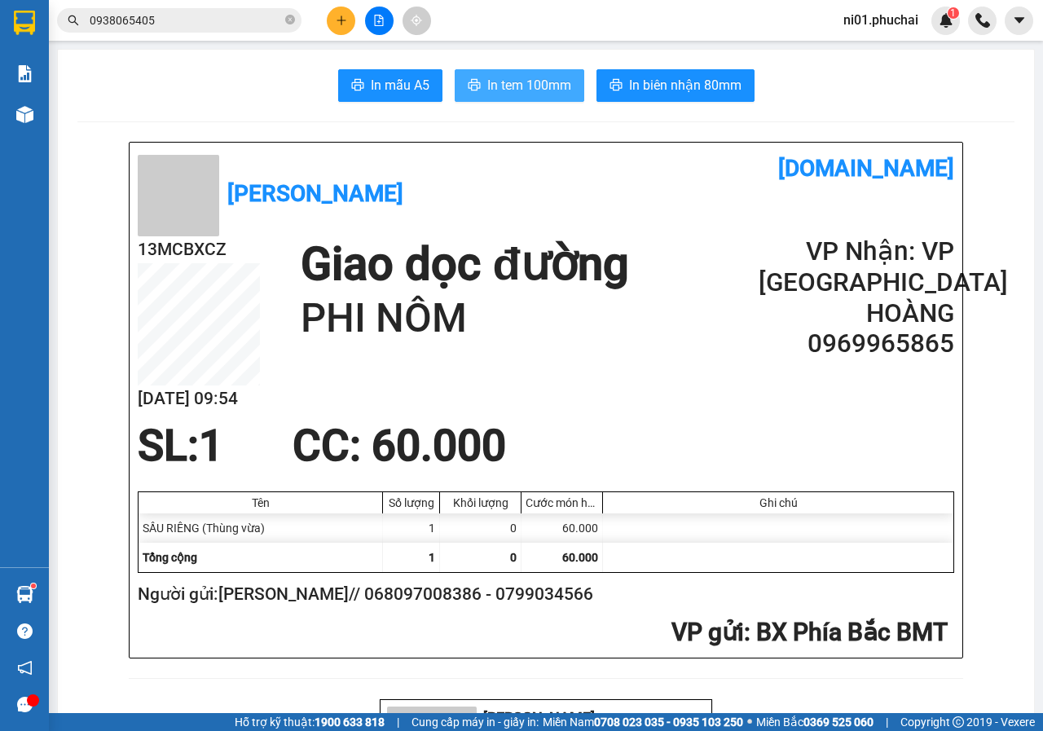
click at [535, 86] on span "In tem 100mm" at bounding box center [529, 85] width 84 height 20
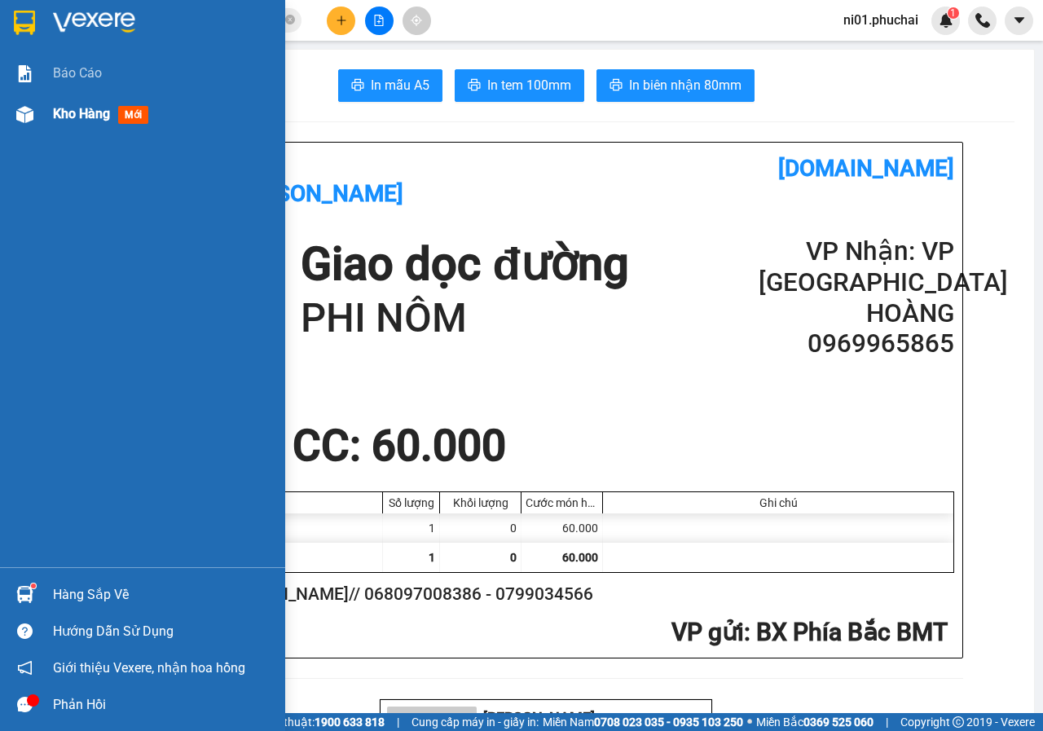
click at [34, 107] on div at bounding box center [25, 114] width 29 height 29
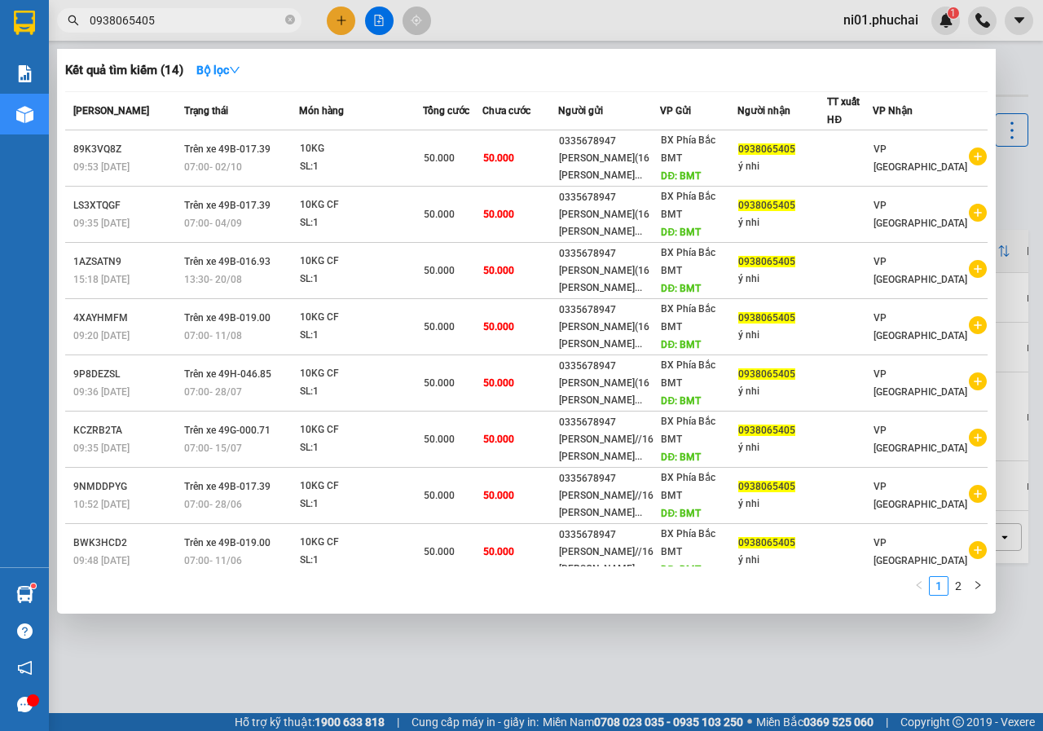
click at [252, 17] on input "0938065405" at bounding box center [186, 20] width 192 height 18
type input "0"
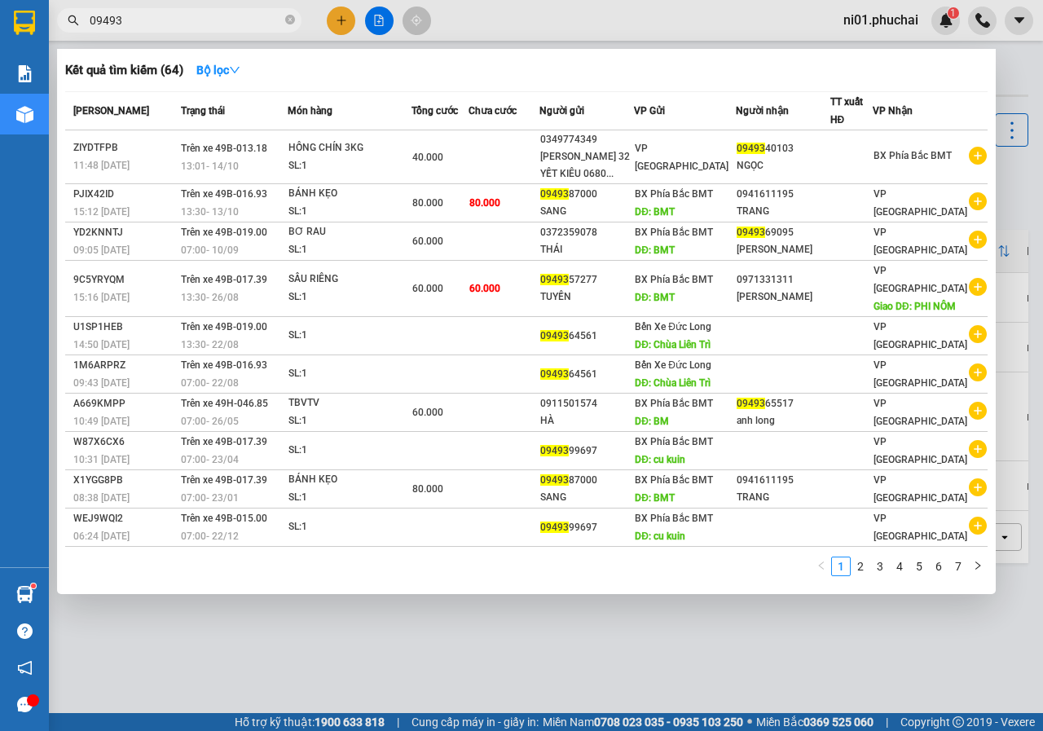
click at [243, 23] on input "09493" at bounding box center [186, 20] width 192 height 18
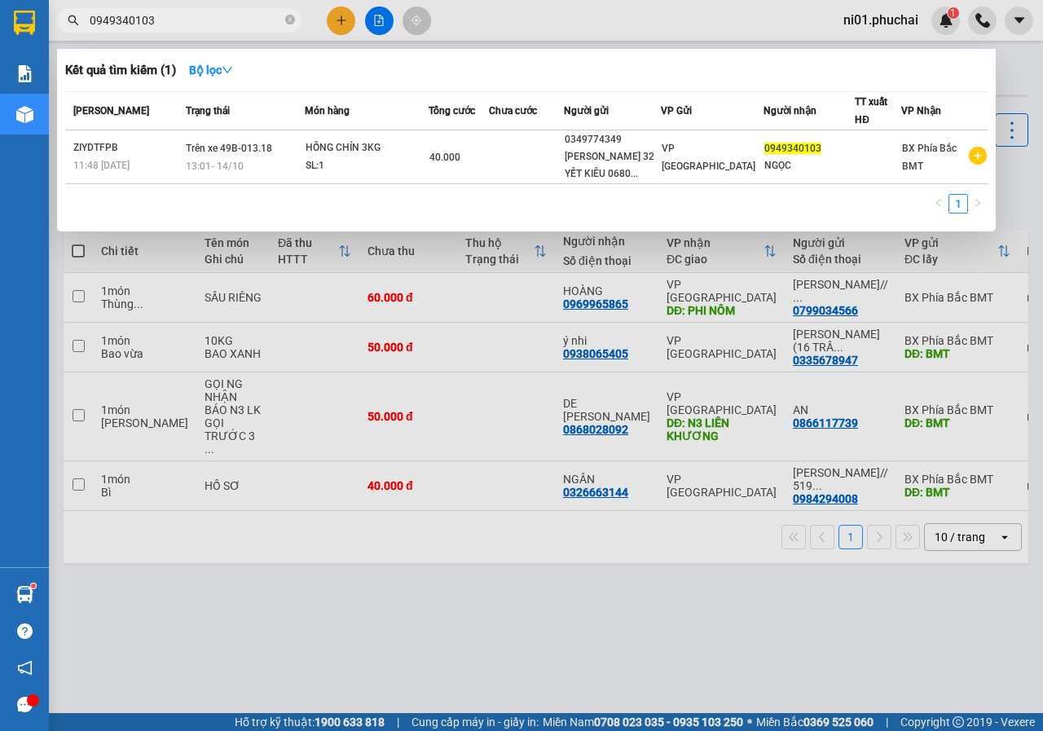
type input "0949340103"
